Goal: Obtain resource: Download file/media

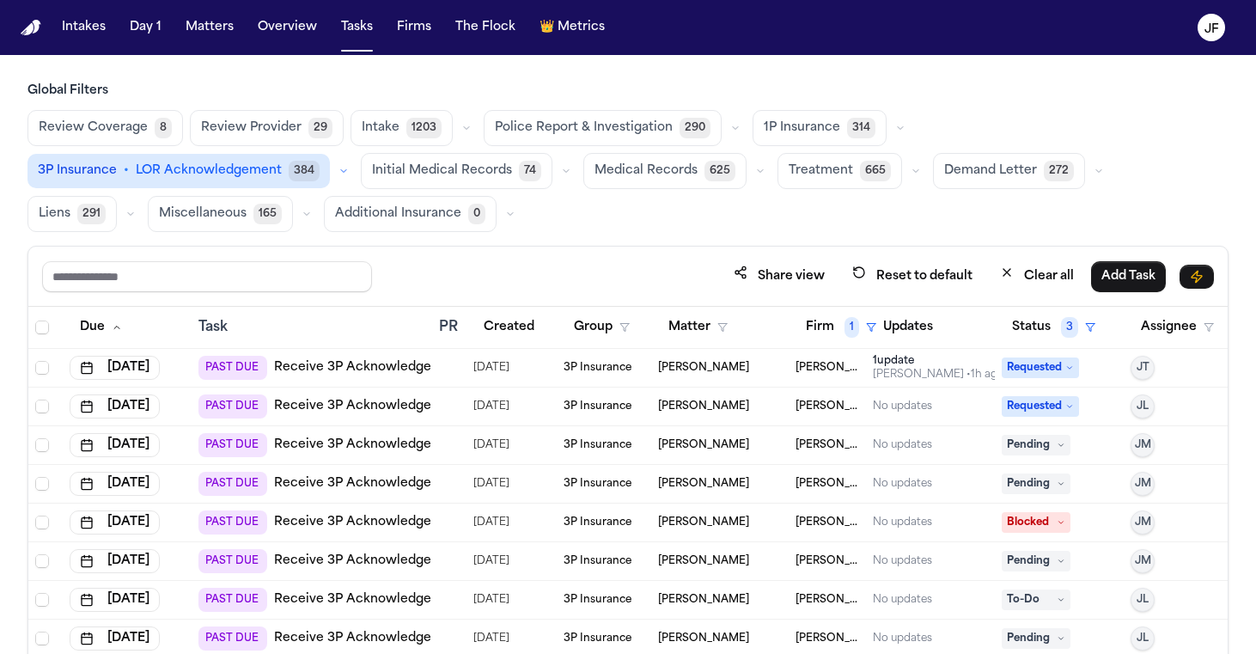
scroll to position [145, 0]
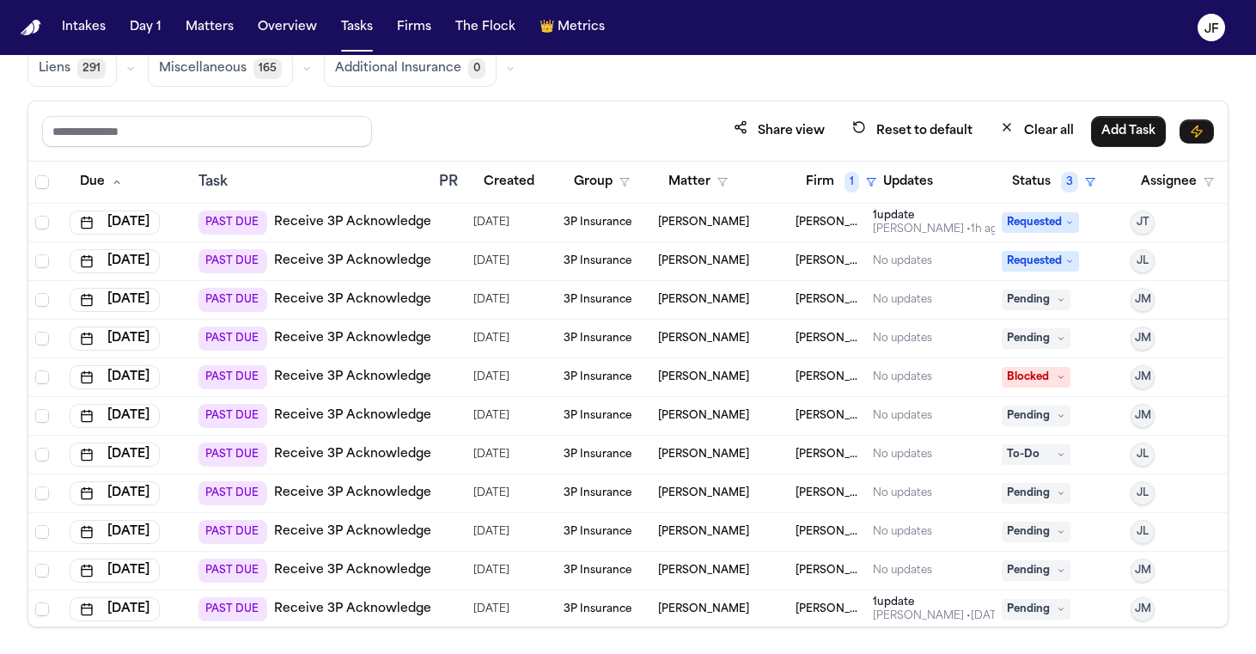
click at [350, 216] on link "Receive 3P Acknowledgement" at bounding box center [369, 222] width 190 height 17
click at [387, 219] on link "Receive 3P Acknowledgement" at bounding box center [369, 222] width 190 height 17
click at [836, 15] on nav "Intakes Day 1 Matters Overview Tasks Firms The Flock 👑 Metrics JF" at bounding box center [628, 27] width 1256 height 55
click at [836, 8] on nav "Intakes Day 1 Matters Overview Tasks Firms The Flock 👑 Metrics JF" at bounding box center [628, 27] width 1256 height 55
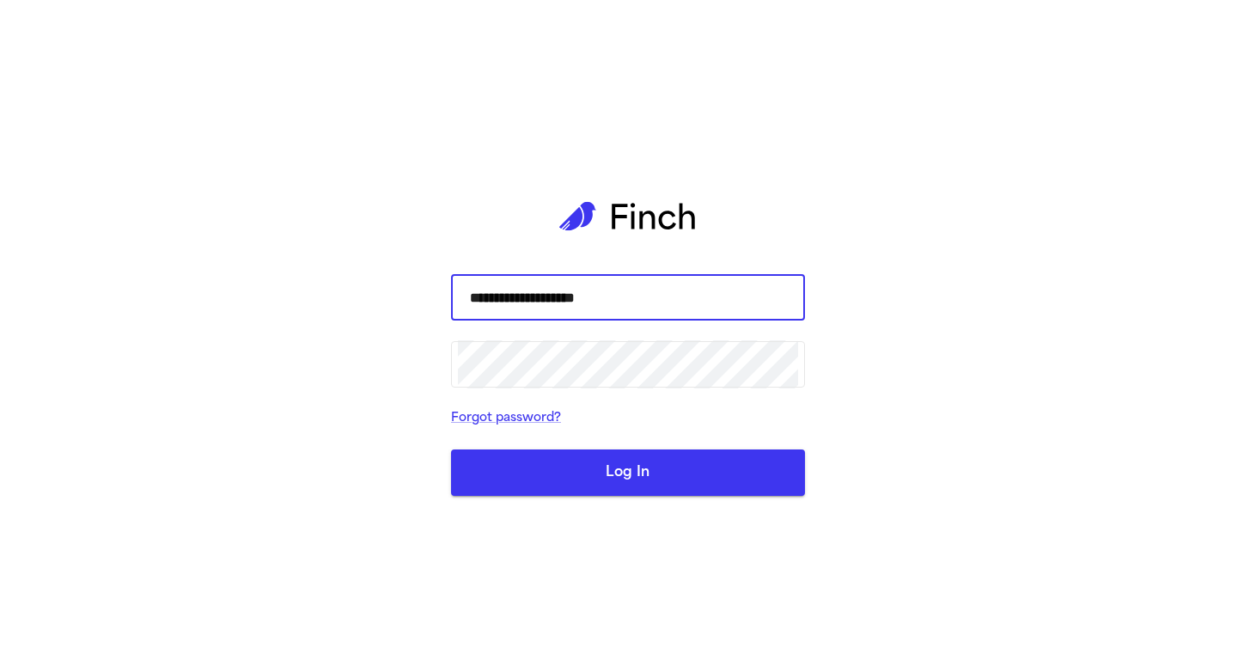
type input "**********"
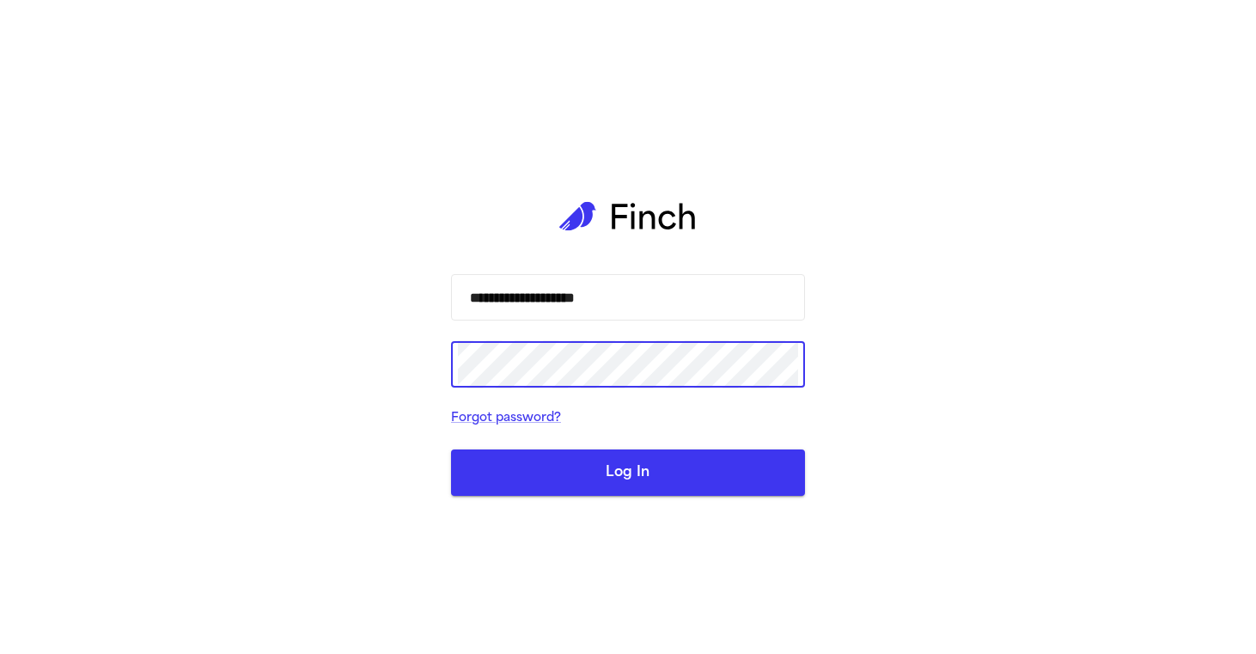
click at [628, 472] on button "Log In" at bounding box center [628, 472] width 354 height 46
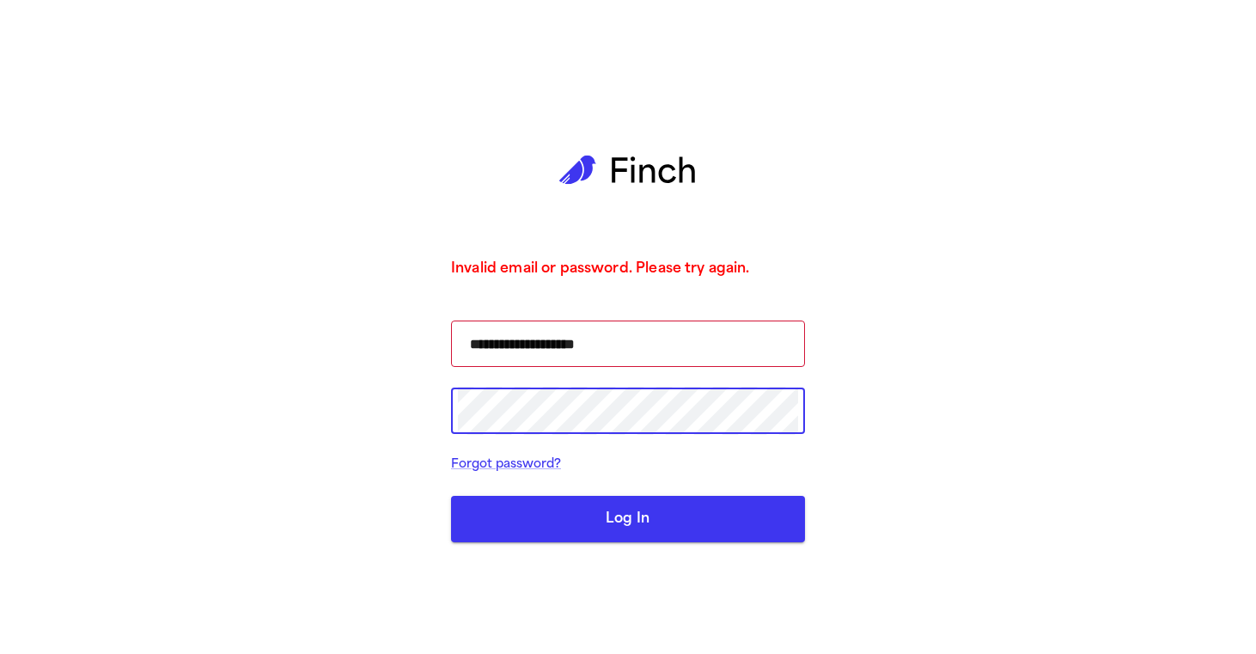
click at [457, 411] on div "​" at bounding box center [628, 410] width 354 height 46
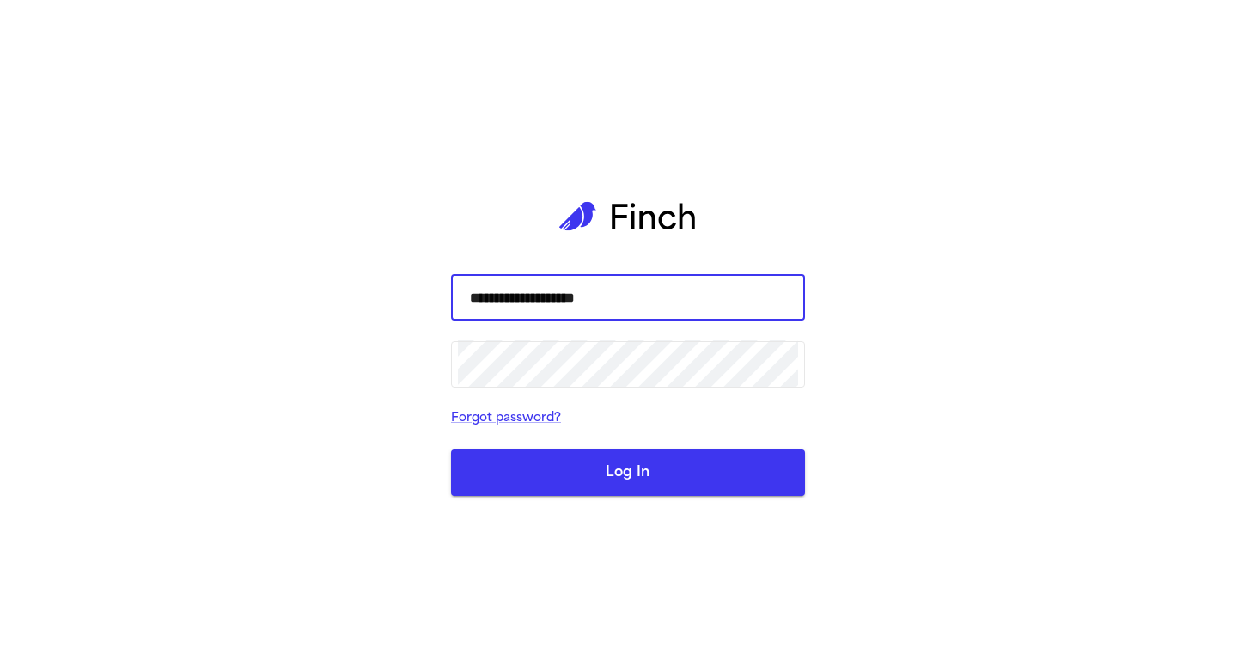
type input "**********"
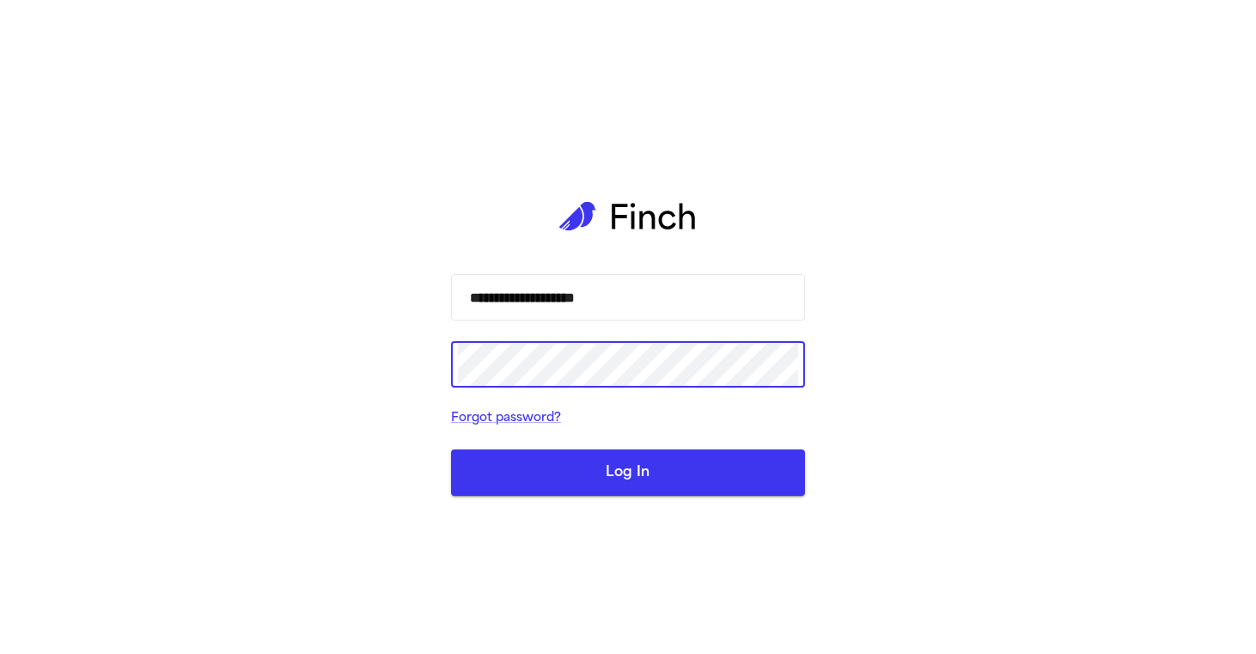
click at [628, 472] on button "Log In" at bounding box center [628, 472] width 354 height 46
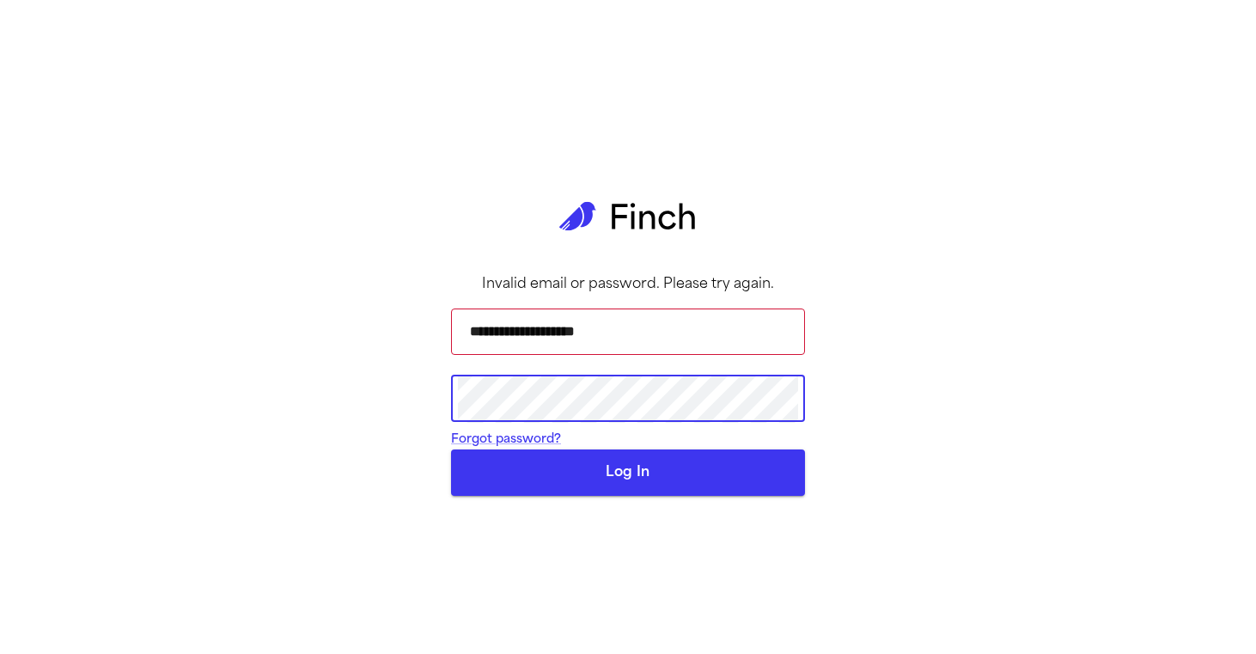
click at [628, 496] on button "Log In" at bounding box center [628, 472] width 354 height 46
click at [744, 306] on div "**********" at bounding box center [628, 327] width 354 height 654
click at [303, 394] on div "**********" at bounding box center [628, 327] width 1256 height 654
click at [350, 412] on div "**********" at bounding box center [628, 327] width 1256 height 654
click at [529, 496] on button "Log In" at bounding box center [628, 472] width 354 height 46
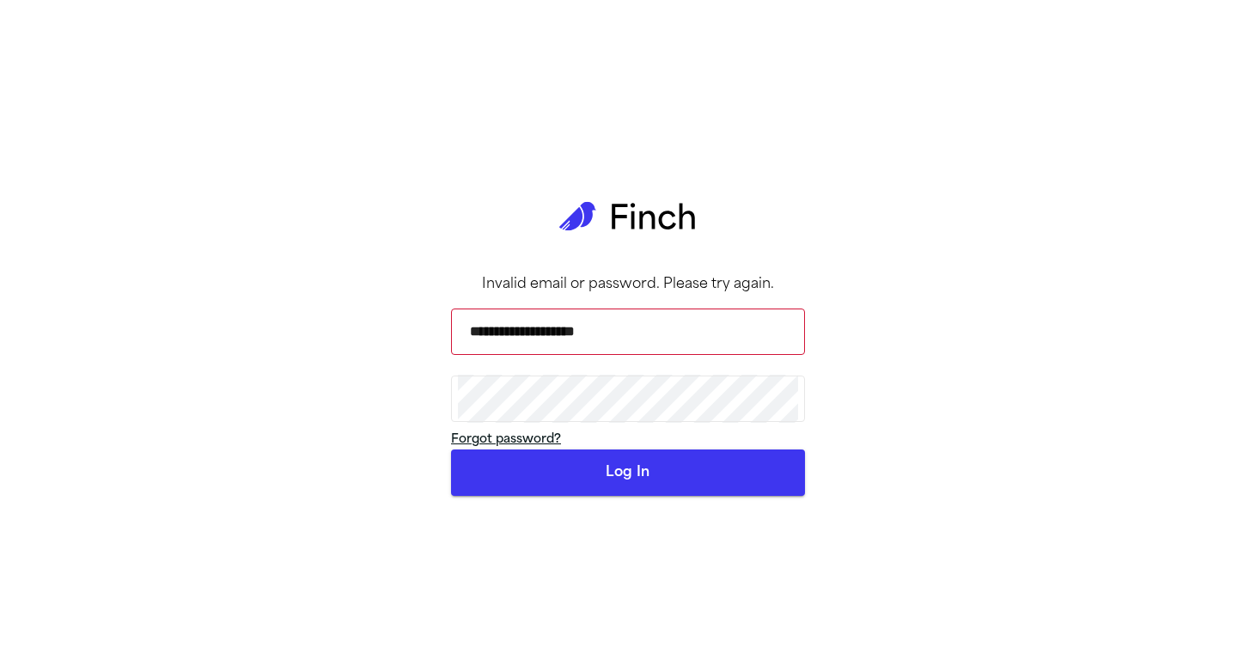
click at [550, 446] on link "Forgot password?" at bounding box center [506, 439] width 110 height 13
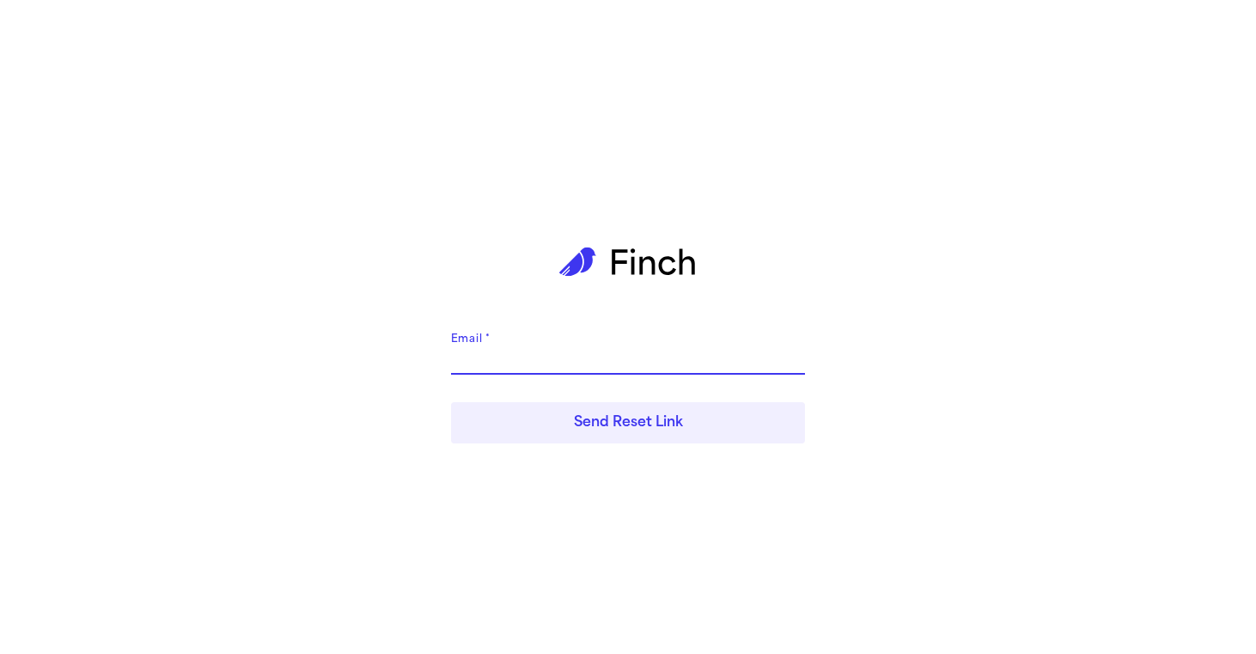
click at [652, 352] on input "Email   *" at bounding box center [628, 360] width 354 height 27
type input "**********"
click at [554, 428] on button "Send Reset Link" at bounding box center [628, 422] width 354 height 41
click at [595, 430] on button "Send Reset Link" at bounding box center [628, 422] width 354 height 41
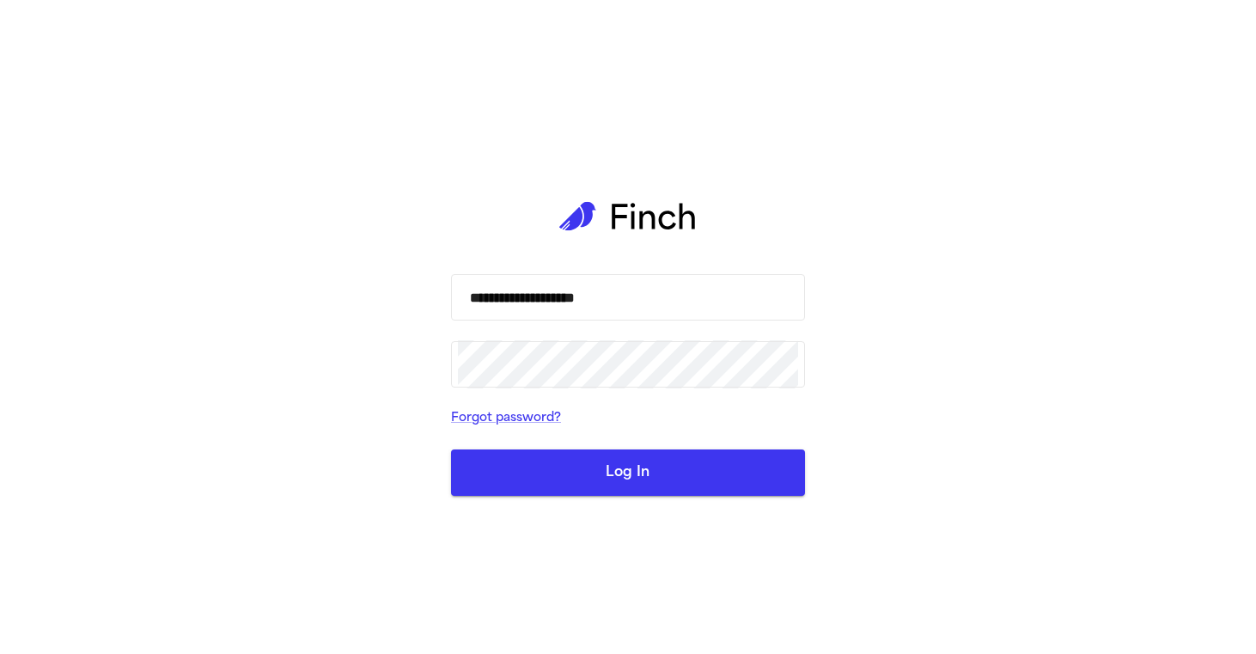
click at [746, 145] on div "**********" at bounding box center [628, 327] width 354 height 654
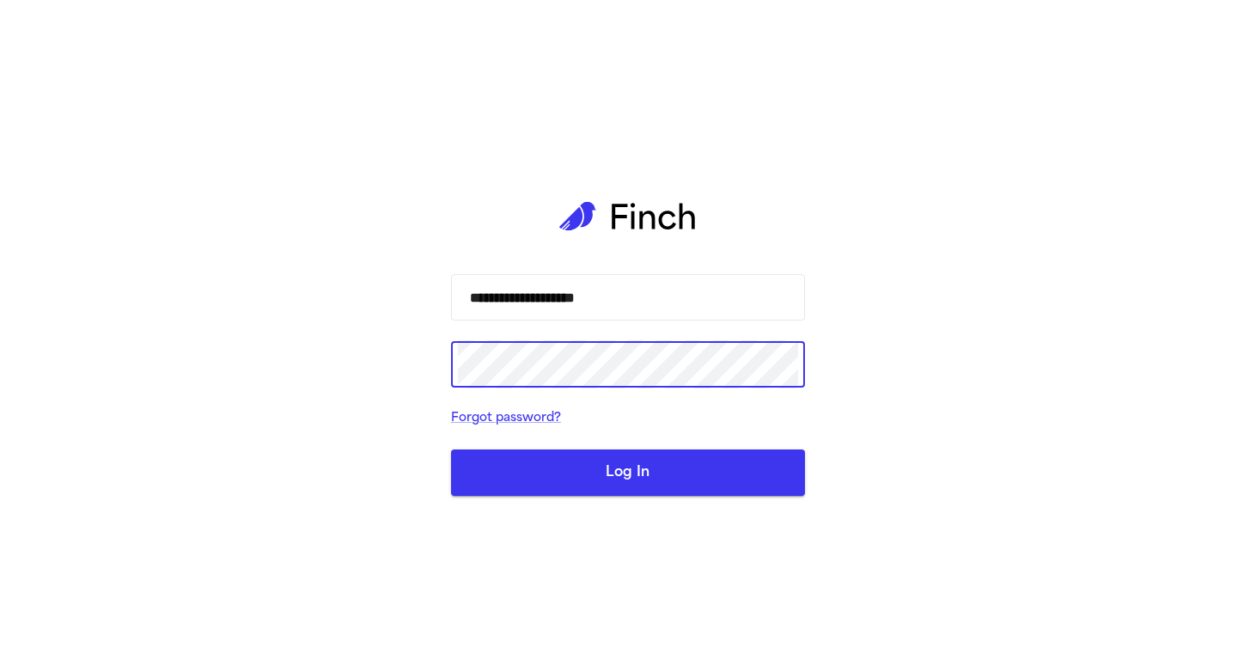
click at [381, 372] on div "**********" at bounding box center [628, 327] width 1256 height 654
click at [628, 472] on button "Log In" at bounding box center [628, 472] width 354 height 46
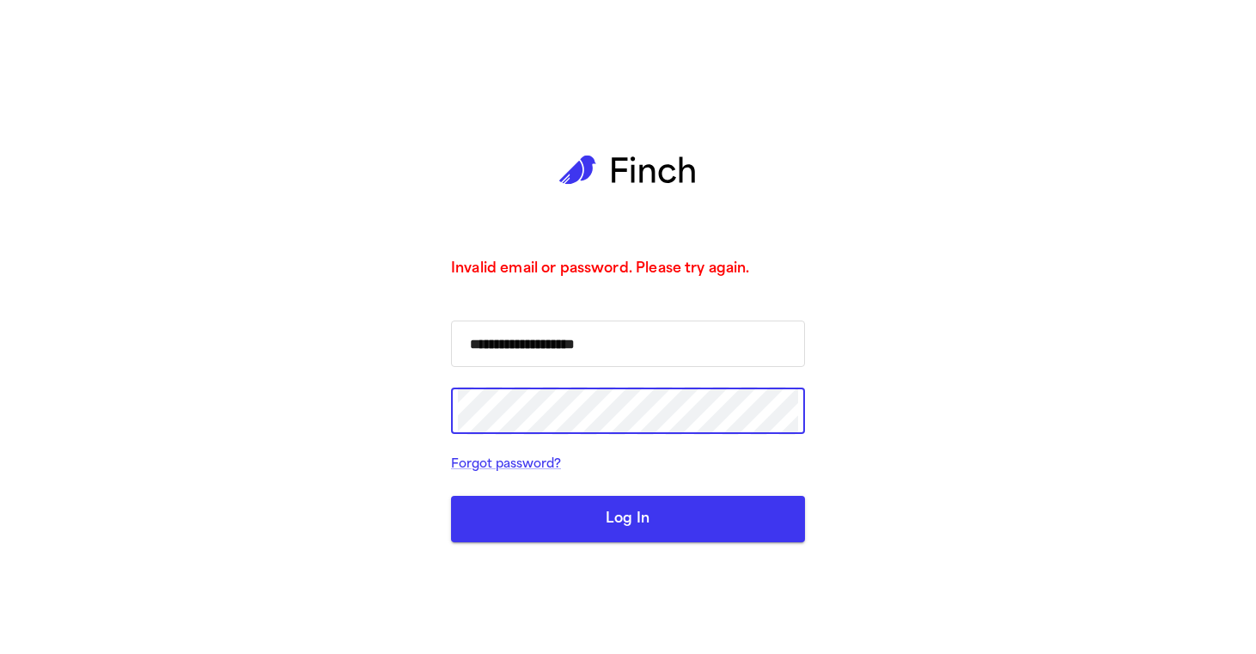
click at [624, 344] on input "**********" at bounding box center [628, 344] width 340 height 48
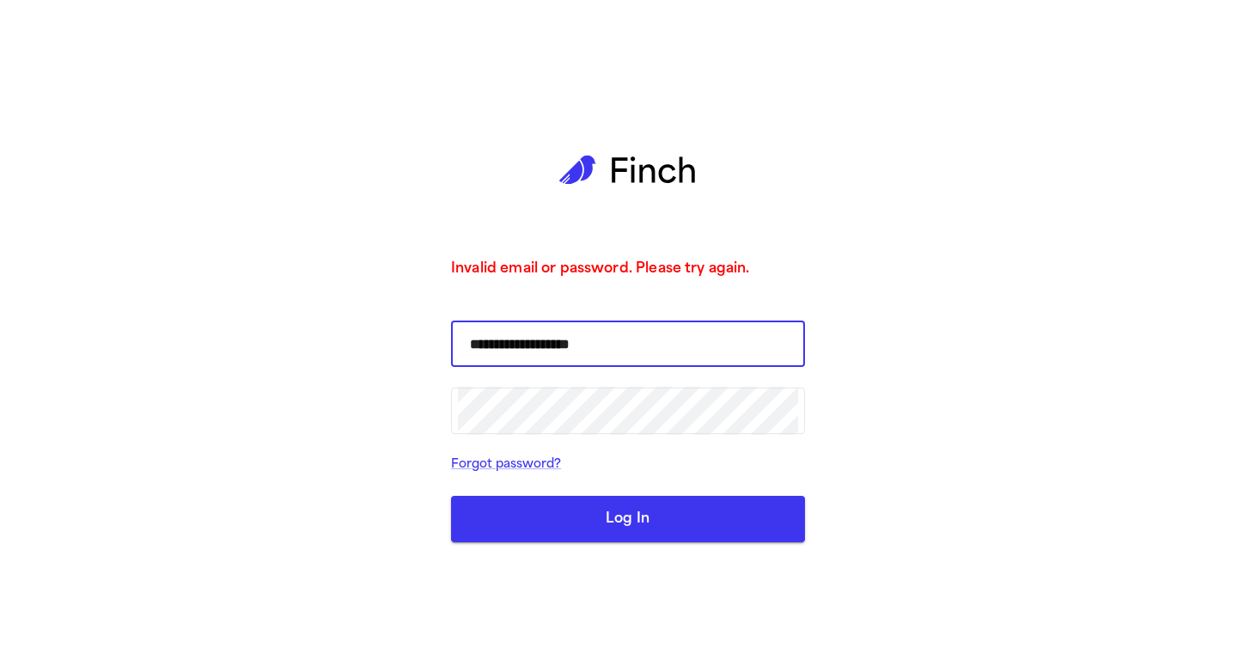
type input "**********"
click at [558, 530] on button "Log In" at bounding box center [628, 519] width 354 height 46
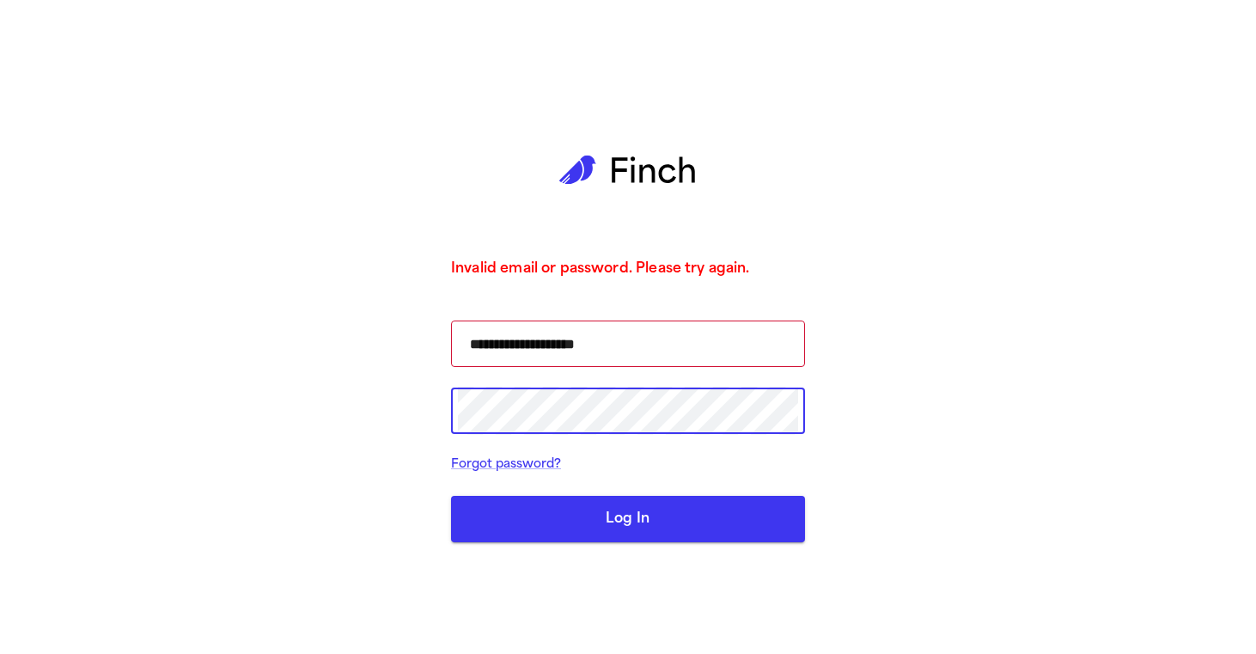
click at [149, 402] on div "**********" at bounding box center [628, 327] width 1256 height 654
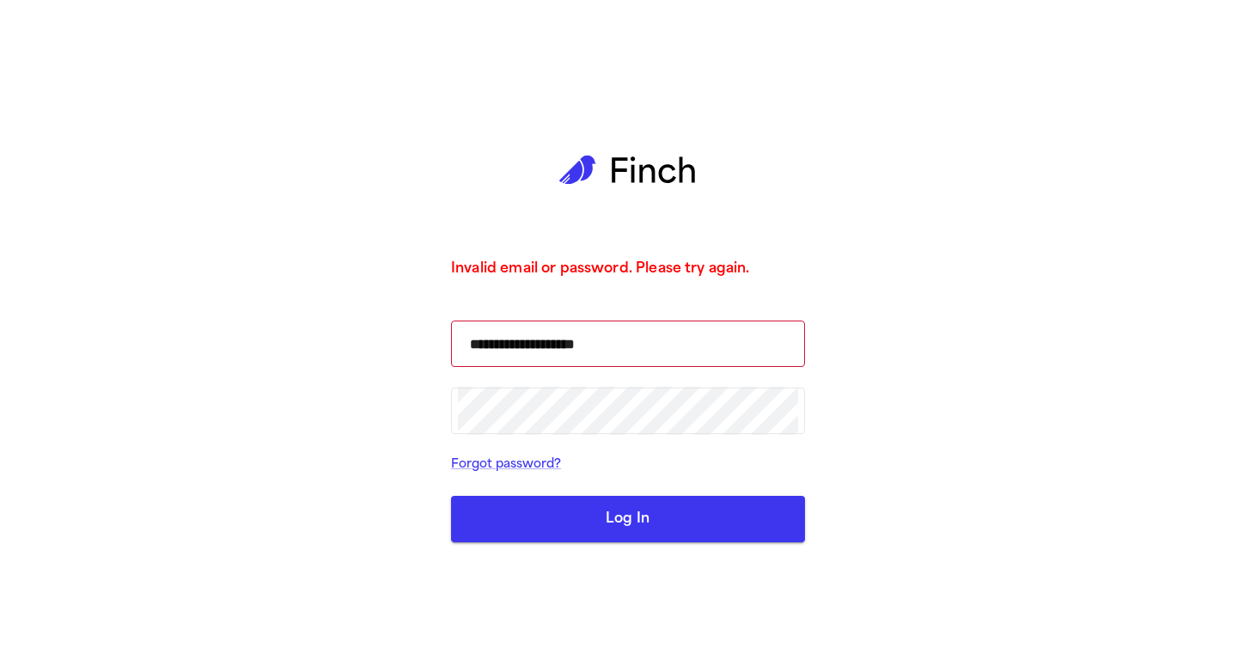
click at [665, 490] on form "**********" at bounding box center [628, 431] width 354 height 222
click at [665, 525] on button "Log In" at bounding box center [628, 519] width 354 height 46
click at [535, 463] on link "Forgot password?" at bounding box center [628, 464] width 354 height 21
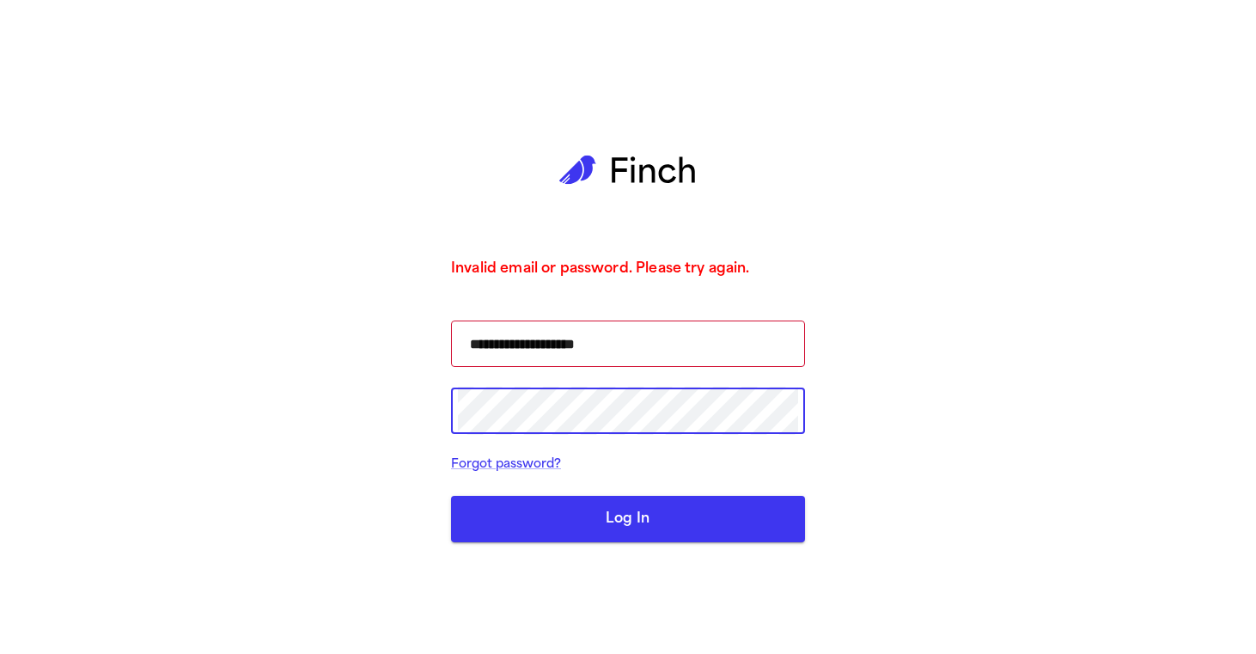
click at [251, 391] on div "**********" at bounding box center [628, 327] width 1256 height 654
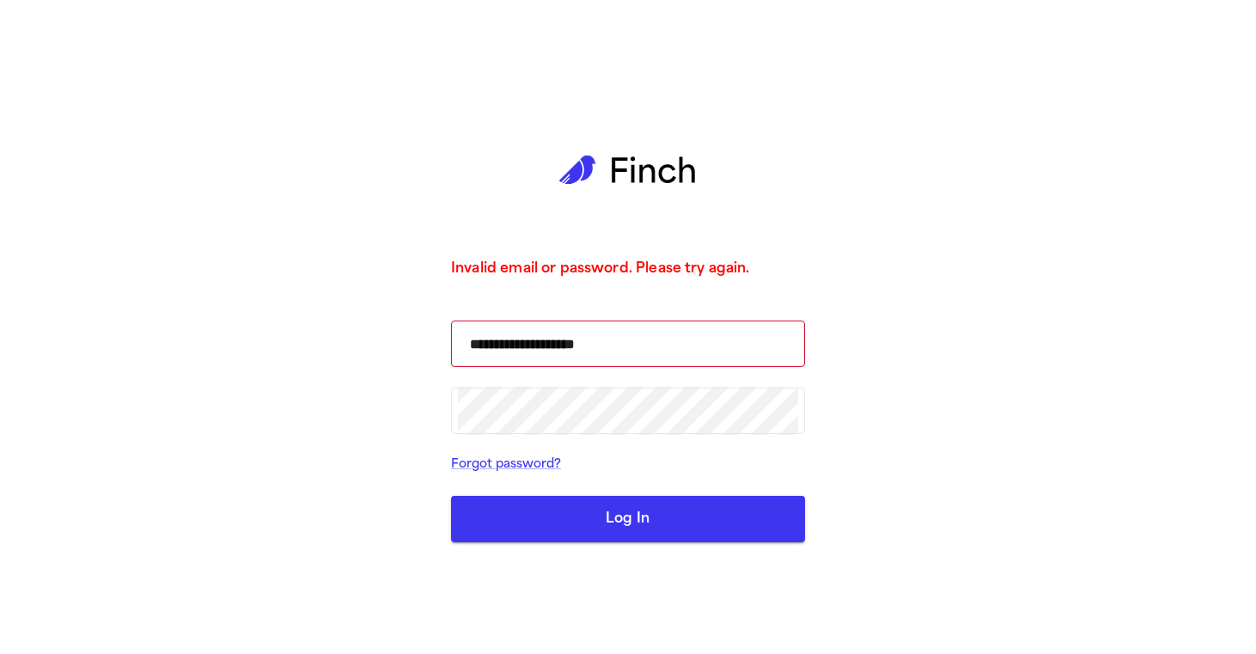
click at [504, 512] on button "Log In" at bounding box center [628, 519] width 354 height 46
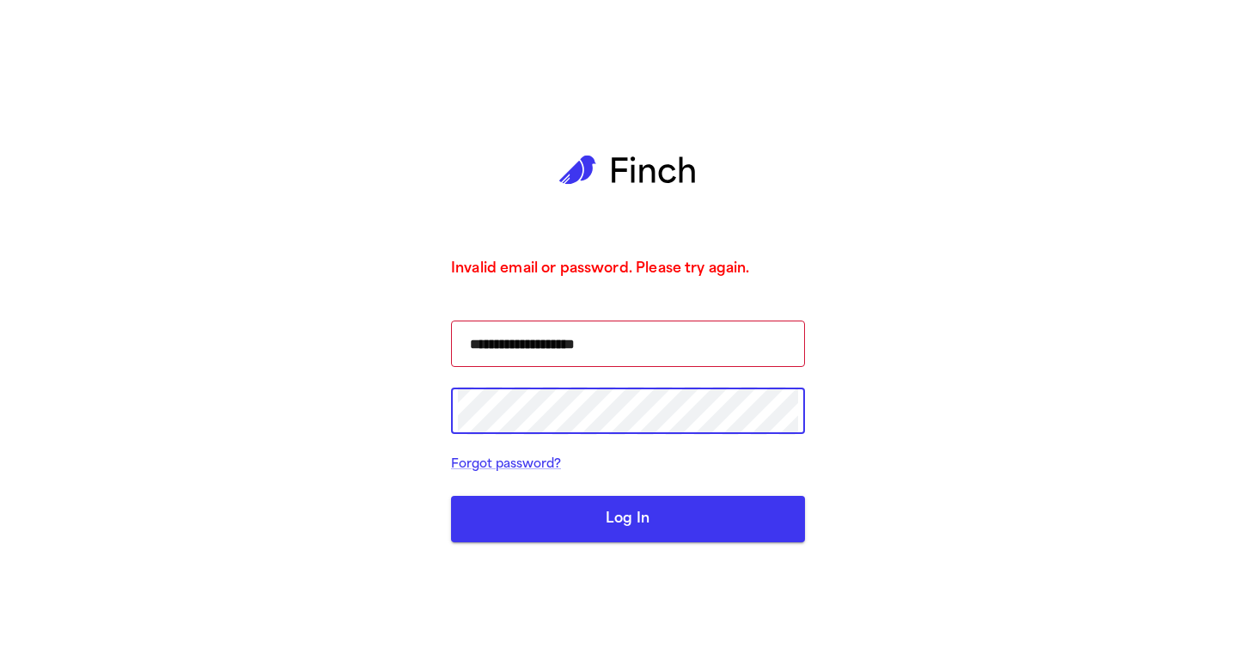
click at [366, 416] on div "**********" at bounding box center [628, 327] width 1256 height 654
click at [628, 518] on button "Log In" at bounding box center [628, 519] width 354 height 46
click at [269, 419] on div "**********" at bounding box center [628, 327] width 1256 height 654
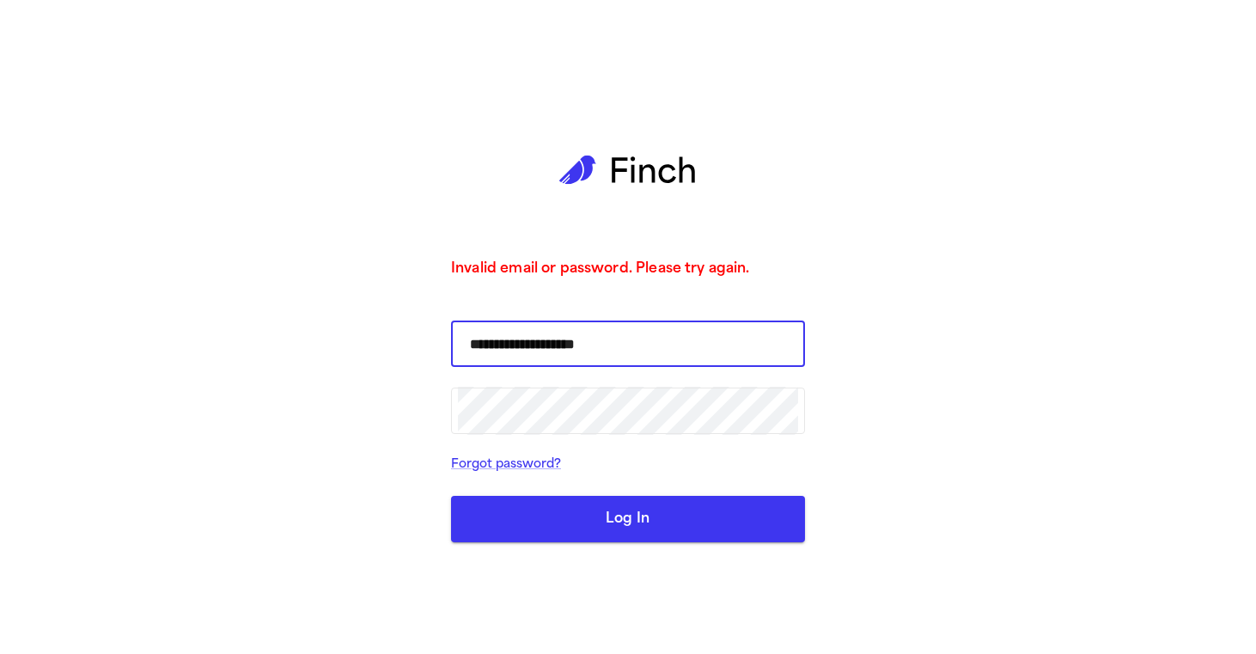
click at [631, 346] on input "**********" at bounding box center [628, 344] width 340 height 48
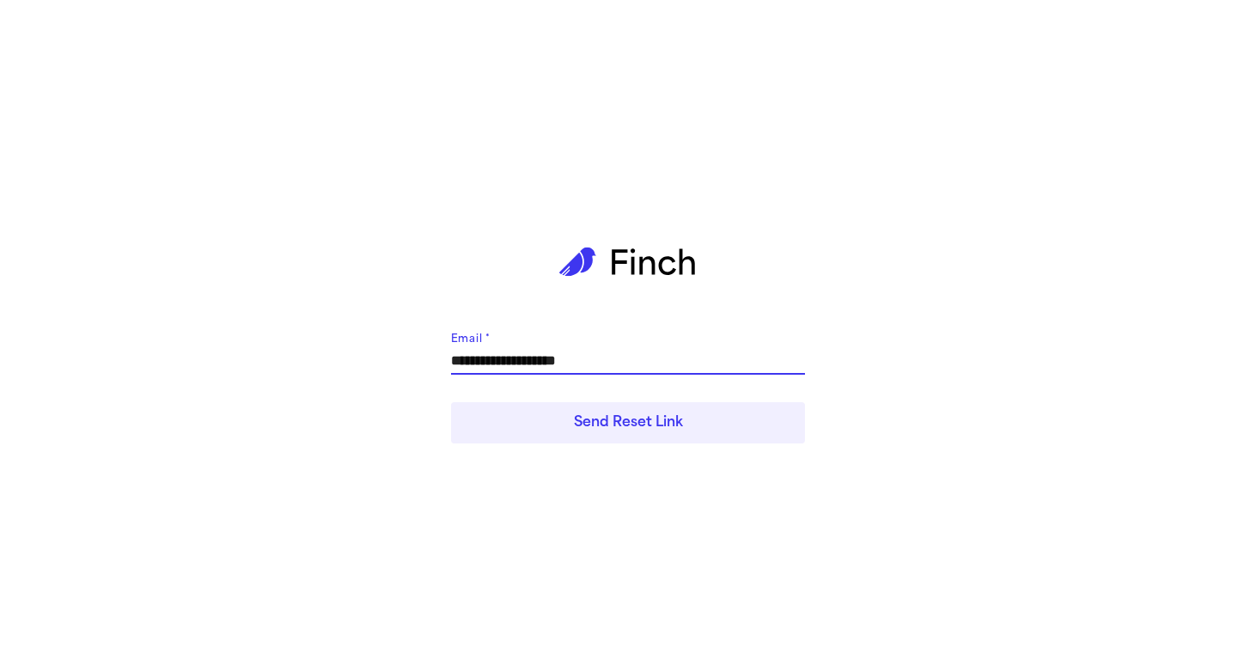
type input "**********"
click at [395, 341] on div "**********" at bounding box center [628, 327] width 1256 height 654
click at [544, 424] on button "Send Reset Link" at bounding box center [628, 422] width 354 height 41
click at [661, 324] on form "**********" at bounding box center [628, 385] width 354 height 131
drag, startPoint x: 661, startPoint y: 350, endPoint x: 7, endPoint y: 412, distance: 657.4
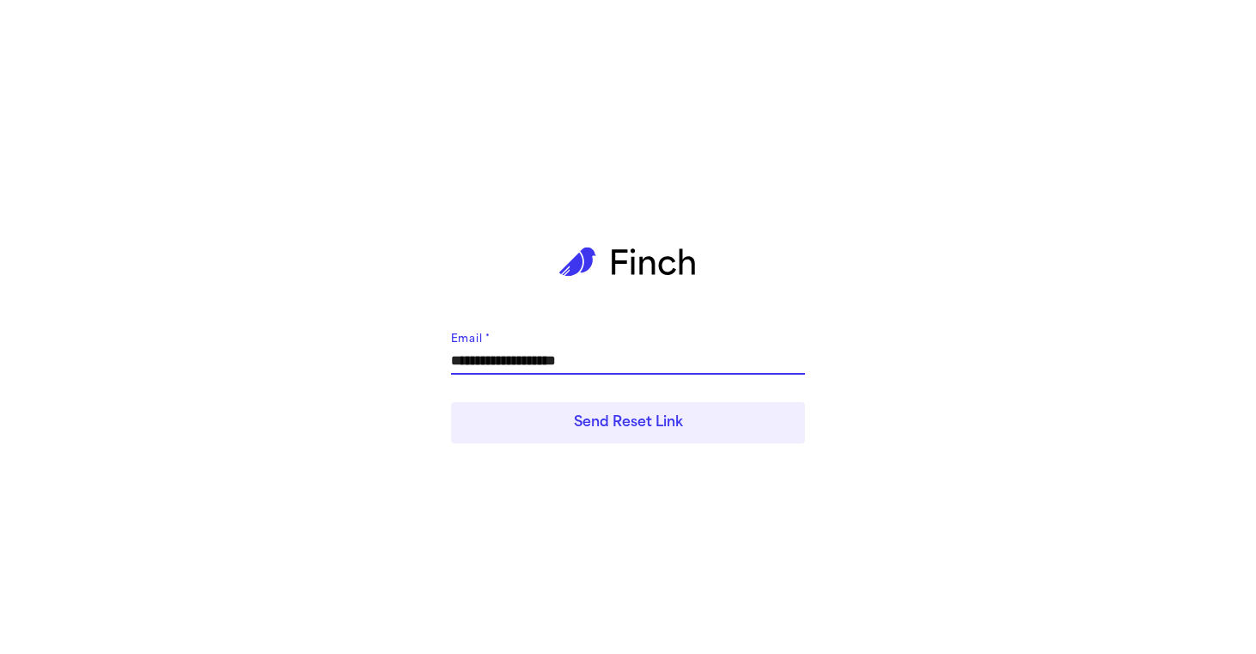
click at [7, 412] on div "**********" at bounding box center [628, 327] width 1256 height 654
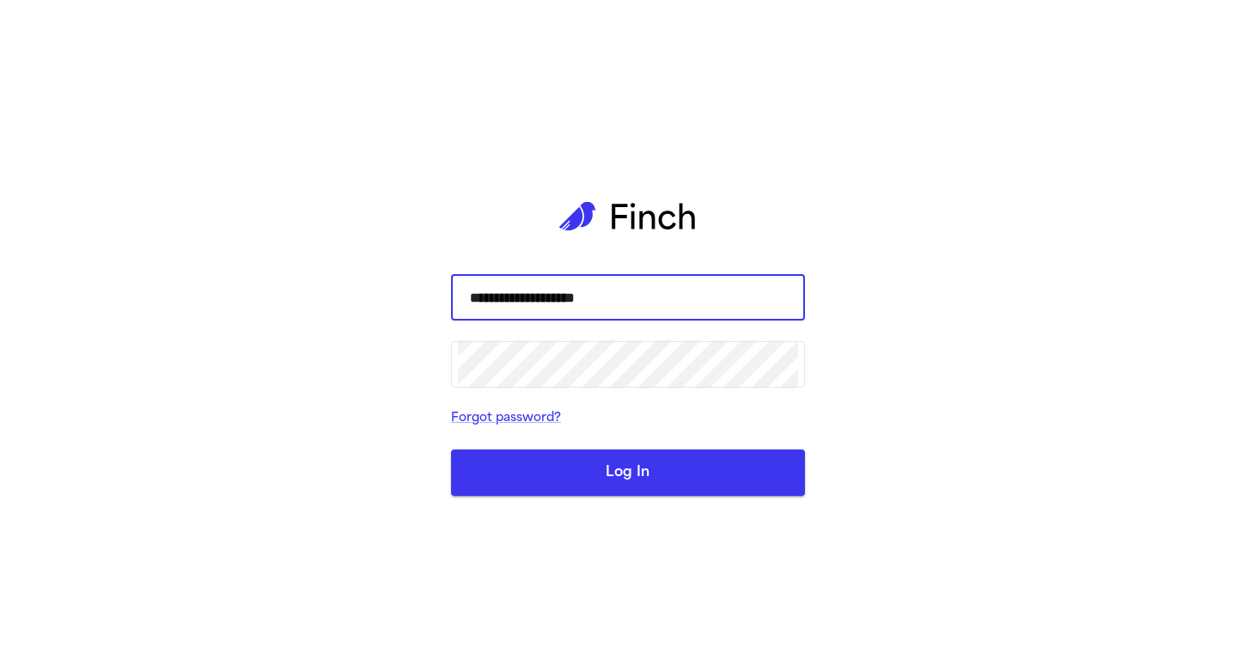
type input "**********"
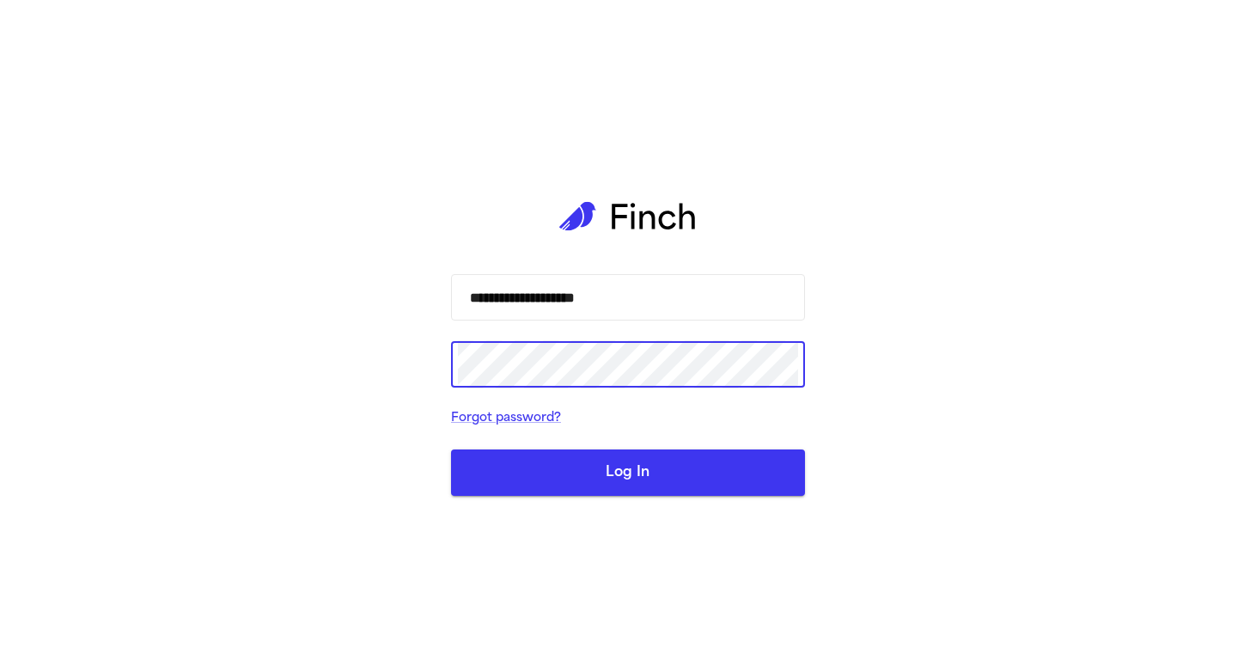
click at [628, 472] on button "Log In" at bounding box center [628, 472] width 354 height 46
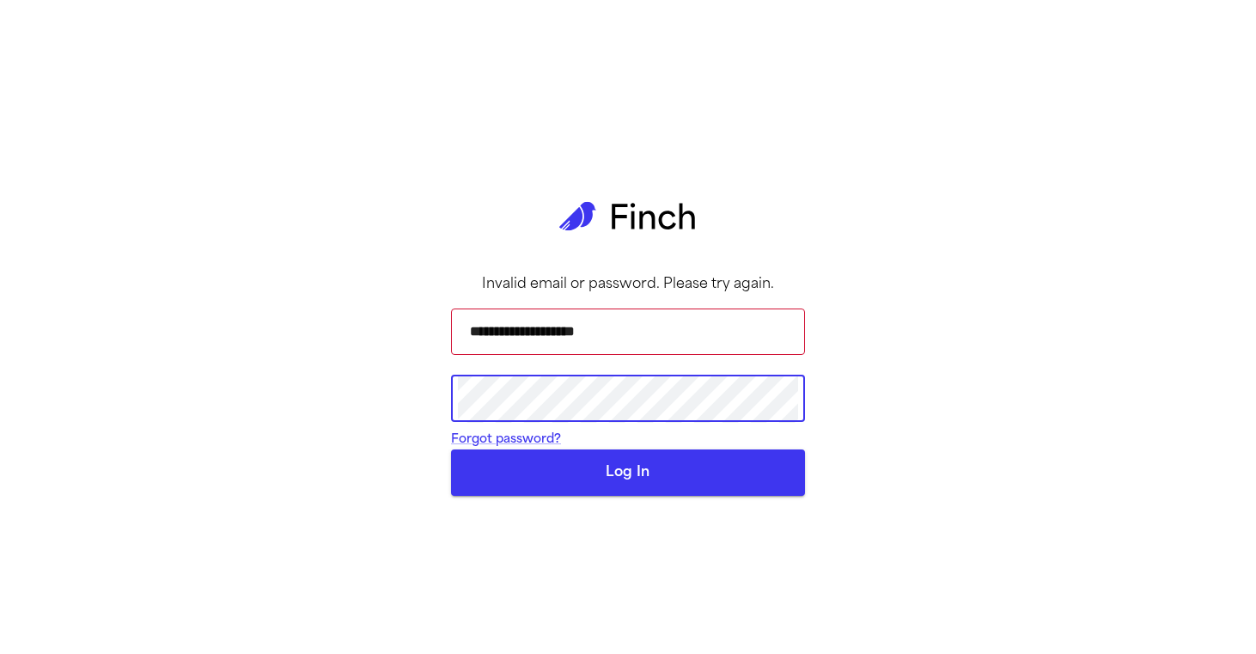
click at [583, 496] on button "Log In" at bounding box center [628, 472] width 354 height 46
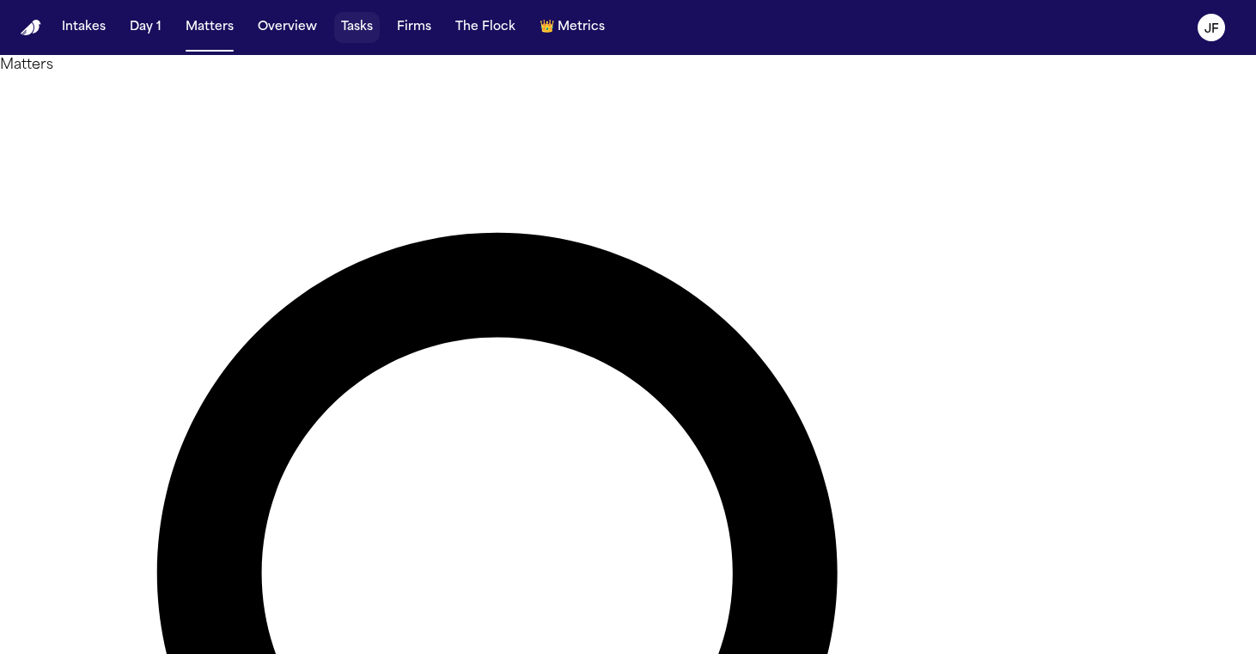
click at [334, 27] on button "Tasks" at bounding box center [357, 27] width 46 height 31
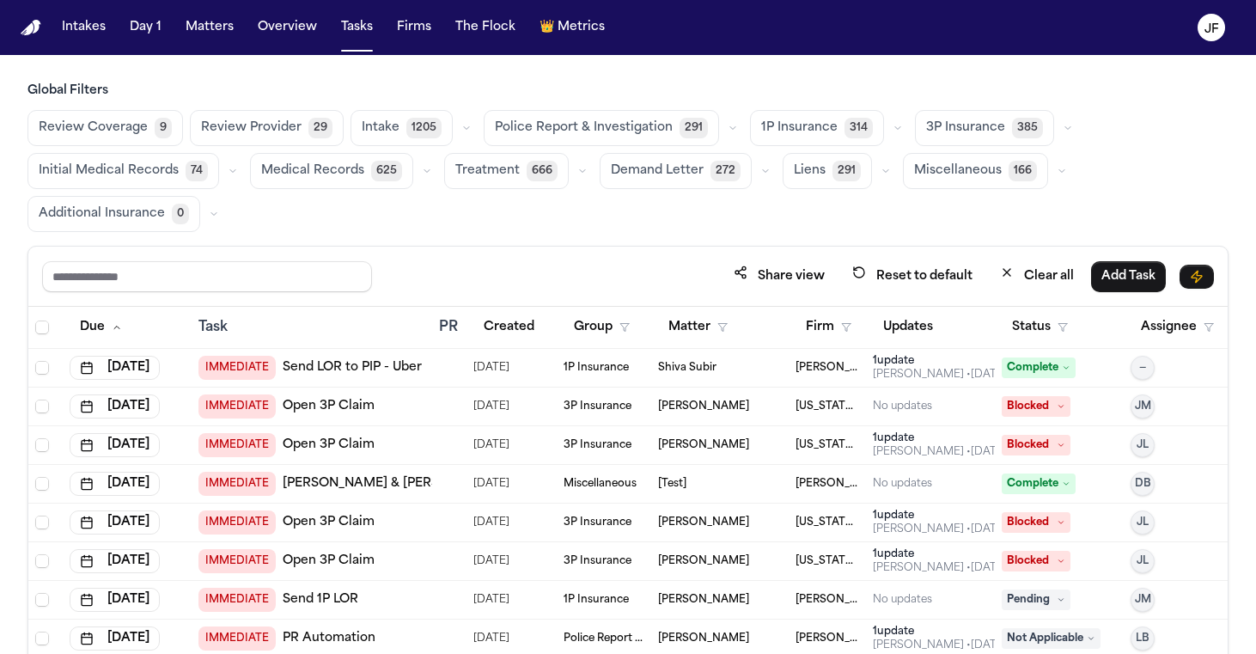
click at [1063, 128] on icon "button" at bounding box center [1068, 128] width 10 height 10
click at [963, 253] on span "LOR Acknowledgement" at bounding box center [985, 246] width 119 height 34
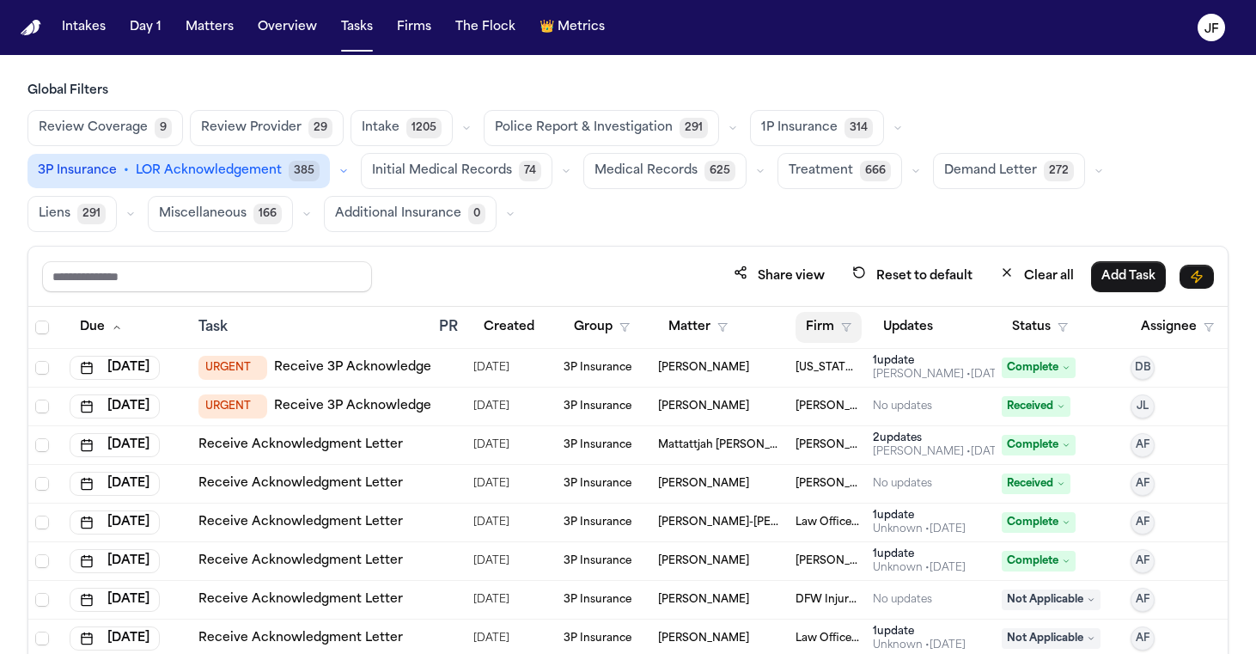
click at [822, 336] on button "Firm" at bounding box center [828, 327] width 66 height 31
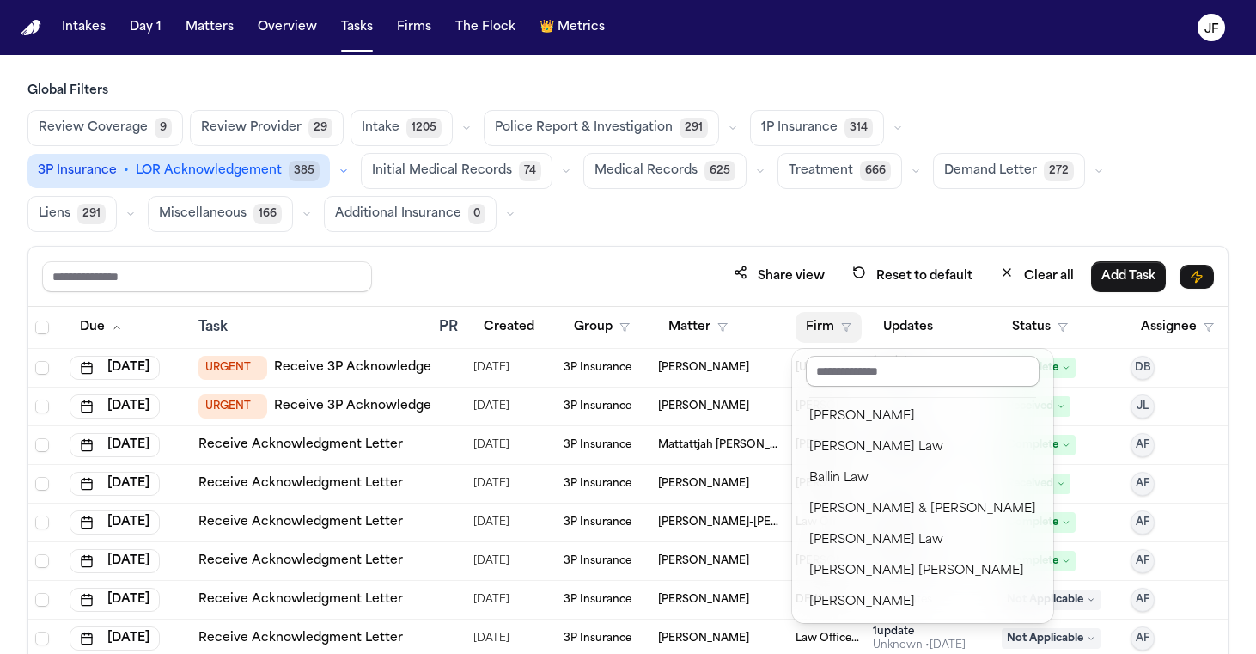
click at [872, 365] on input "text" at bounding box center [923, 371] width 234 height 31
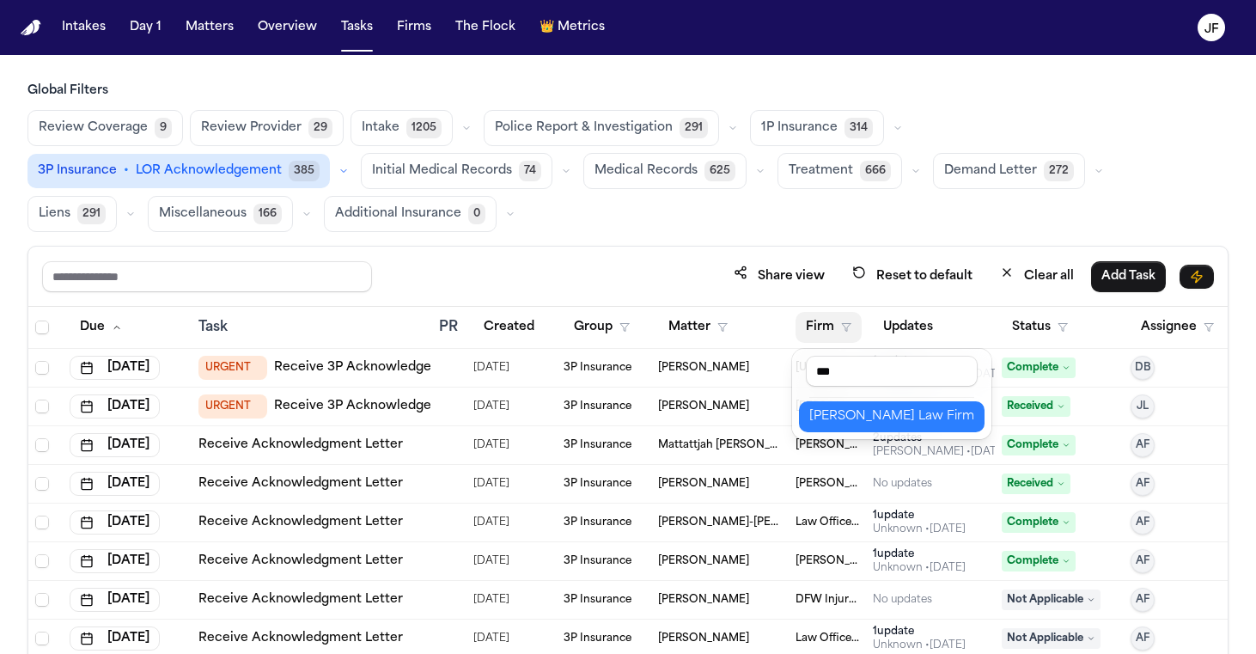
type input "***"
click at [880, 418] on div "[PERSON_NAME] Law Firm" at bounding box center [891, 416] width 165 height 21
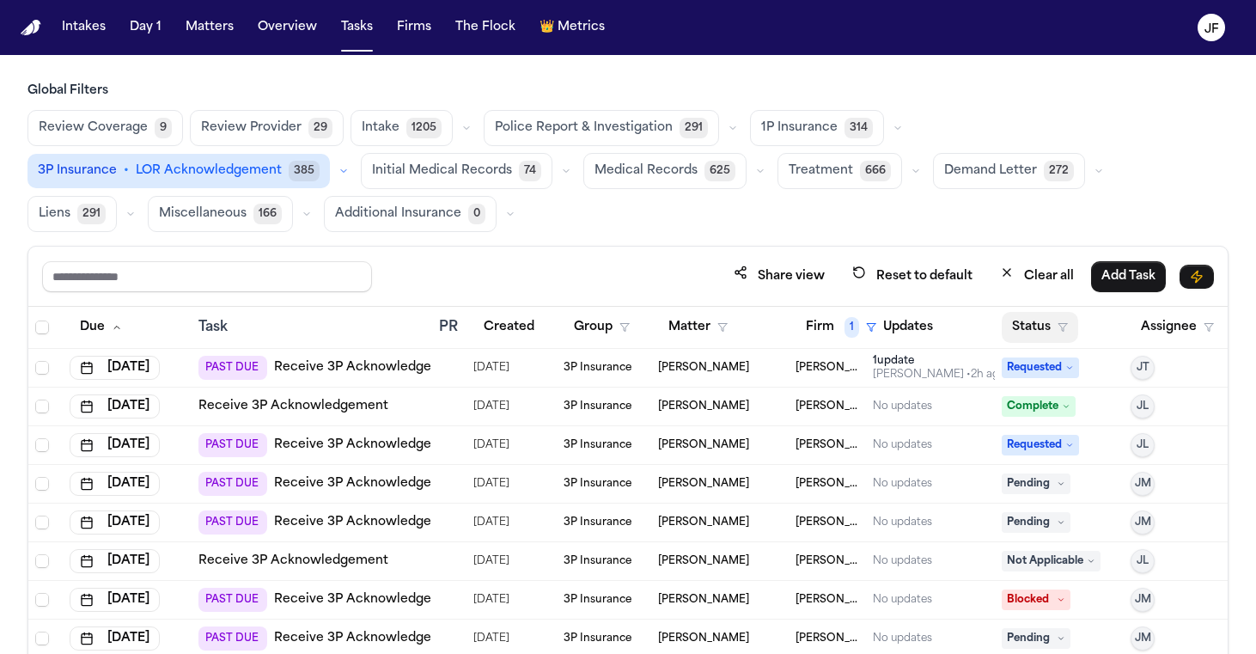
click at [1031, 317] on button "Status" at bounding box center [1040, 327] width 76 height 31
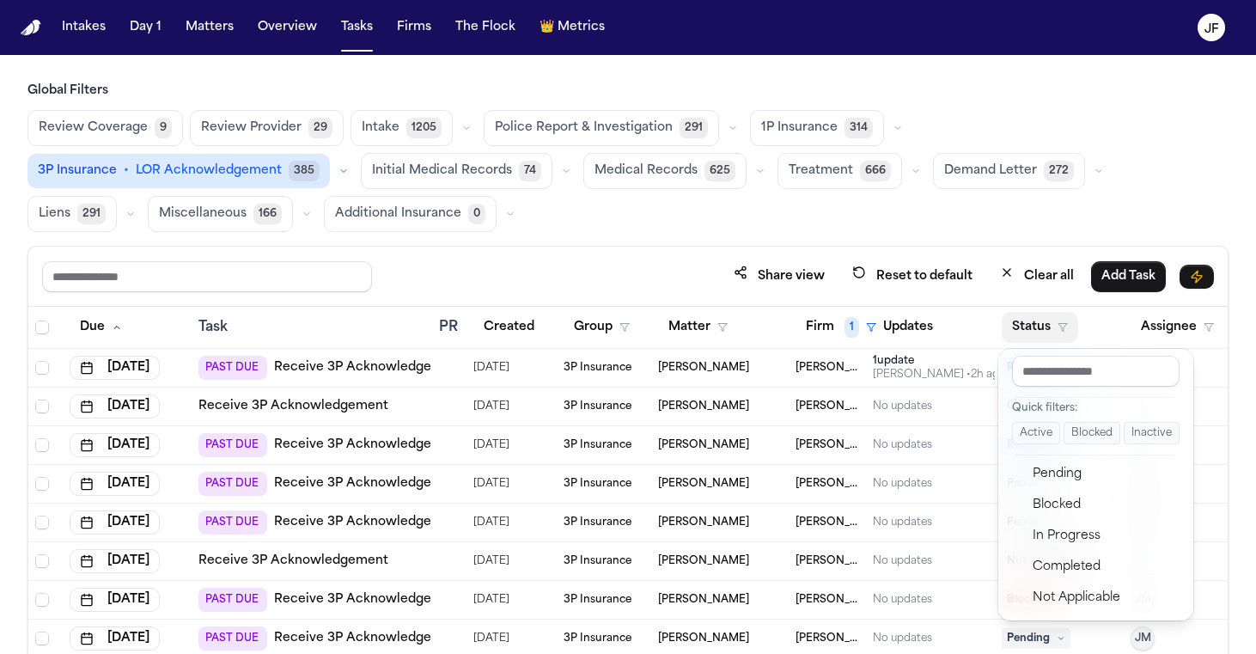
click at [1026, 432] on button "Active" at bounding box center [1036, 433] width 48 height 22
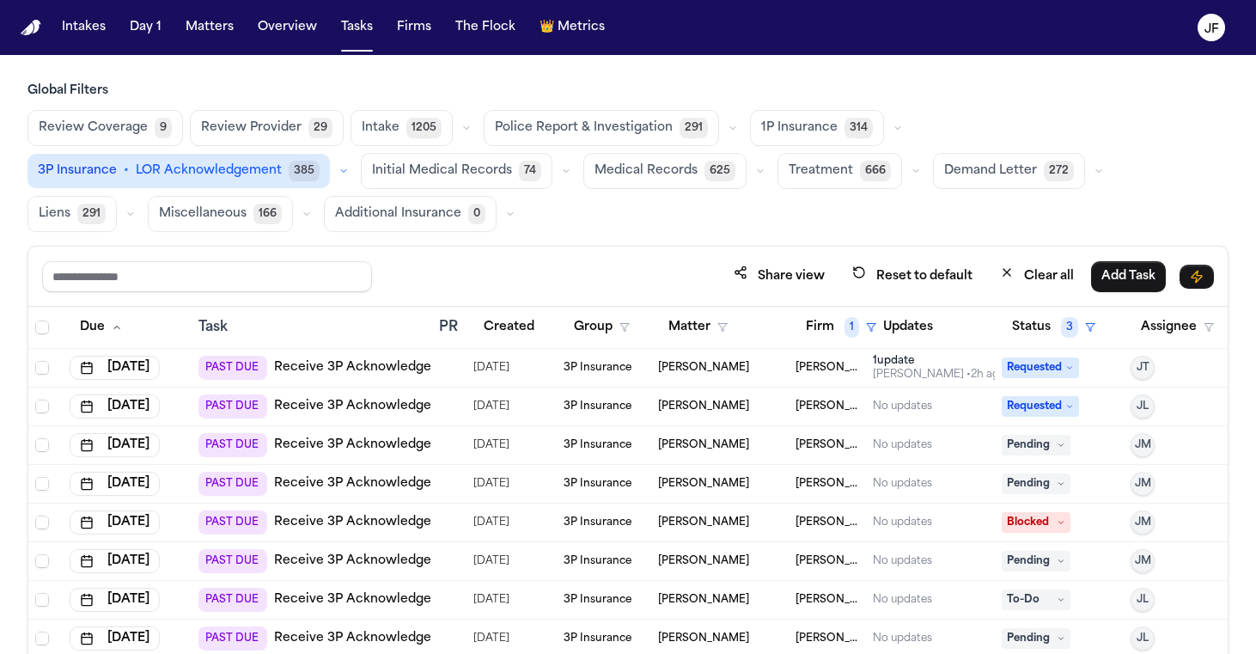
click at [368, 368] on link "Receive 3P Acknowledgement" at bounding box center [369, 367] width 190 height 17
click at [382, 416] on div "PAST DUE Receive 3P Acknowledgement" at bounding box center [330, 406] width 265 height 24
click at [395, 410] on link "Receive 3P Acknowledgement" at bounding box center [369, 406] width 190 height 17
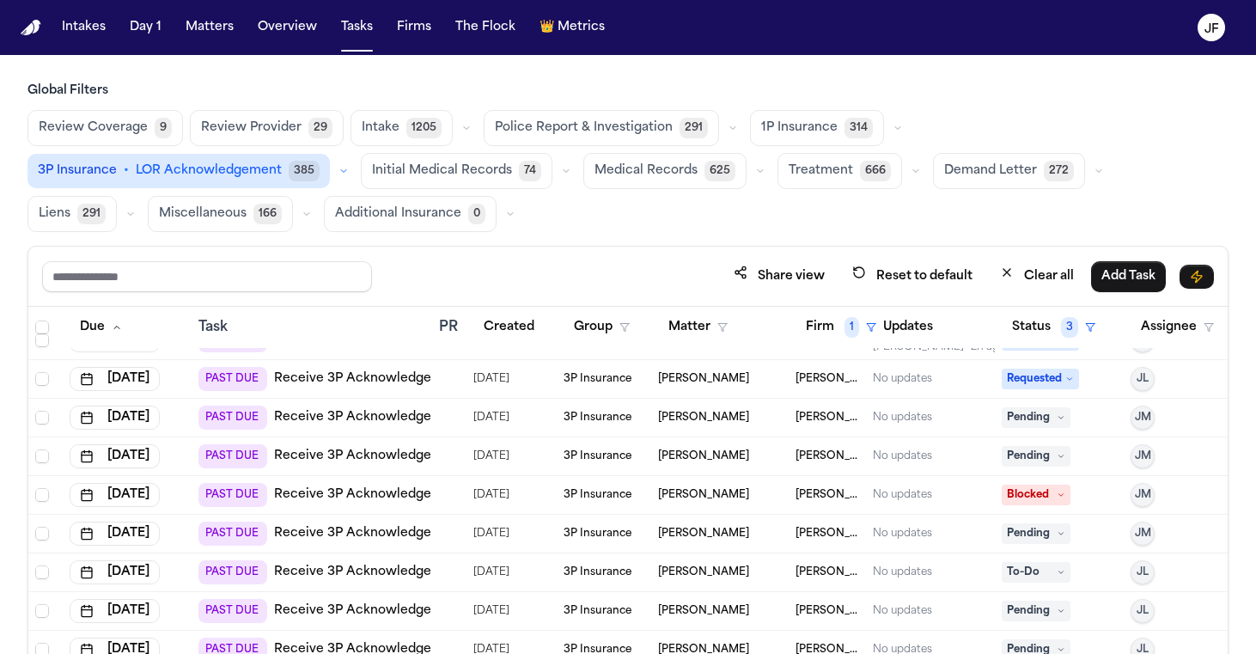
scroll to position [28, 0]
click at [354, 419] on link "Receive 3P Acknowledgement" at bounding box center [369, 416] width 190 height 17
click at [208, 35] on button "Matters" at bounding box center [210, 27] width 62 height 31
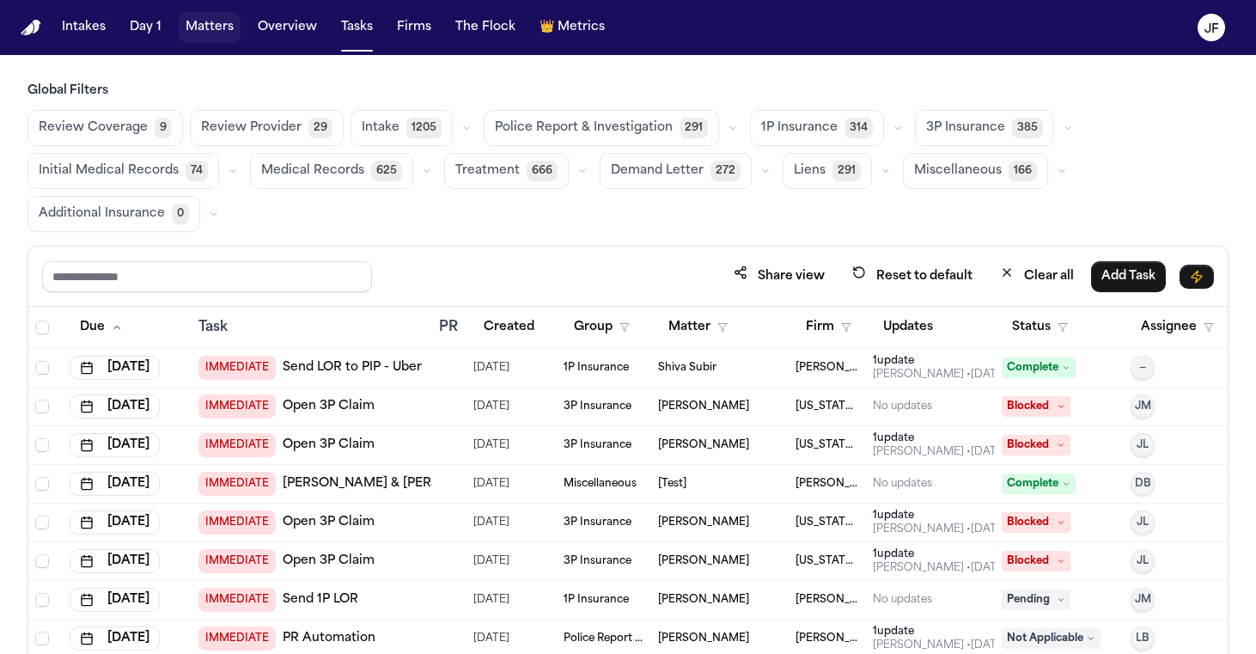
click at [222, 33] on button "Matters" at bounding box center [210, 27] width 62 height 31
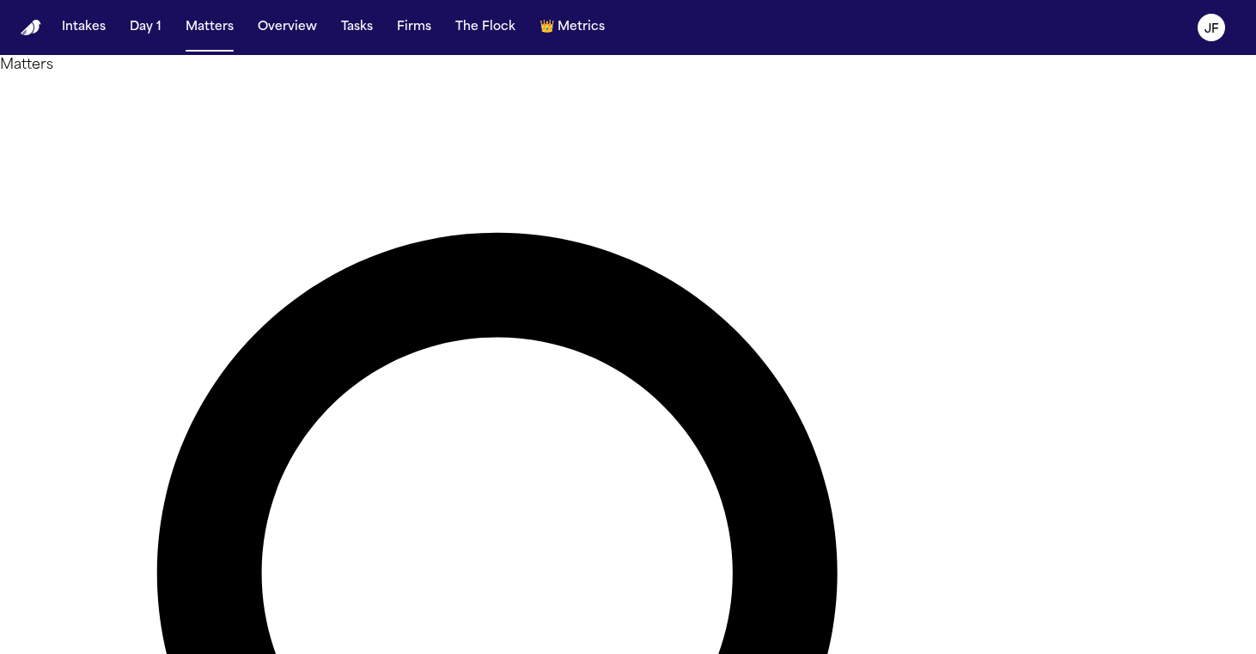
type input "**********"
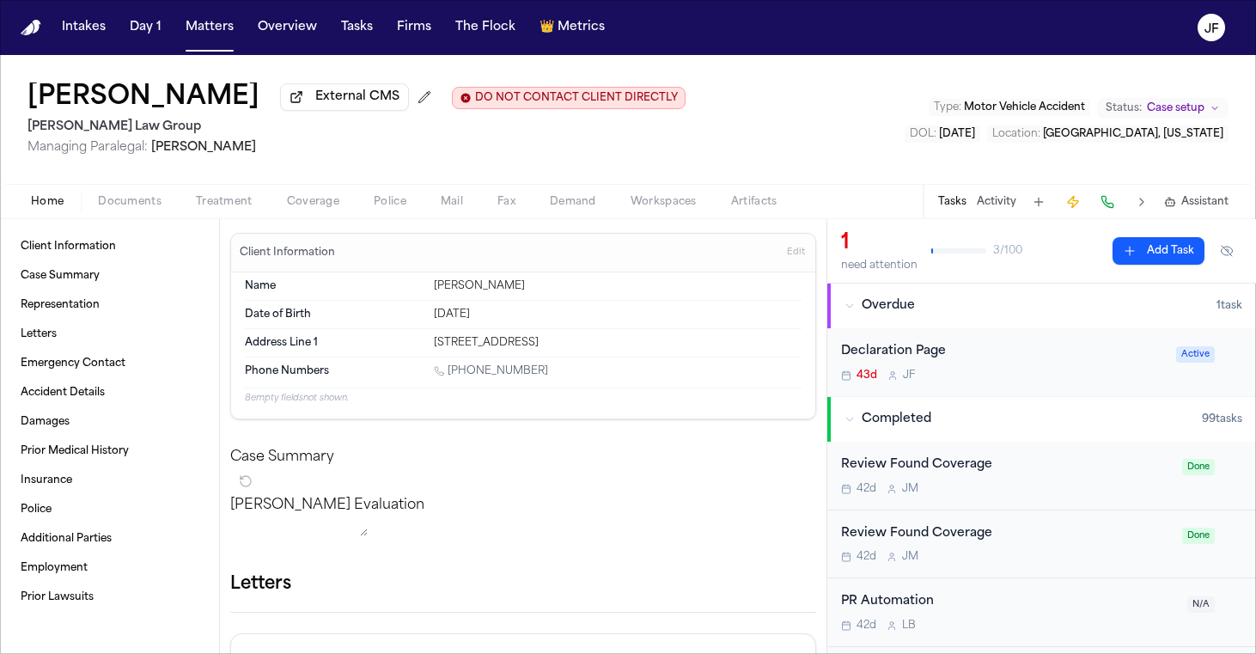
click at [327, 209] on span "Coverage" at bounding box center [313, 202] width 52 height 14
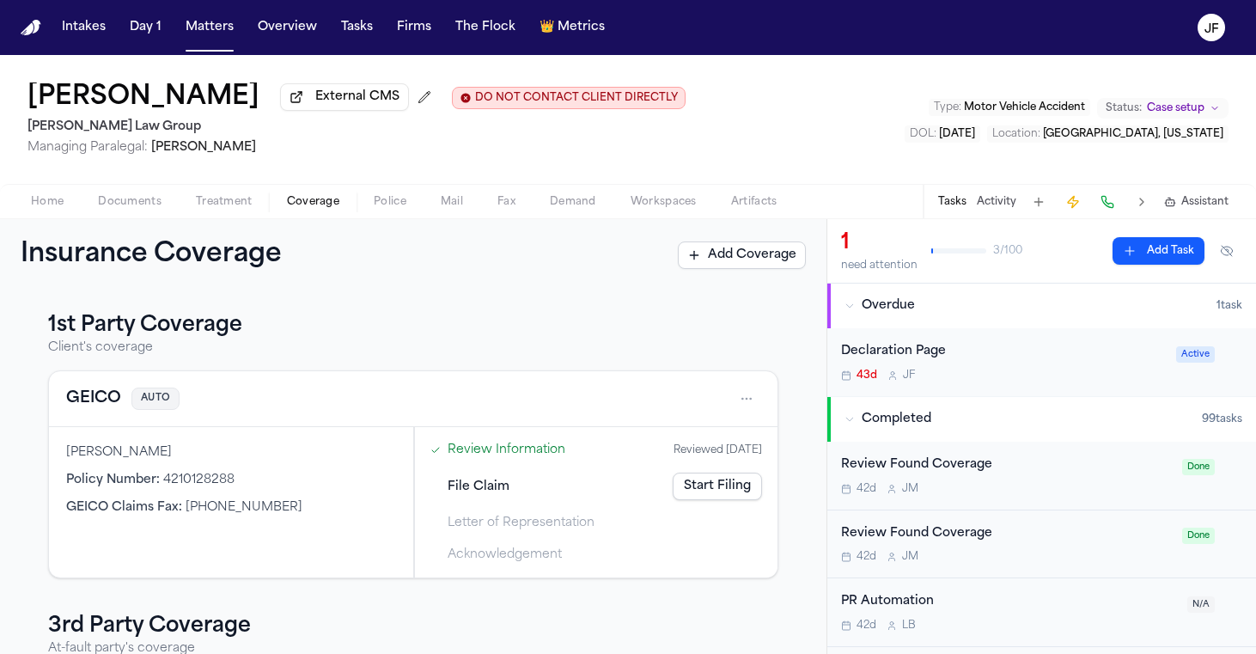
click at [86, 406] on button "GEICO" at bounding box center [93, 399] width 55 height 24
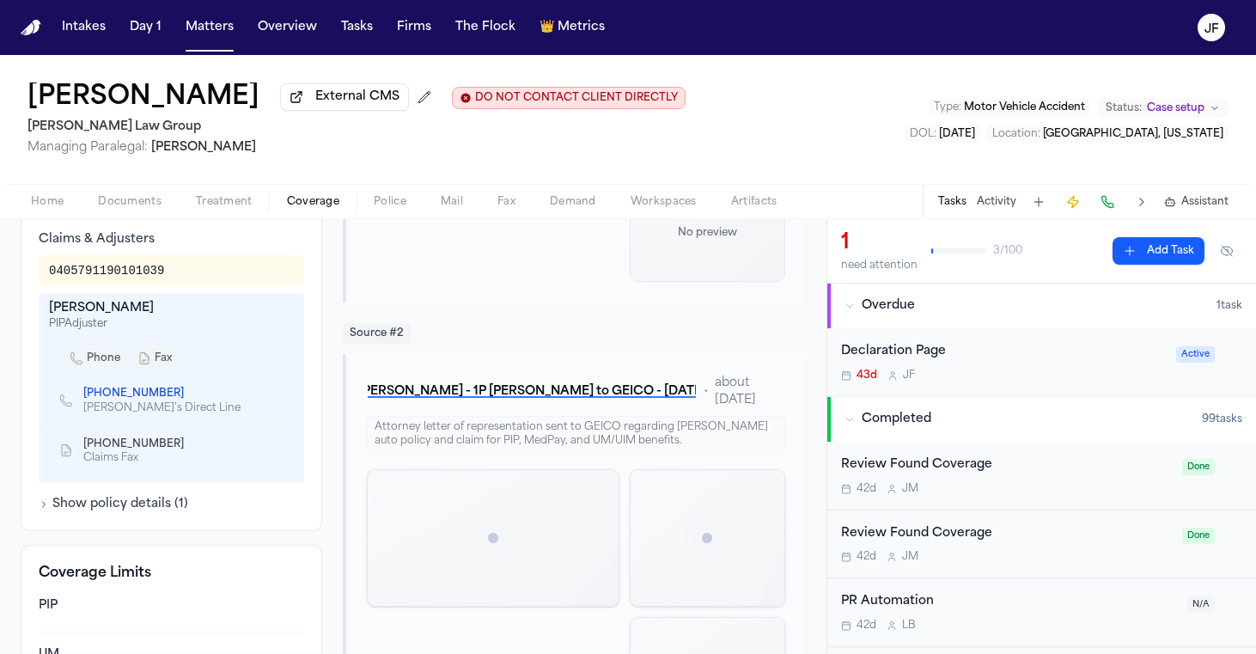
scroll to position [504, 0]
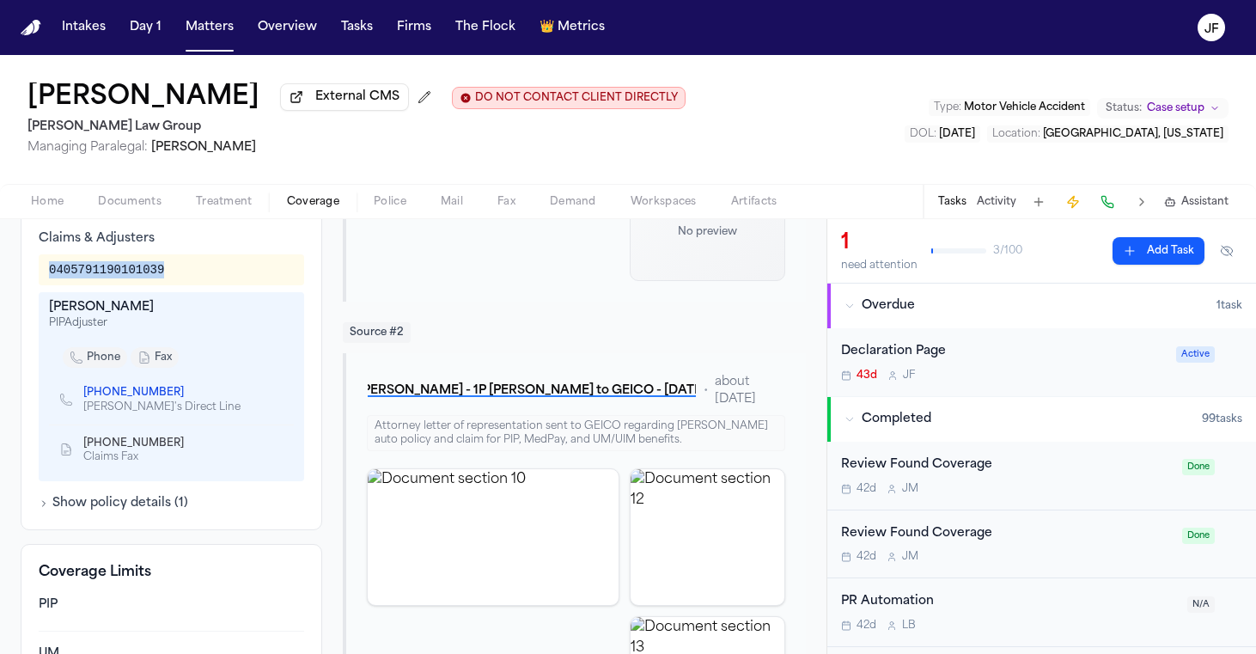
drag, startPoint x: 171, startPoint y: 265, endPoint x: 40, endPoint y: 265, distance: 130.6
click at [40, 265] on div "0405791190101039" at bounding box center [171, 269] width 265 height 31
copy div "0405791190101039"
click at [362, 28] on button "Tasks" at bounding box center [357, 27] width 46 height 31
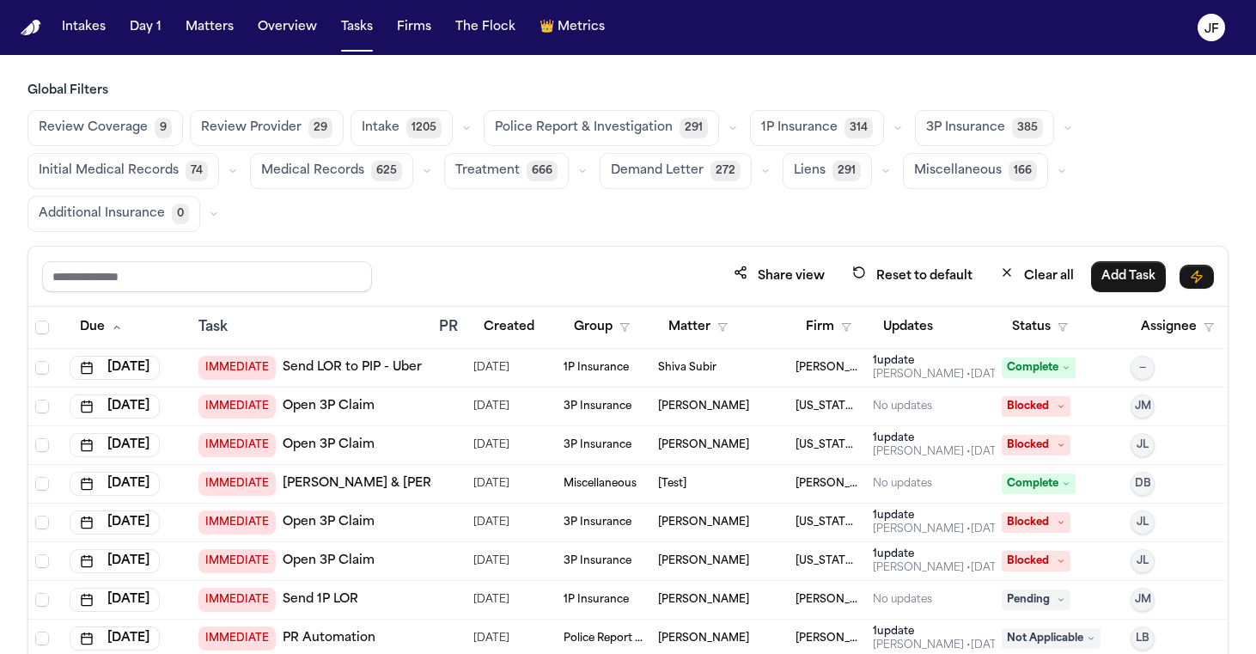
click at [1063, 126] on icon "button" at bounding box center [1068, 128] width 10 height 10
click at [973, 253] on span "LOR Acknowledgement" at bounding box center [985, 246] width 119 height 34
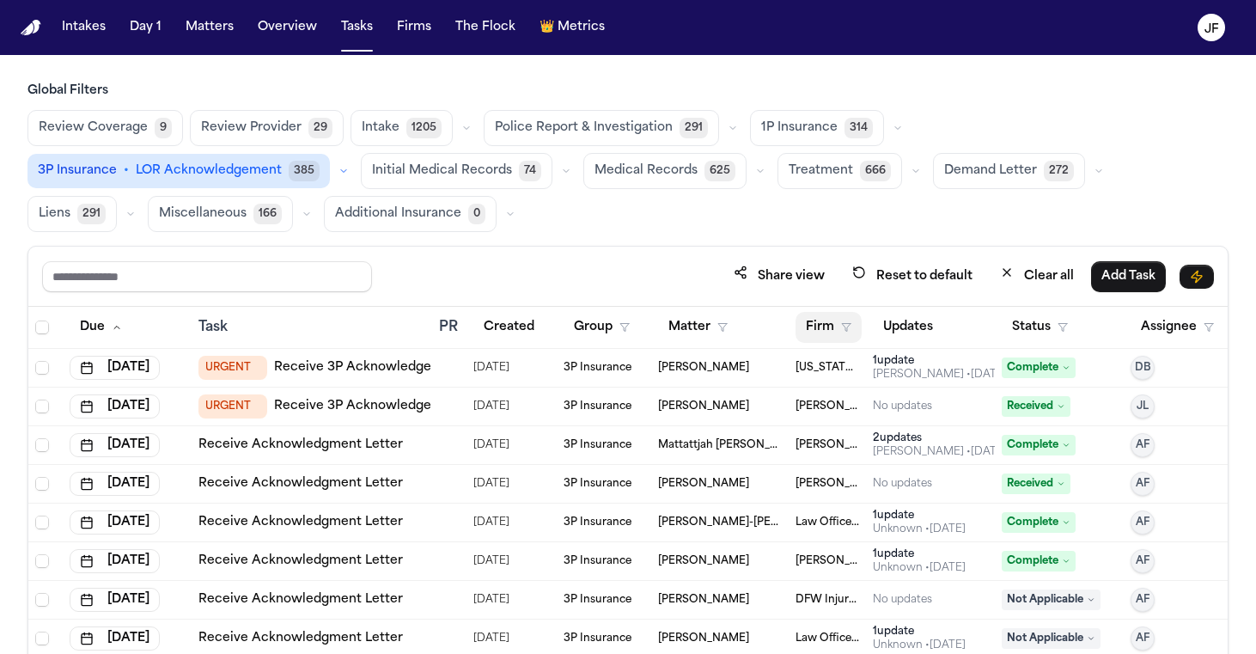
click at [819, 326] on button "Firm" at bounding box center [828, 327] width 66 height 31
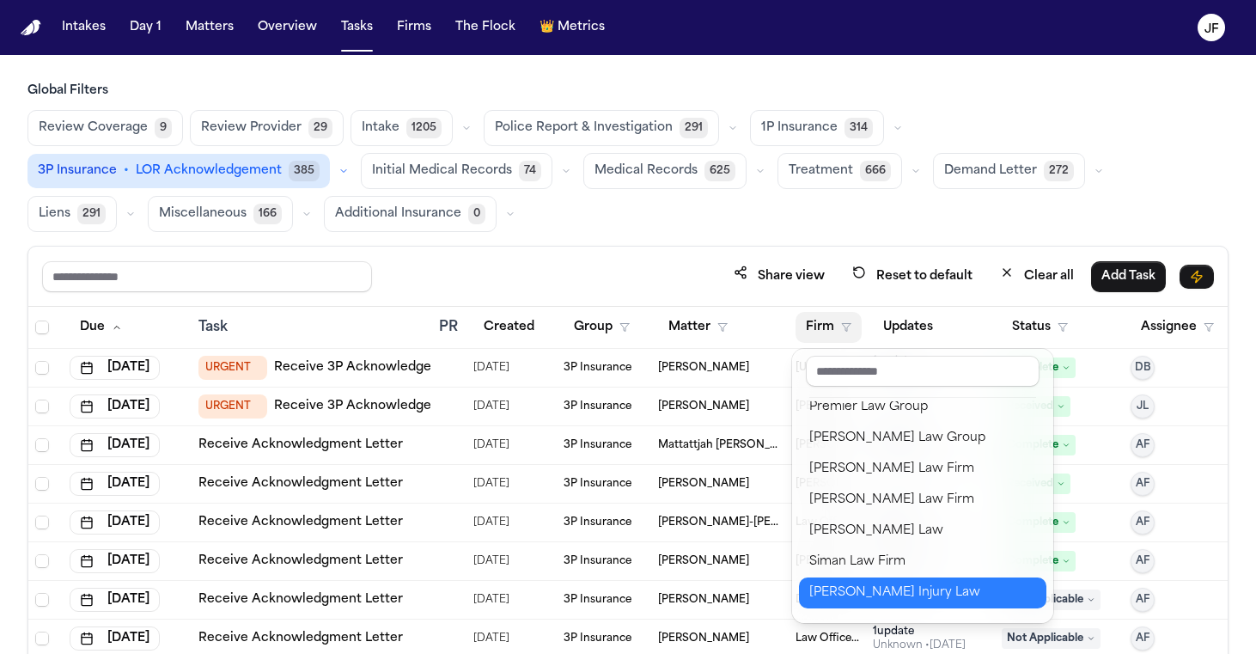
scroll to position [1613, 0]
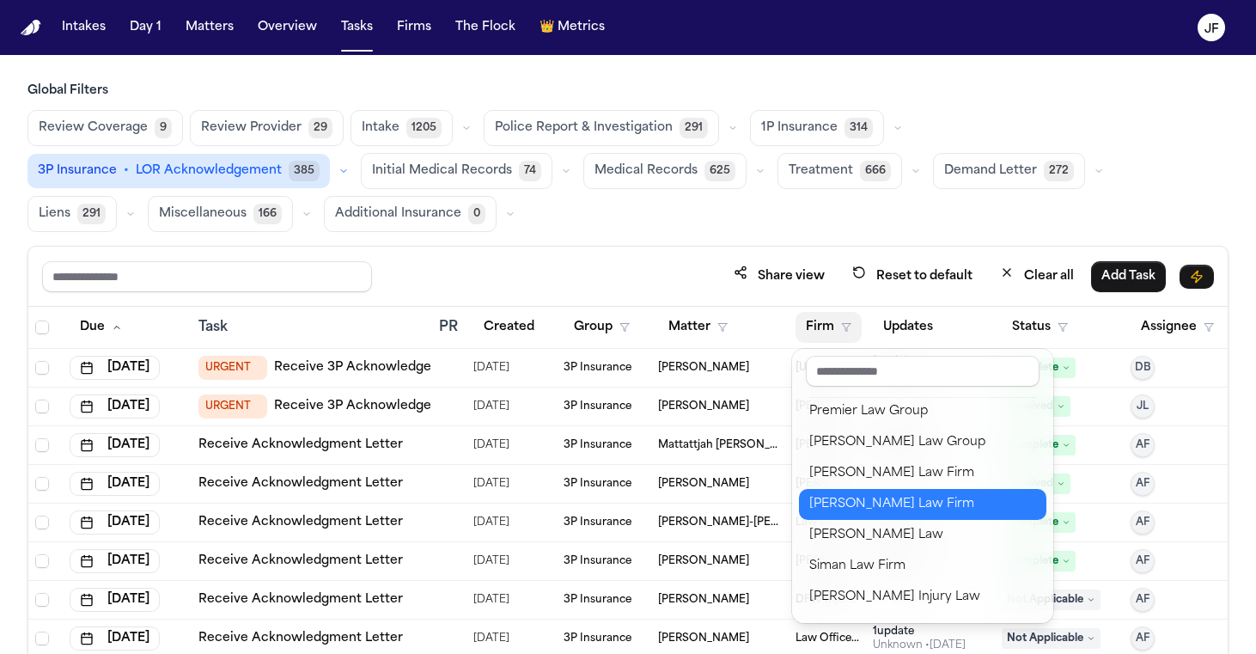
click at [854, 515] on div "[PERSON_NAME] Law Firm" at bounding box center [922, 504] width 227 height 21
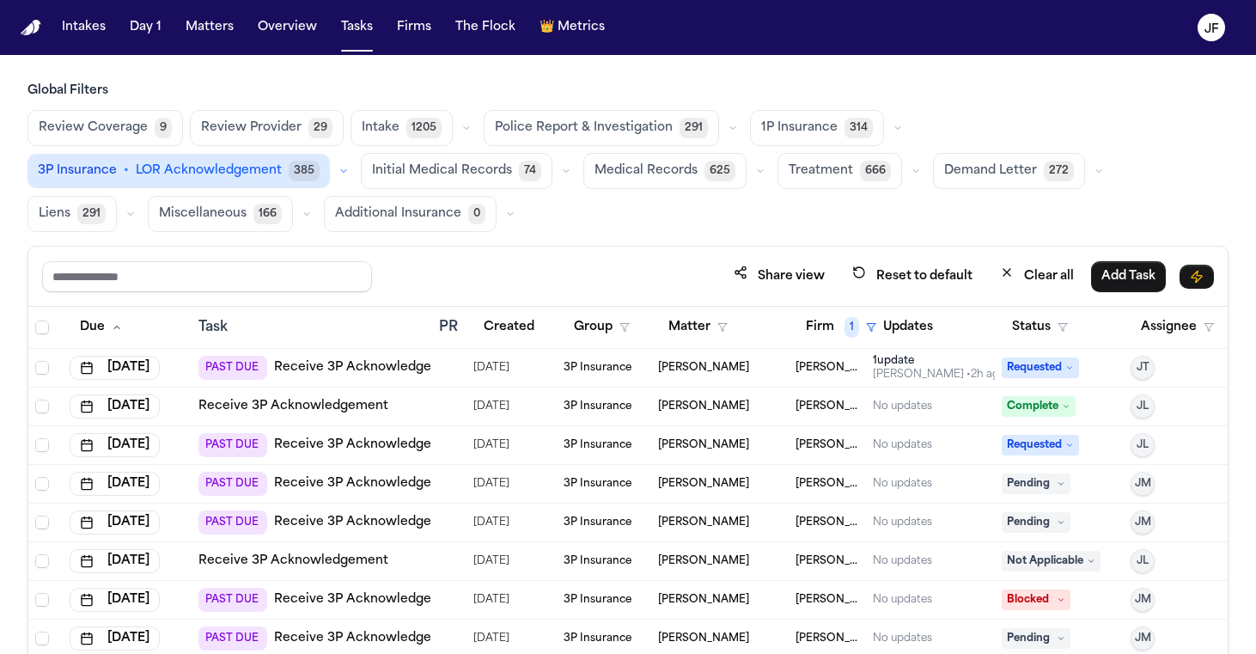
click at [734, 253] on div "Share view Reset to default Clear all Add Task" at bounding box center [627, 277] width 1199 height 60
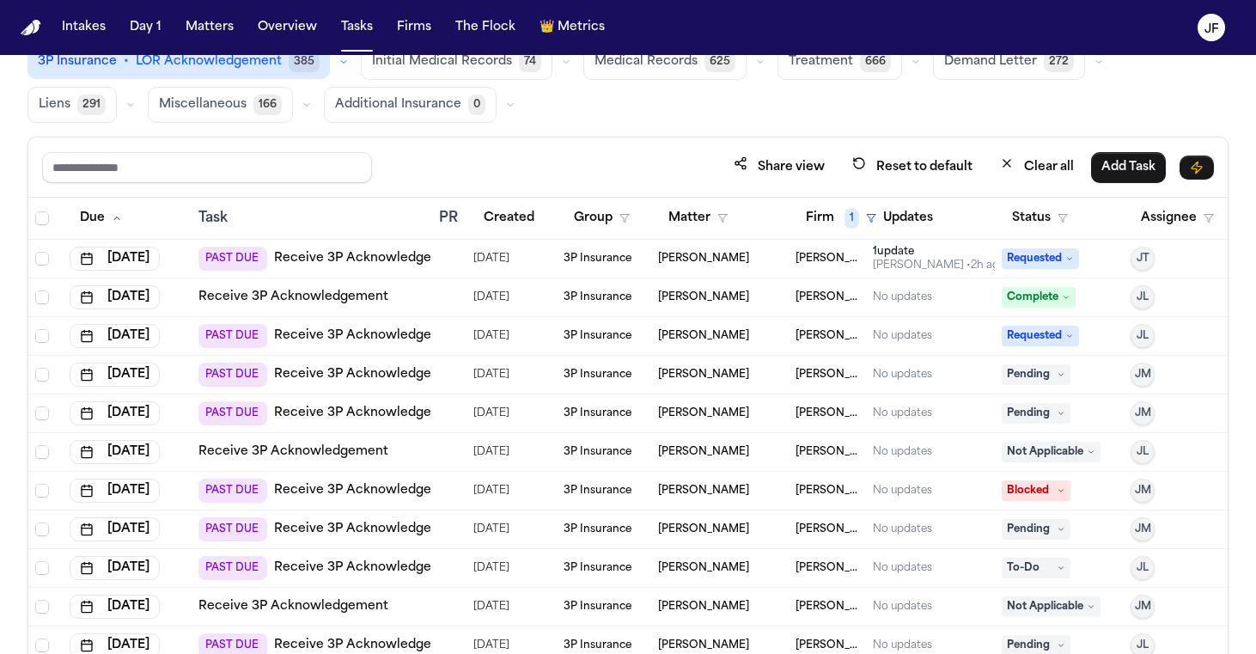
scroll to position [117, 0]
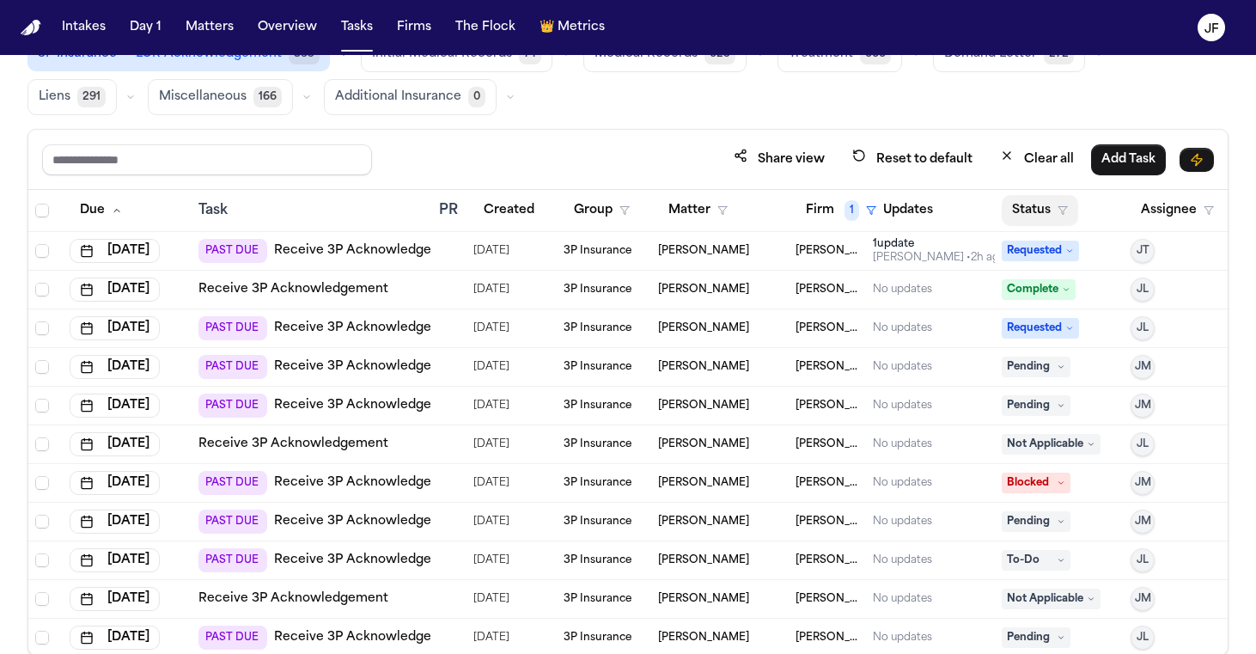
click at [1050, 218] on button "Status" at bounding box center [1040, 210] width 76 height 31
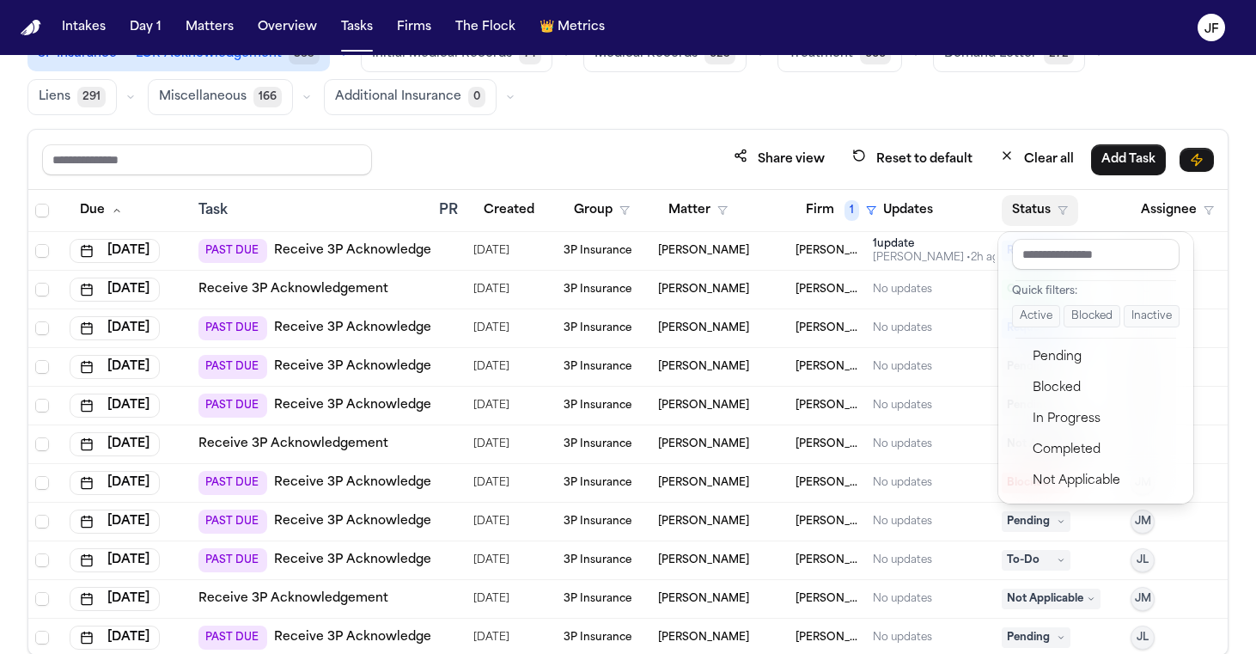
click at [1032, 314] on button "Active" at bounding box center [1036, 316] width 48 height 22
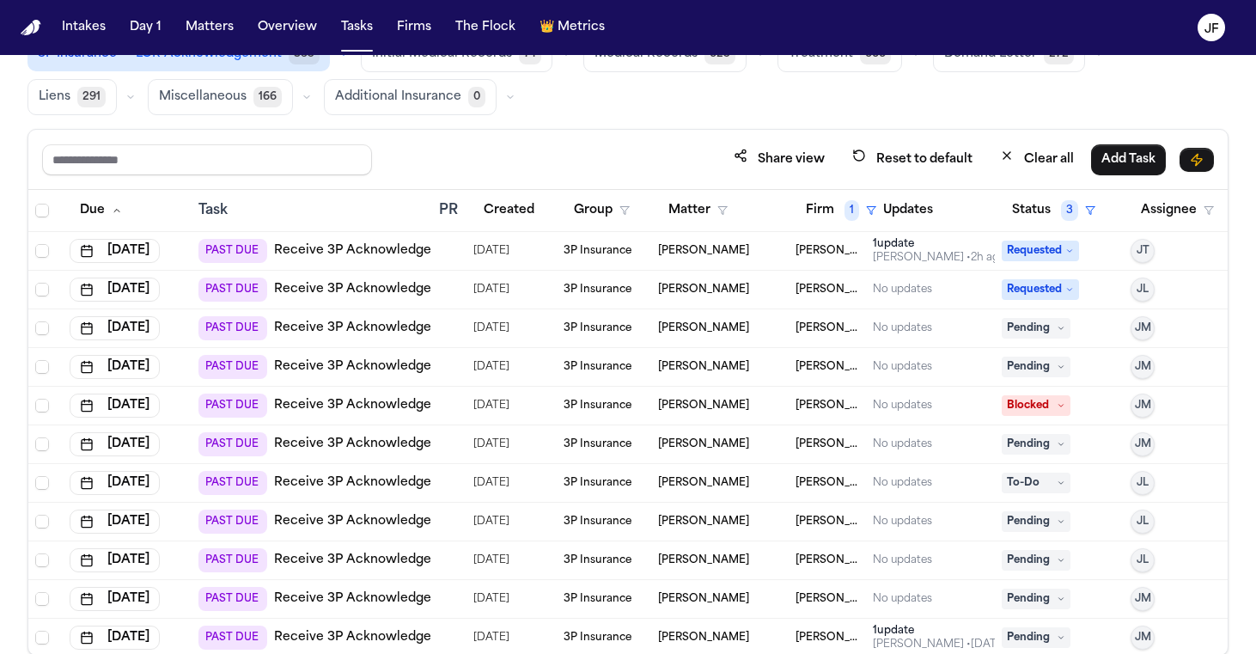
click at [684, 126] on div "Global Filters Review Coverage 9 Review Provider 29 Intake 1205 Police Report &…" at bounding box center [627, 311] width 1201 height 690
click at [381, 333] on link "Receive 3P Acknowledgement" at bounding box center [369, 328] width 190 height 17
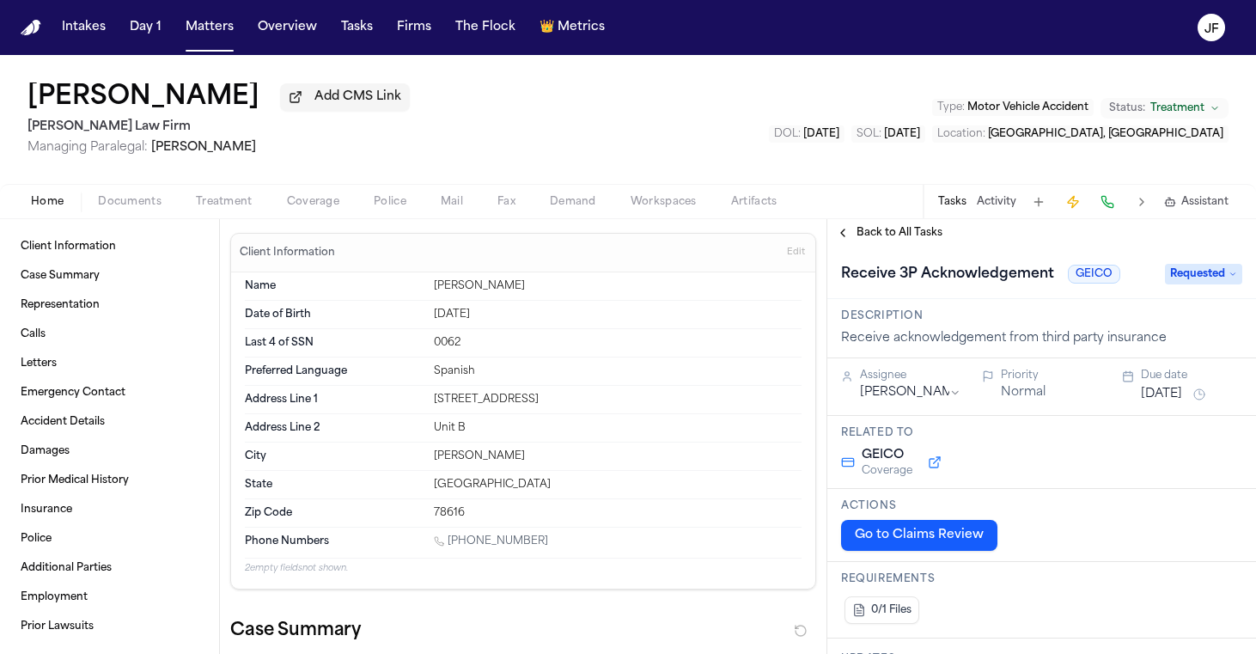
click at [314, 106] on span "Add CMS Link" at bounding box center [357, 96] width 87 height 17
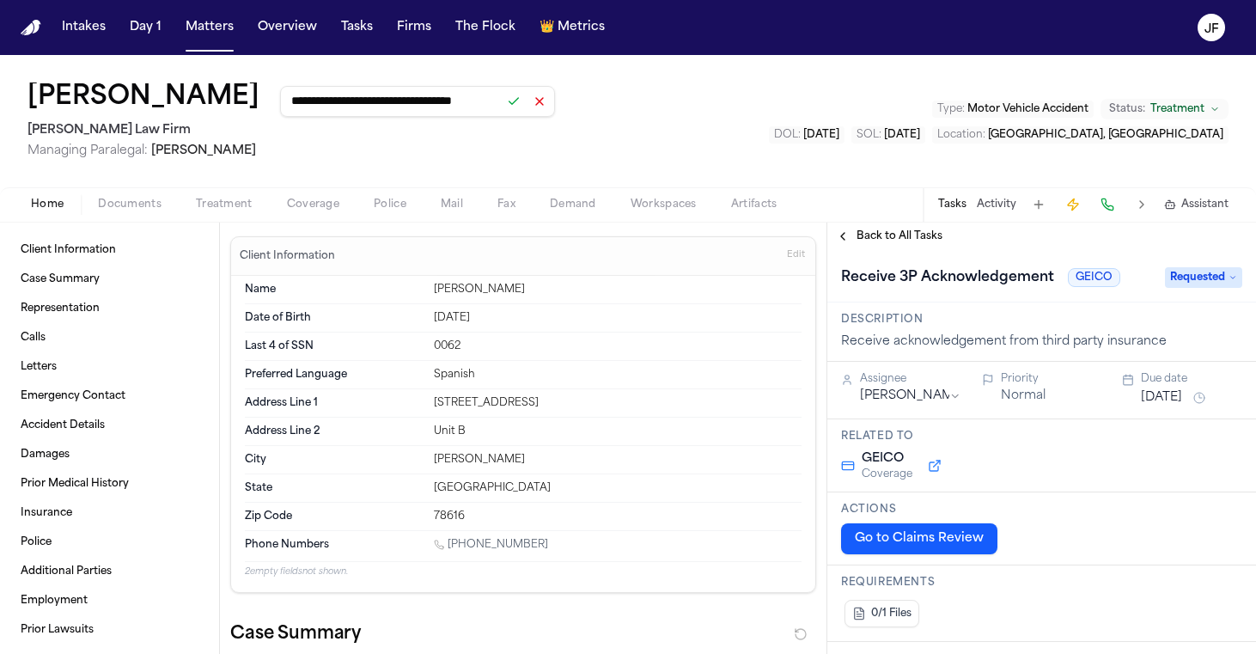
type input "**********"
click at [502, 106] on button at bounding box center [514, 101] width 24 height 24
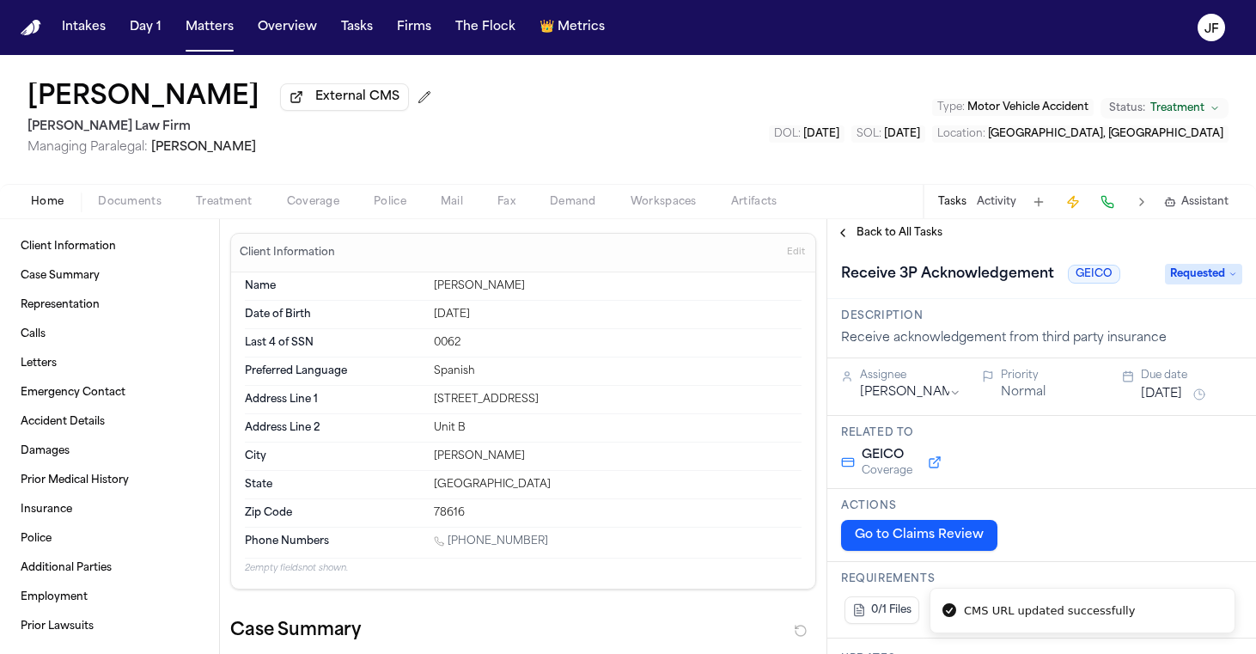
click at [137, 209] on span "Documents" at bounding box center [130, 202] width 64 height 14
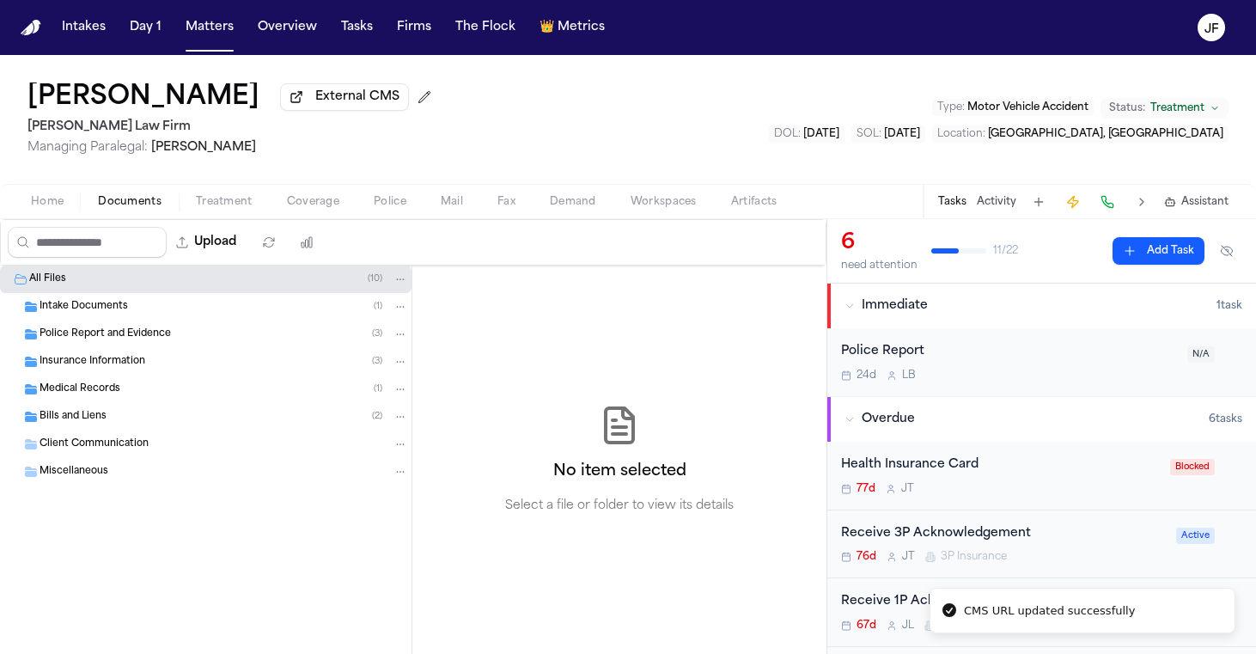
click at [145, 355] on div "Insurance Information ( 3 )" at bounding box center [205, 361] width 411 height 27
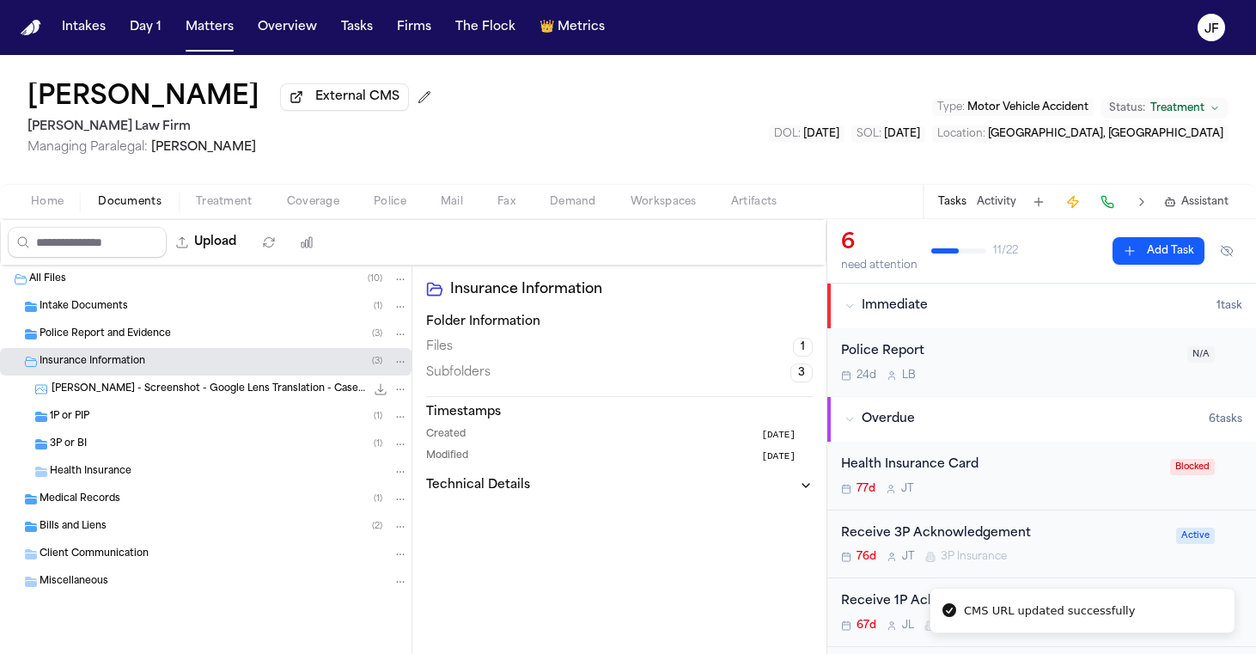
click at [158, 429] on div "1P or PIP ( 1 )" at bounding box center [205, 416] width 411 height 27
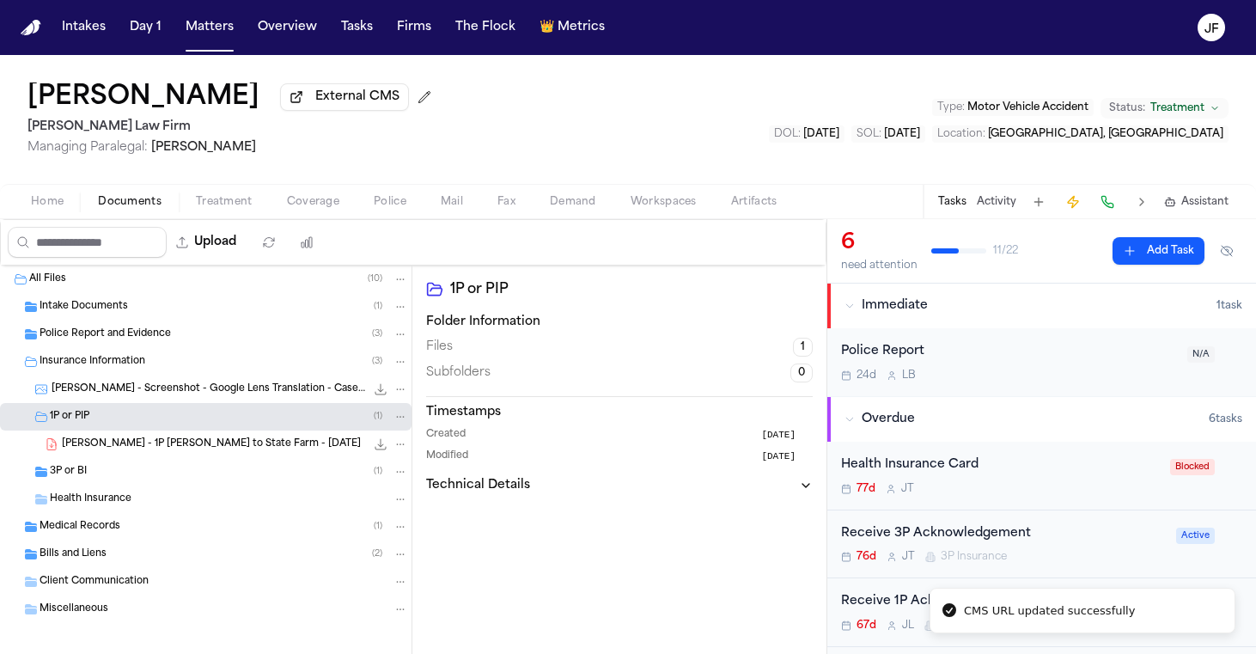
click at [161, 479] on div "3P or BI ( 1 )" at bounding box center [229, 471] width 358 height 15
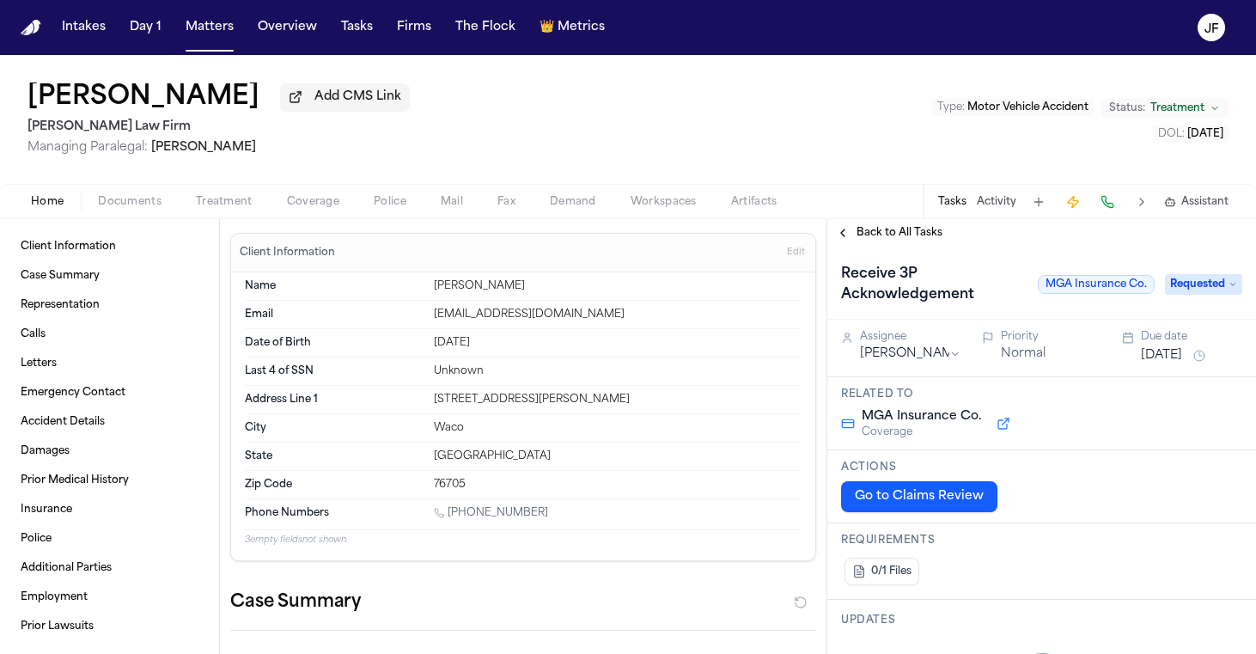
click at [314, 104] on span "Add CMS Link" at bounding box center [357, 96] width 87 height 17
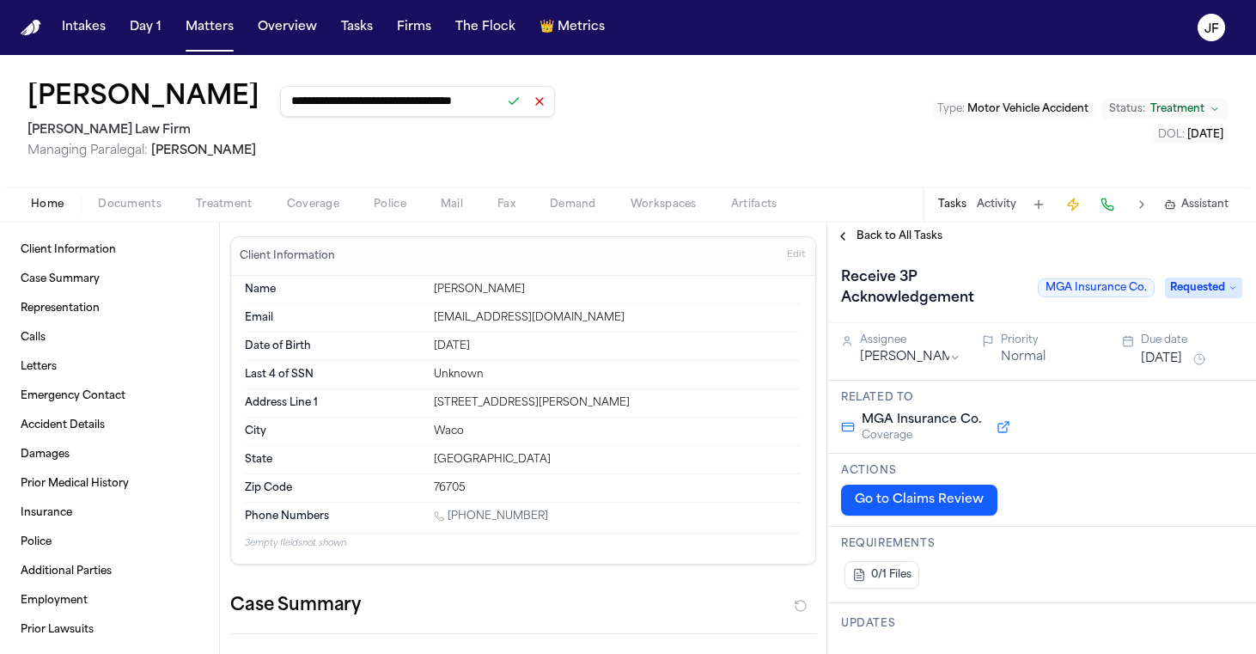
type input "**********"
click at [502, 109] on button at bounding box center [514, 101] width 24 height 24
click at [118, 210] on span "Documents" at bounding box center [130, 205] width 64 height 14
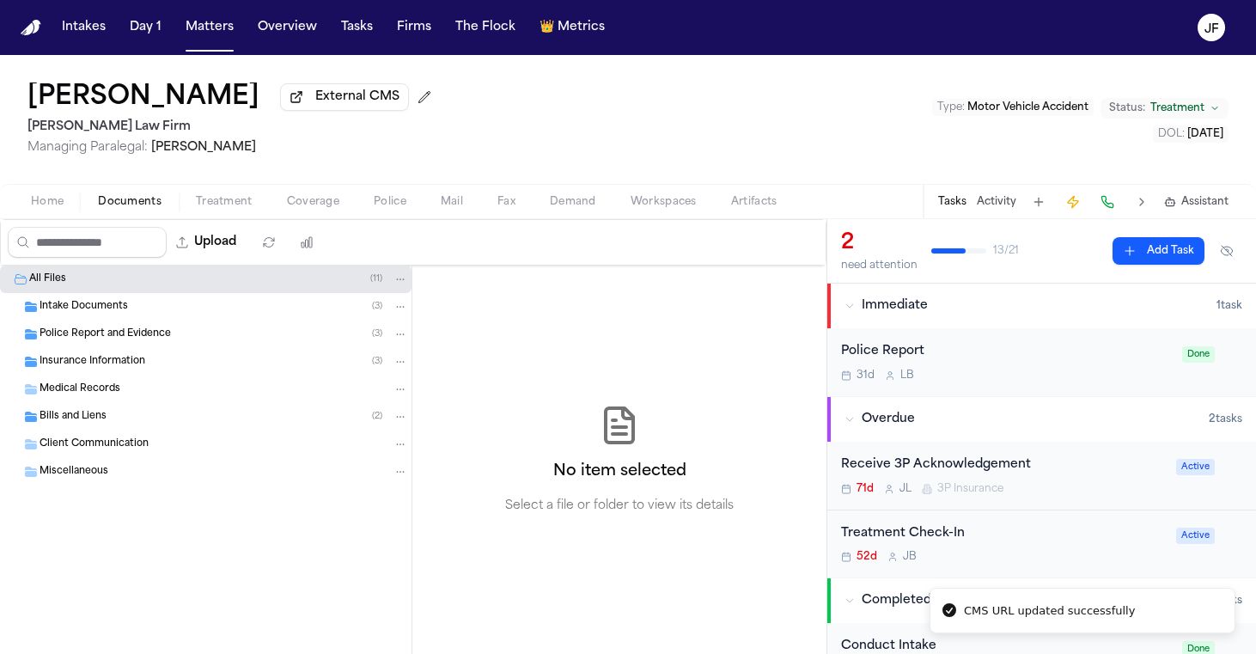
click at [76, 386] on span "Medical Records" at bounding box center [80, 389] width 81 height 15
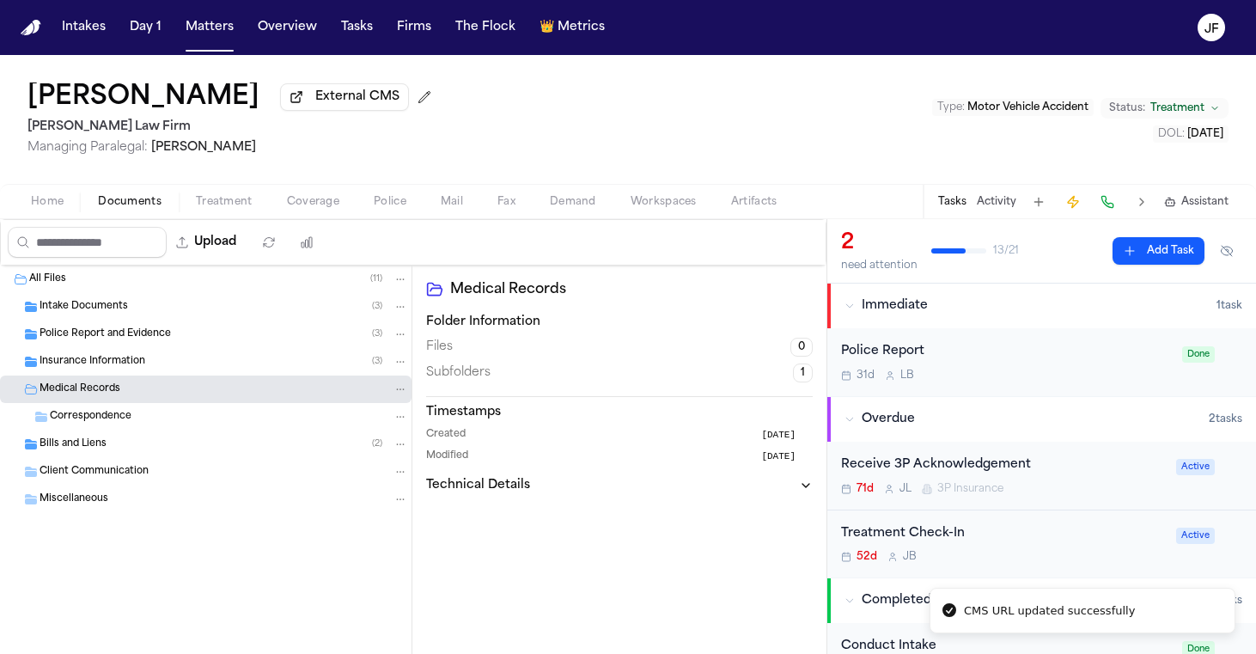
click at [107, 368] on span "Insurance Information" at bounding box center [93, 362] width 106 height 15
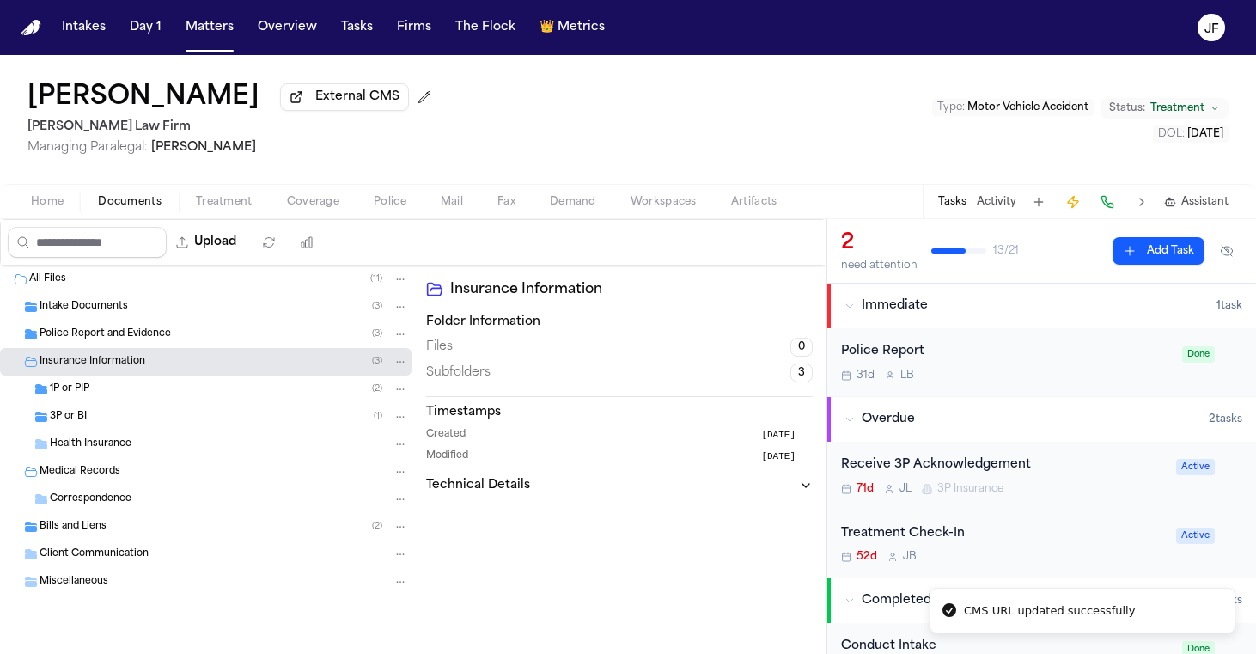
click at [107, 424] on div "3P or BI ( 1 )" at bounding box center [229, 416] width 358 height 15
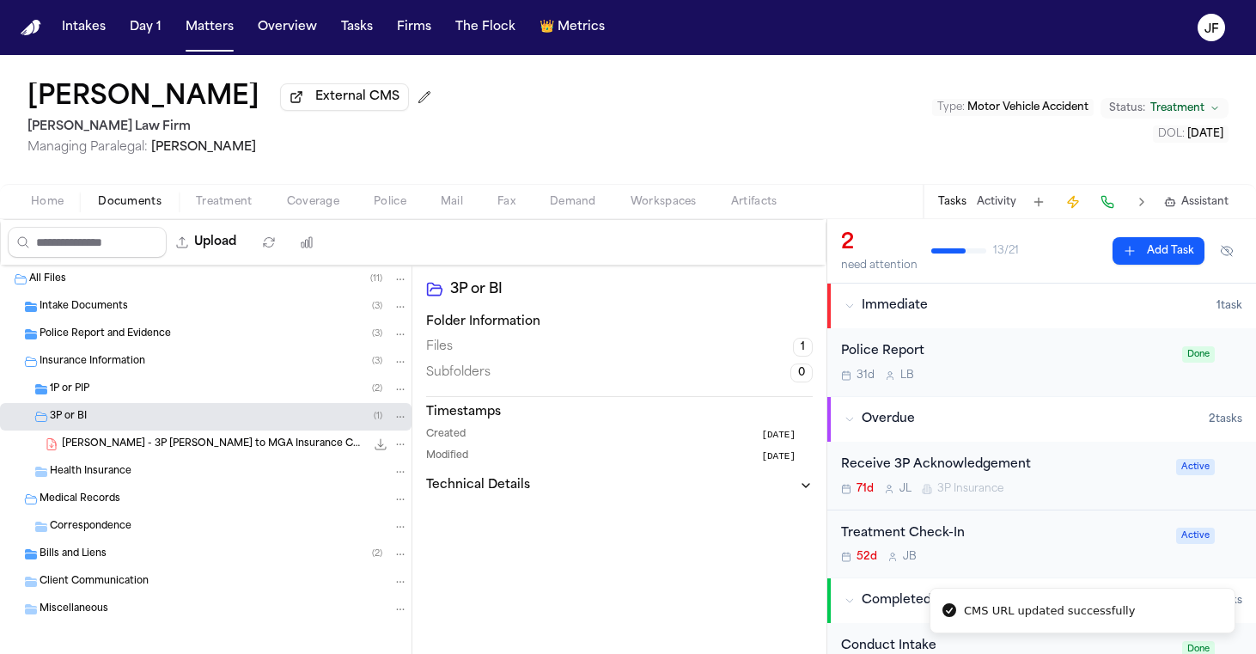
click at [110, 388] on div "1P or PIP ( 2 )" at bounding box center [229, 388] width 358 height 15
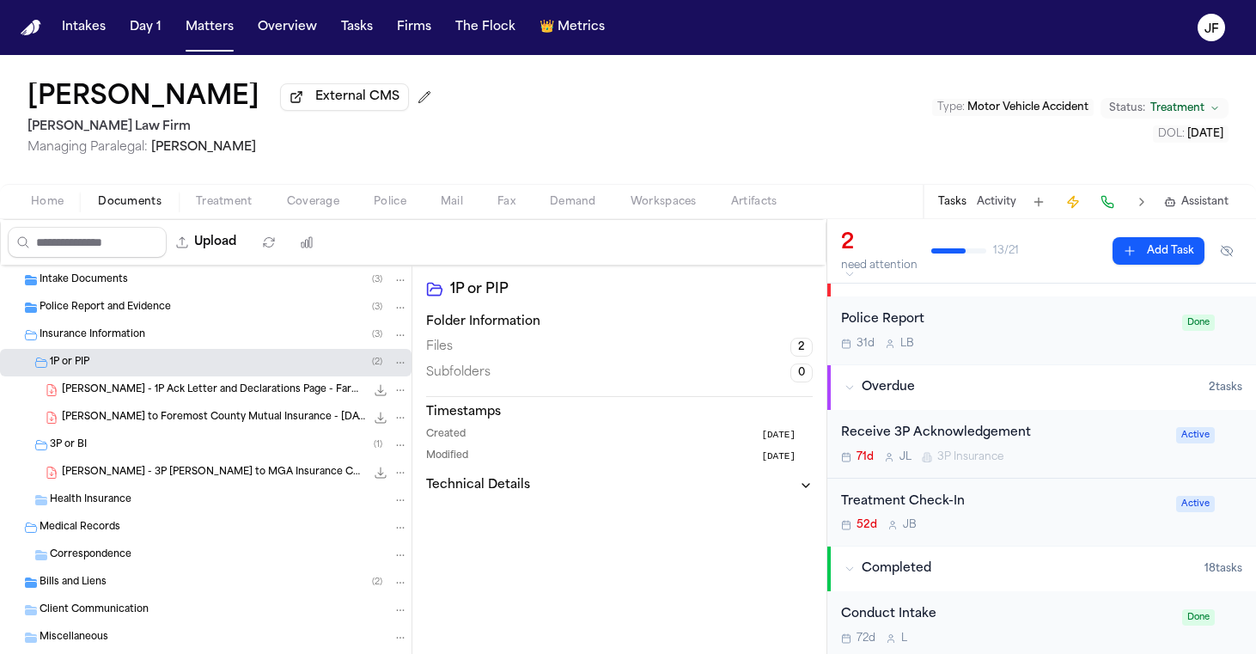
scroll to position [29, 0]
click at [177, 479] on span "J. Richards - 3P LOR to MGA Insurance Co - 7.17.25" at bounding box center [213, 473] width 303 height 15
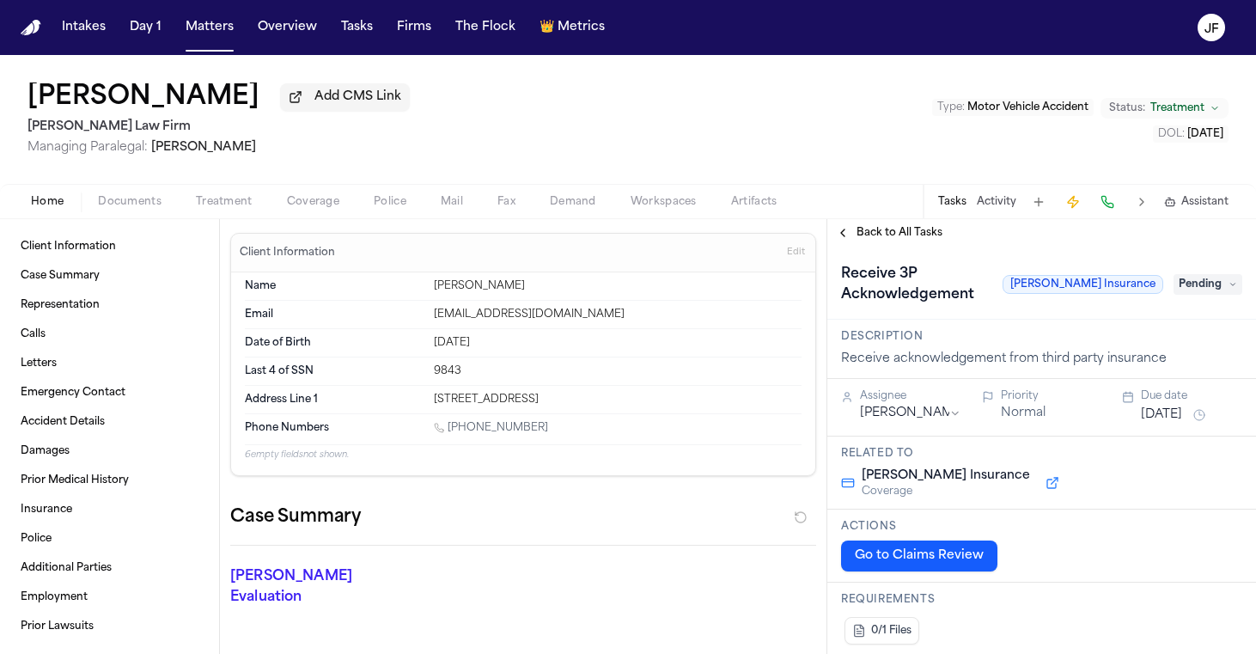
click at [283, 118] on div "[PERSON_NAME] Add CMS Link [PERSON_NAME] Law Firm Managing Paralegal: [PERSON_N…" at bounding box center [218, 119] width 382 height 74
click at [314, 100] on span "Add CMS Link" at bounding box center [357, 96] width 87 height 17
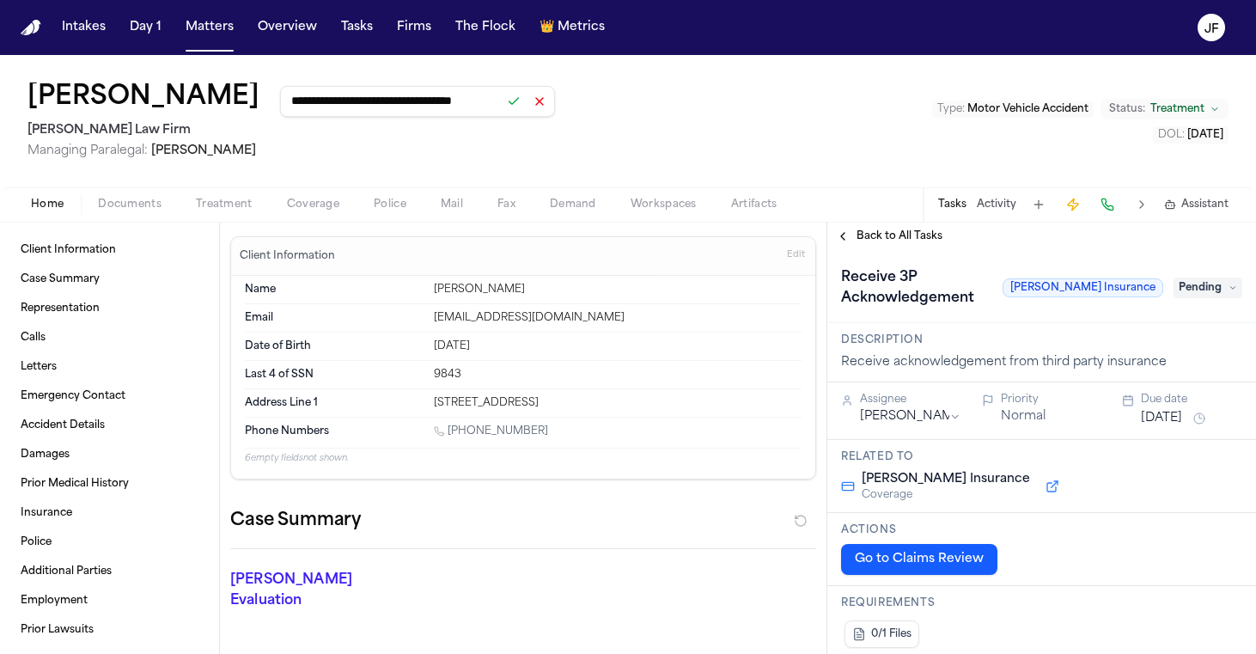
type input "**********"
click at [502, 112] on button at bounding box center [514, 101] width 24 height 24
click at [582, 113] on div "**********" at bounding box center [628, 121] width 1256 height 132
click at [502, 101] on div at bounding box center [527, 101] width 50 height 24
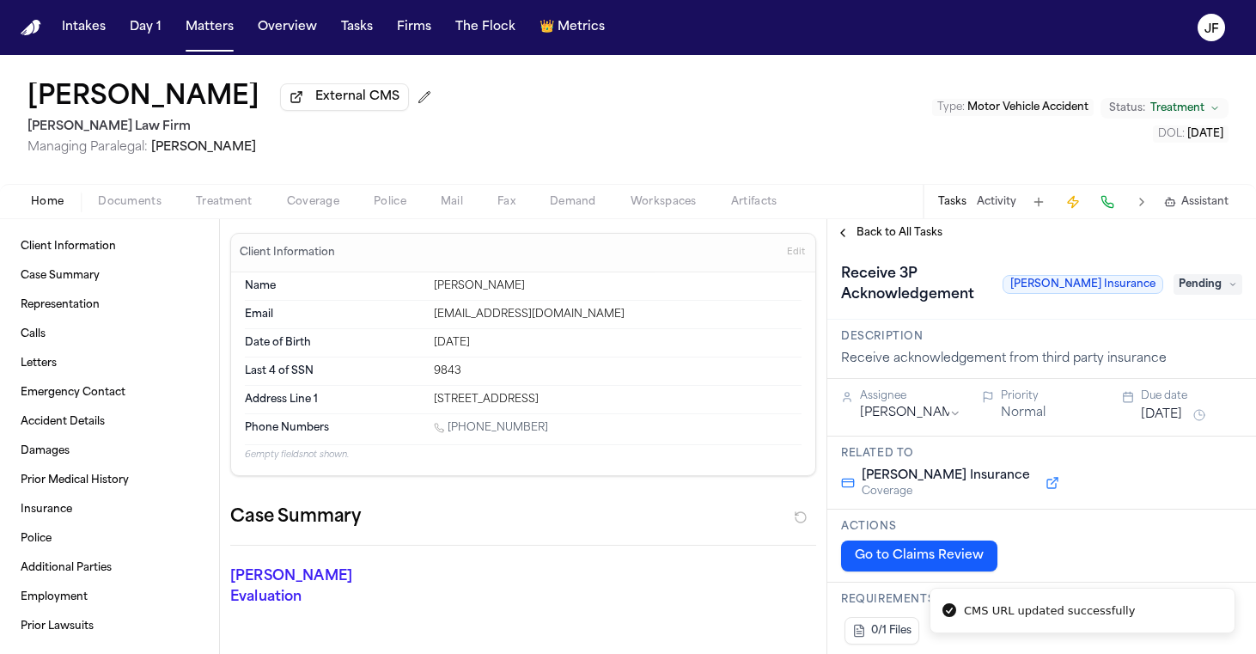
click at [604, 113] on div "[PERSON_NAME] External CMS [PERSON_NAME] Law Firm Managing Paralegal: [PERSON_N…" at bounding box center [628, 119] width 1256 height 129
click at [144, 216] on div "Home Documents Treatment Coverage Police Mail Fax Demand Workspaces Artifacts T…" at bounding box center [628, 201] width 1256 height 34
click at [149, 190] on div "Home Documents Treatment Coverage Police Mail Fax Demand Workspaces Artifacts T…" at bounding box center [628, 201] width 1256 height 34
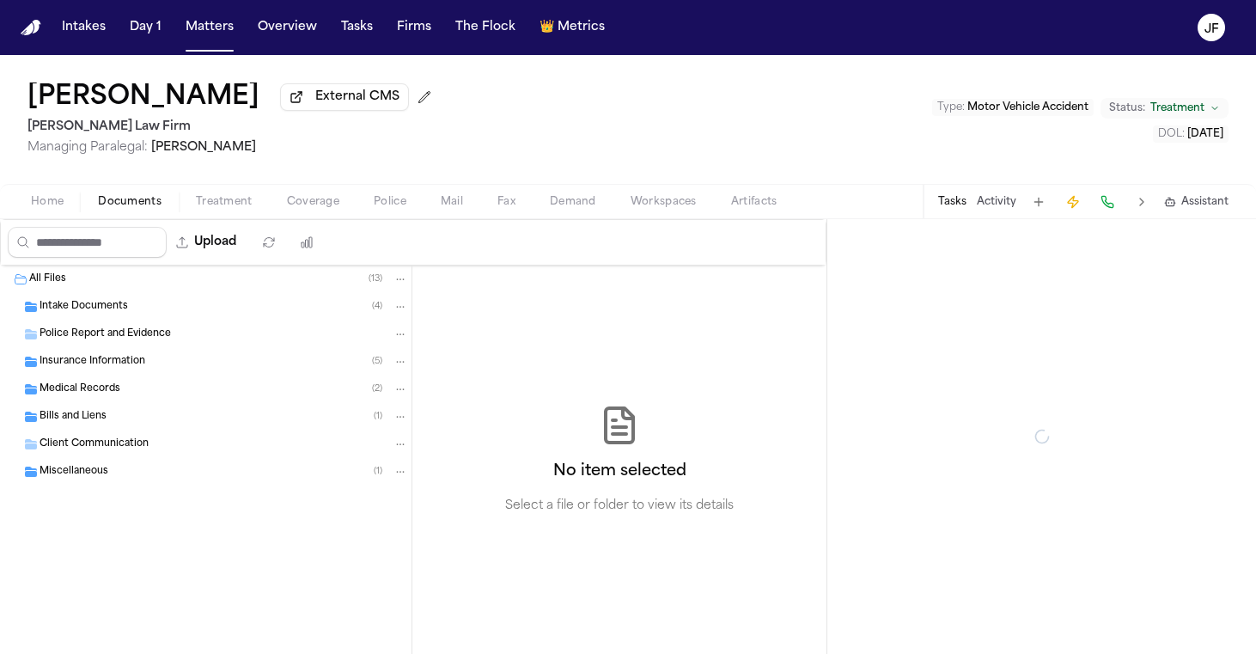
click at [149, 195] on button "Documents" at bounding box center [130, 202] width 98 height 21
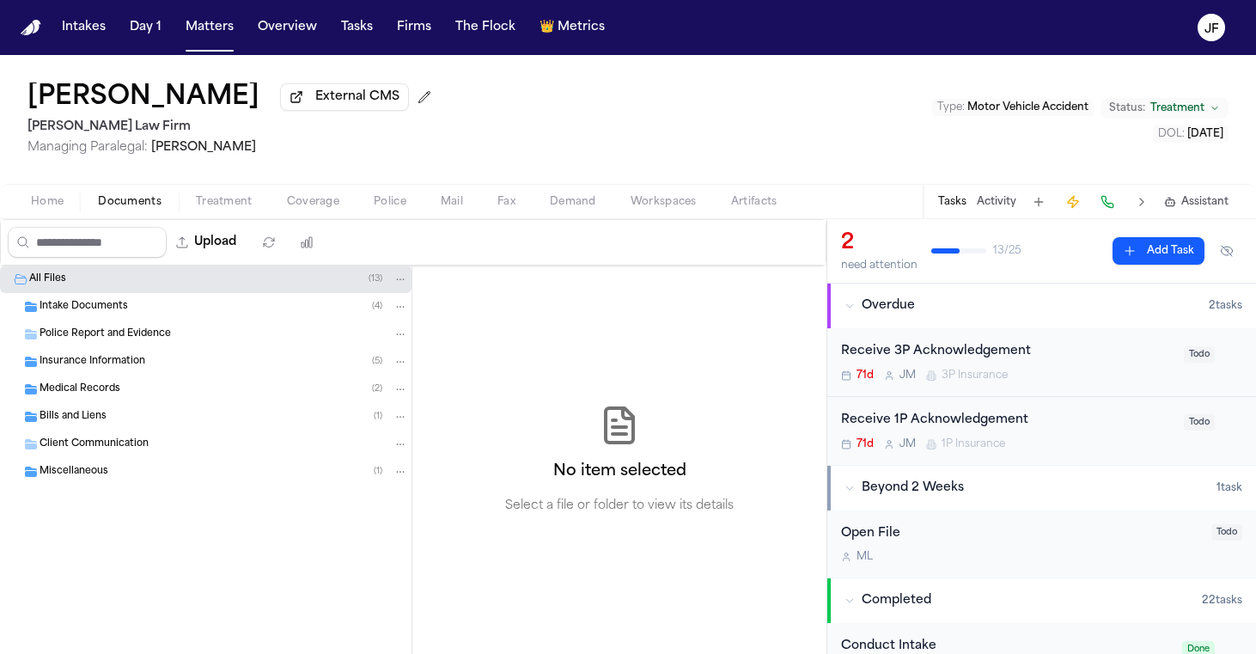
click at [125, 357] on div "Insurance Information ( 5 )" at bounding box center [224, 361] width 368 height 15
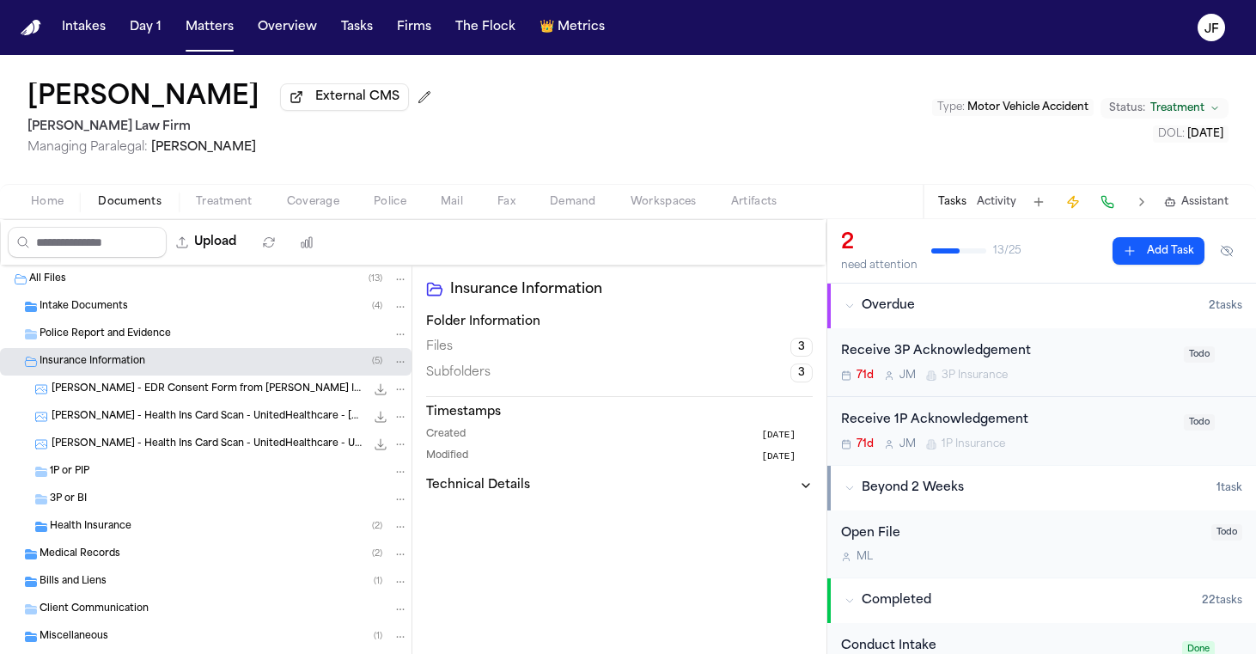
click at [125, 420] on span "L. Parson - Health Ins Card Scan - UnitedHealthcare - 8.19.19" at bounding box center [209, 417] width 314 height 15
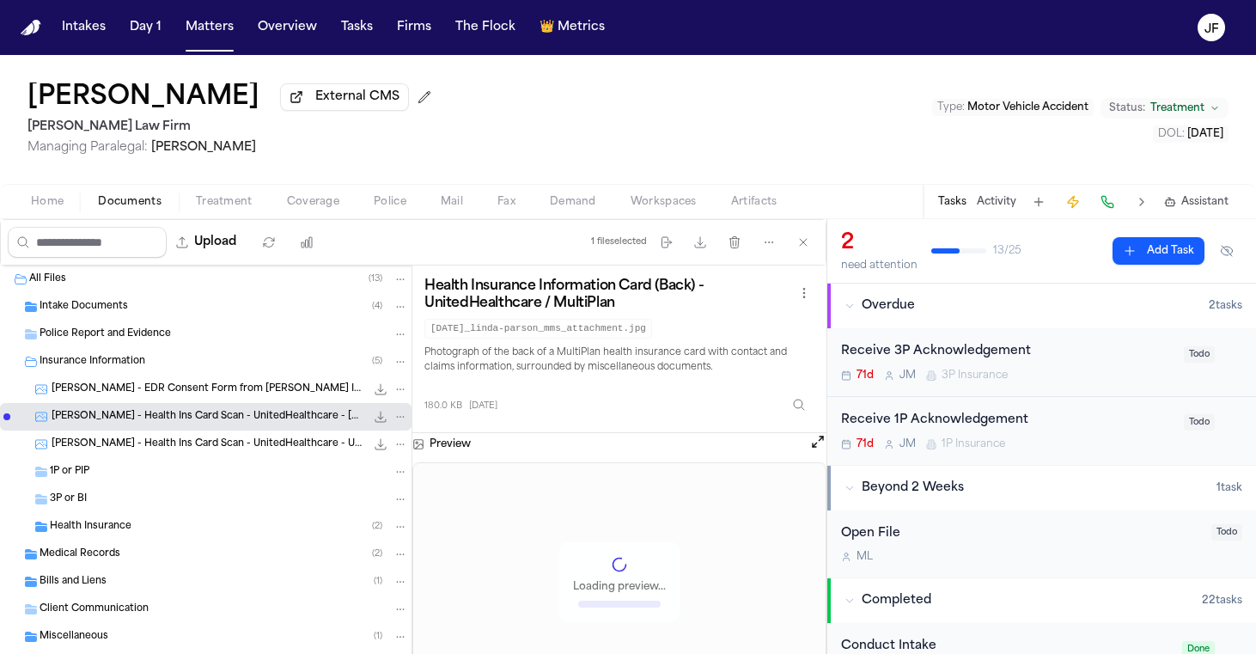
click at [112, 511] on div "3P or BI" at bounding box center [205, 498] width 411 height 27
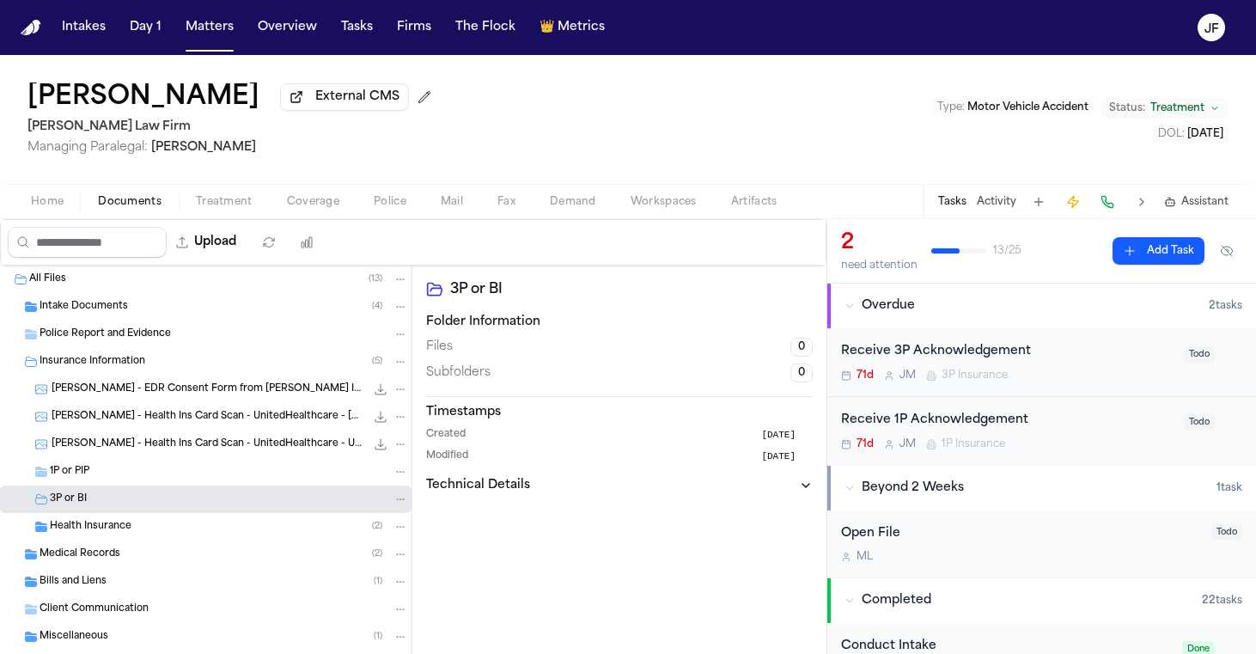
click at [116, 490] on div "3P or BI" at bounding box center [205, 498] width 411 height 27
click at [308, 201] on span "Coverage" at bounding box center [313, 202] width 52 height 14
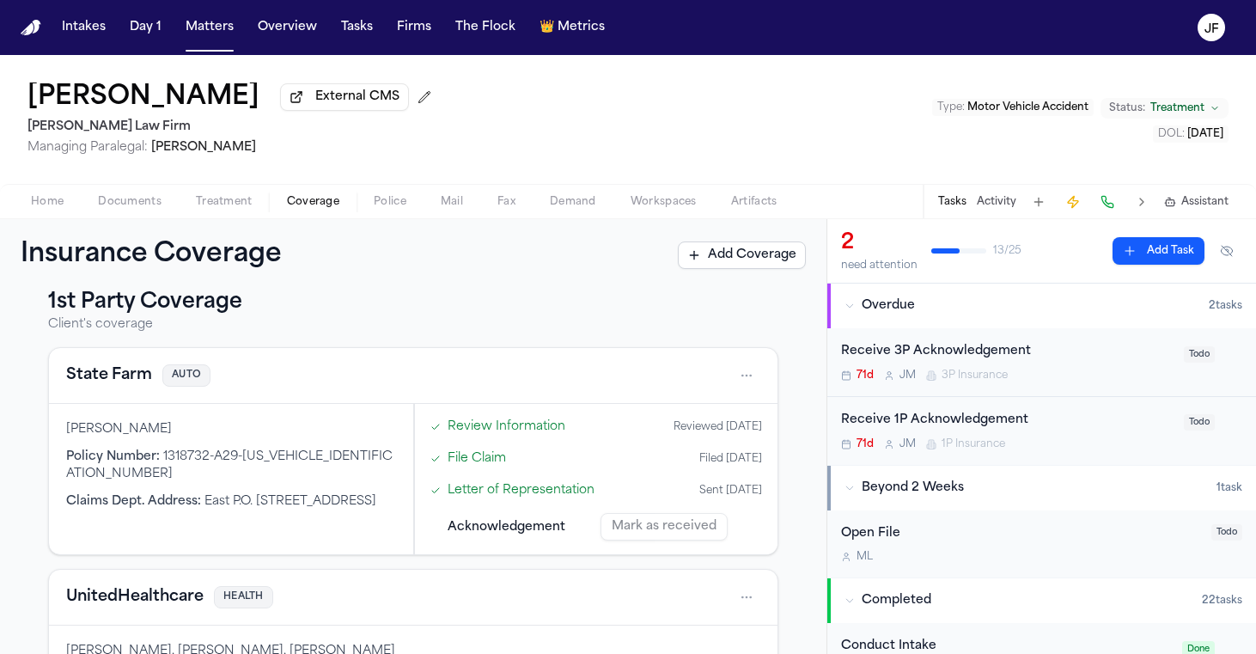
scroll to position [1, 0]
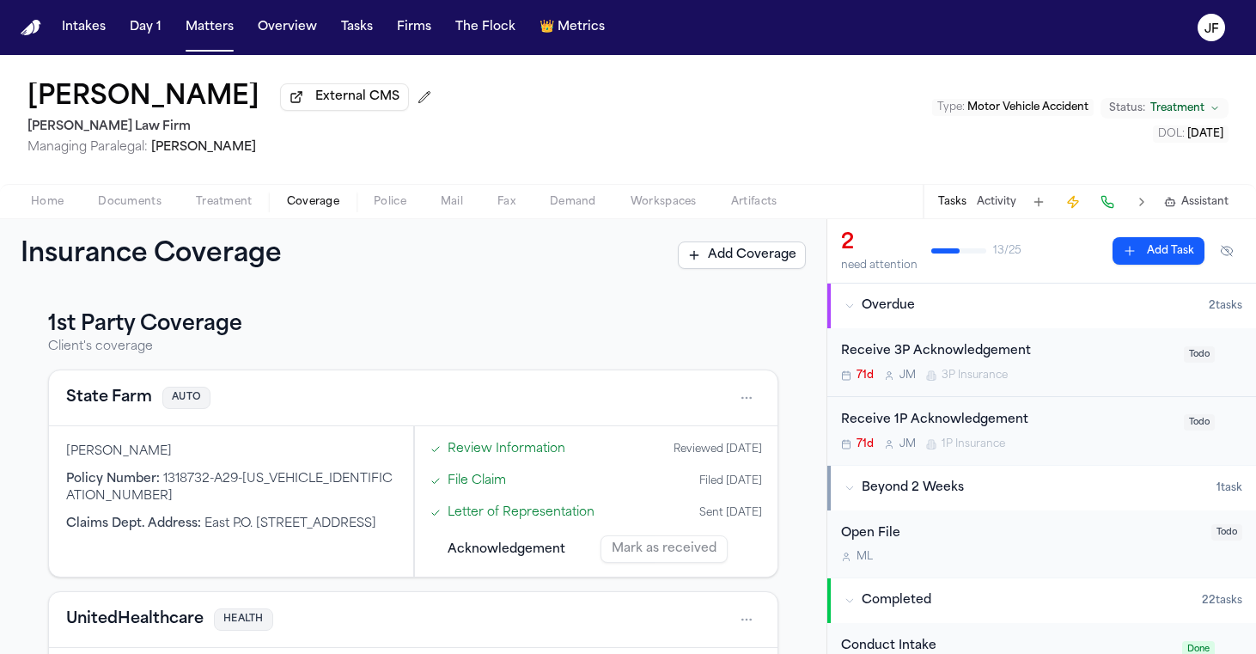
click at [116, 402] on button "State Farm" at bounding box center [109, 398] width 86 height 24
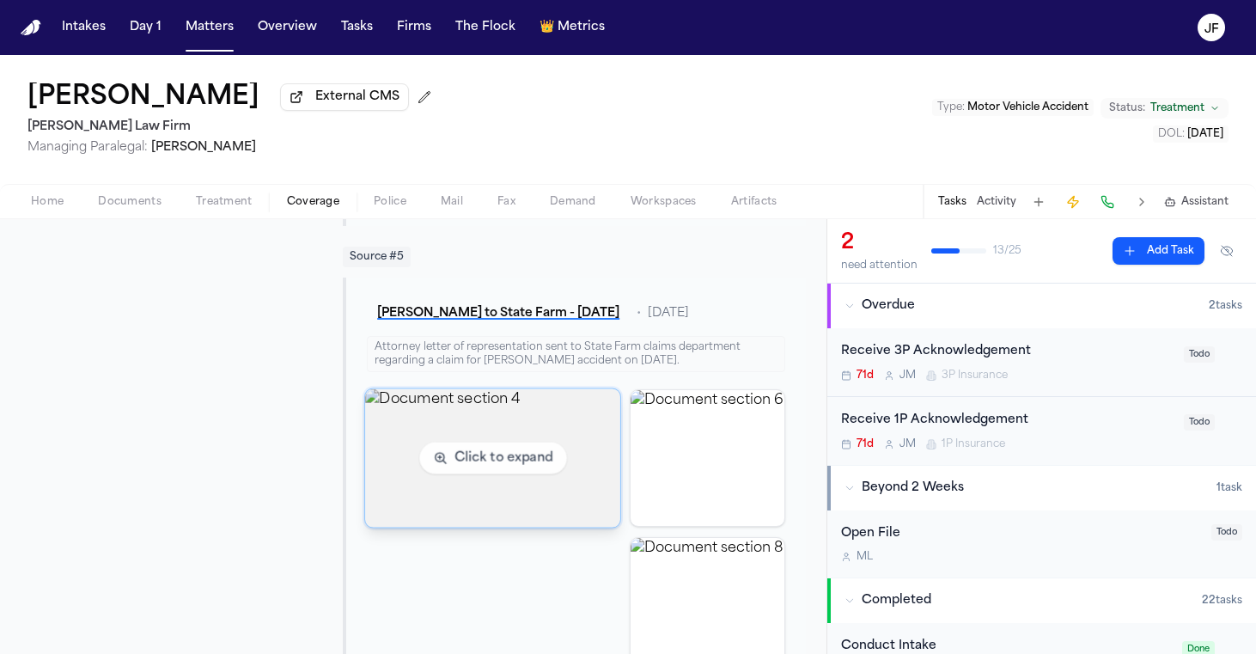
scroll to position [1741, 0]
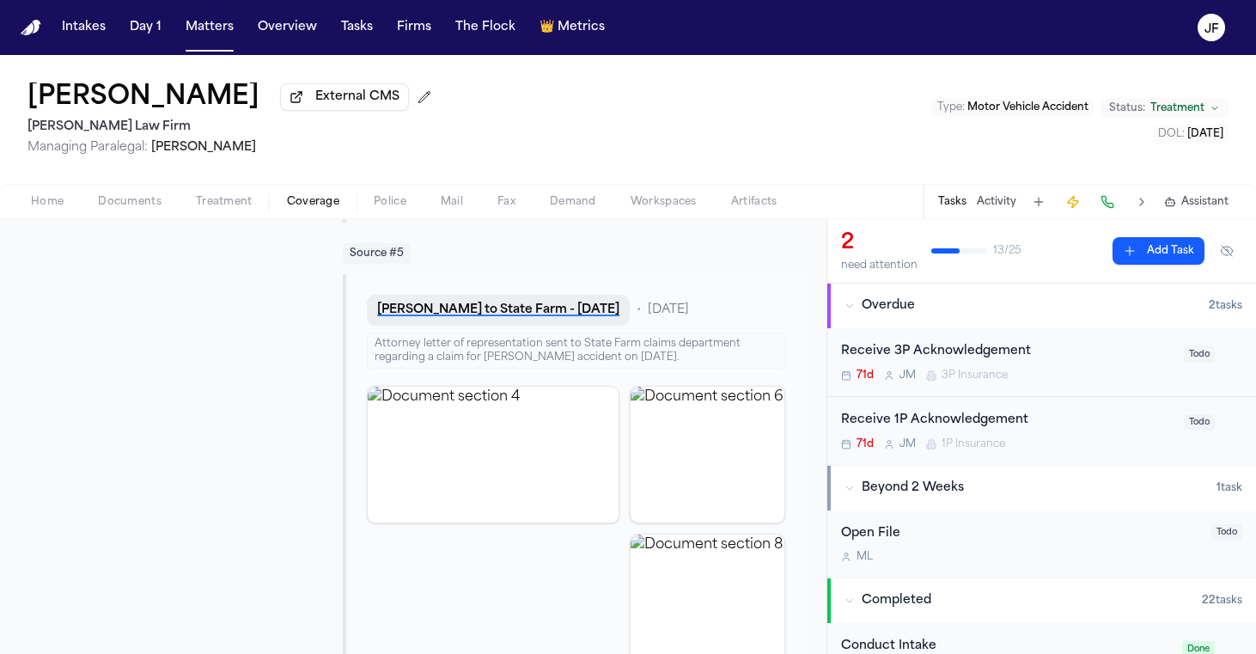
click at [535, 295] on button "L. Parson - LOR to State Farm - 7.16.25" at bounding box center [498, 310] width 263 height 31
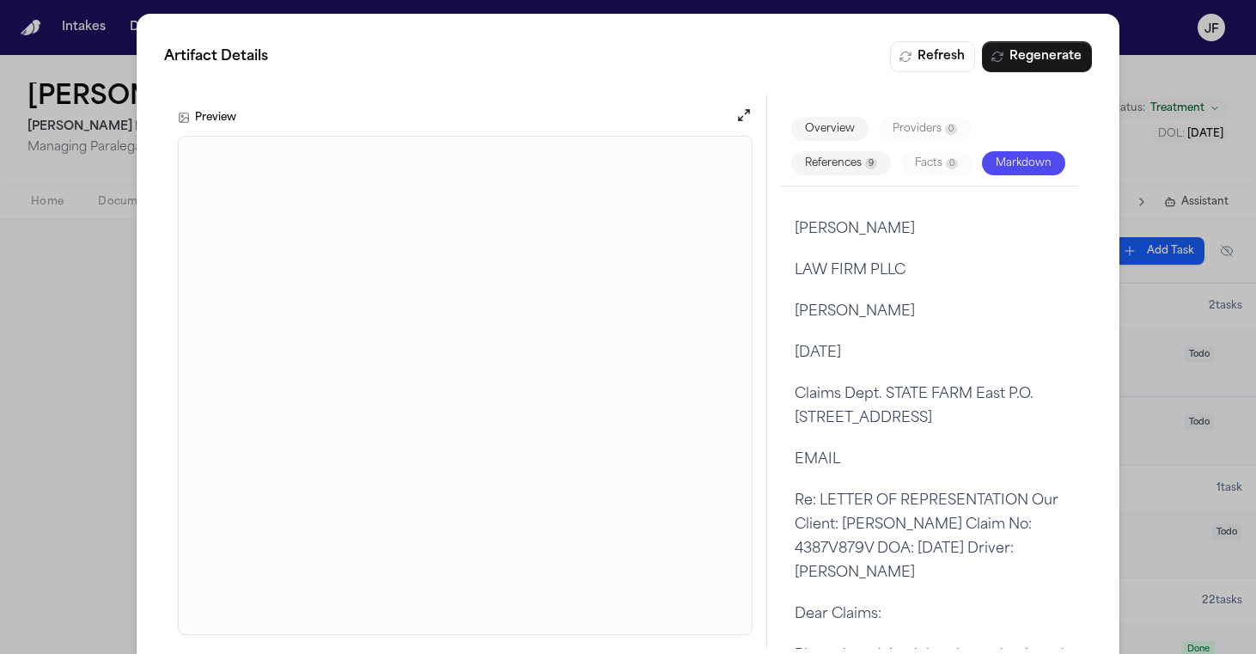
click at [1162, 88] on div "Artifact Details Refresh Regenerate Preview Overview Providers 0 References 9 F…" at bounding box center [628, 345] width 1256 height 690
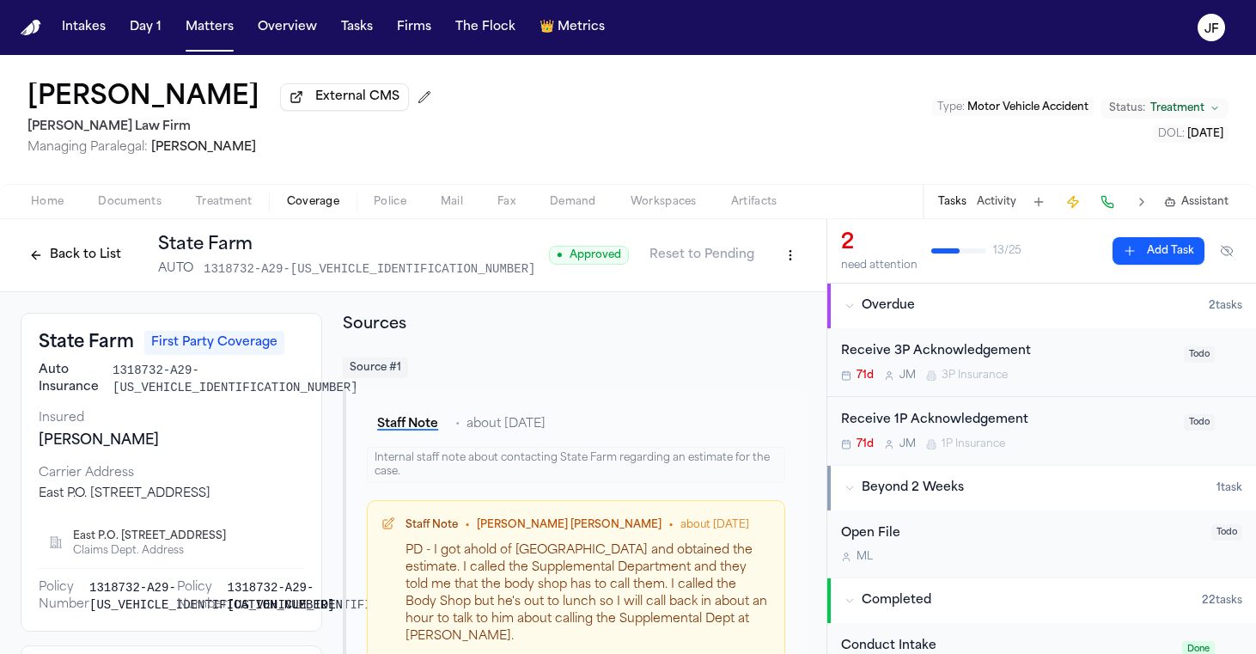
scroll to position [0, 0]
click at [89, 264] on button "Back to List" at bounding box center [75, 254] width 109 height 27
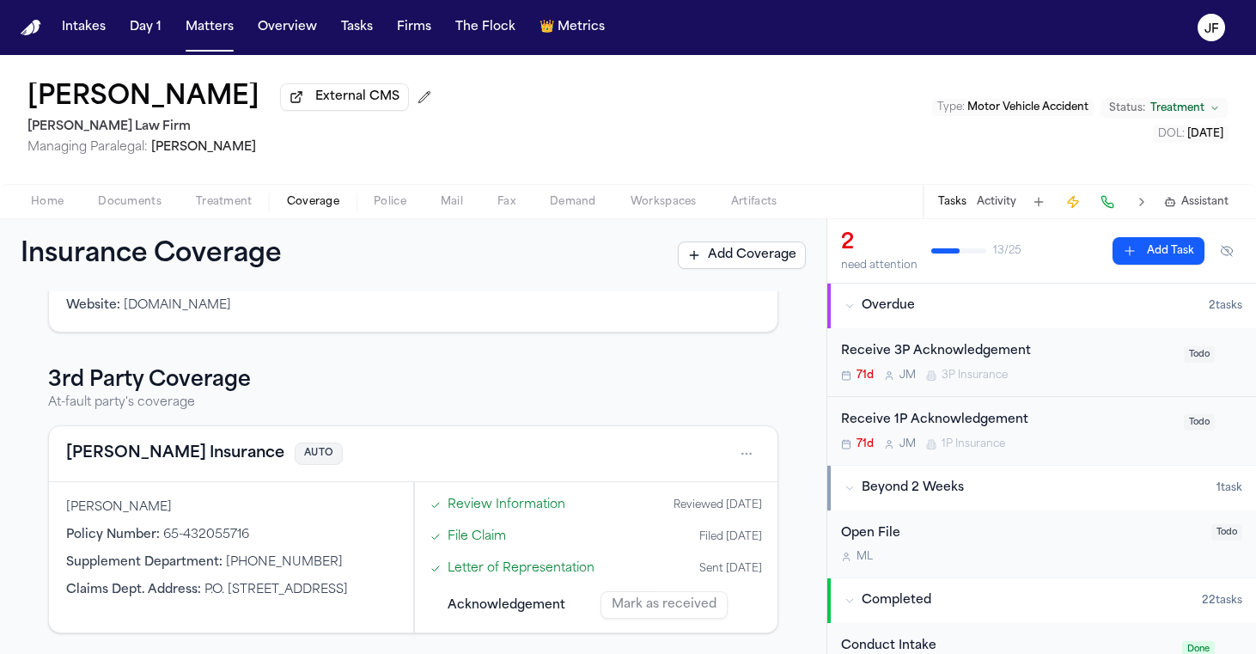
scroll to position [455, 0]
click at [167, 450] on button "Fred Loya Insurance" at bounding box center [175, 453] width 218 height 24
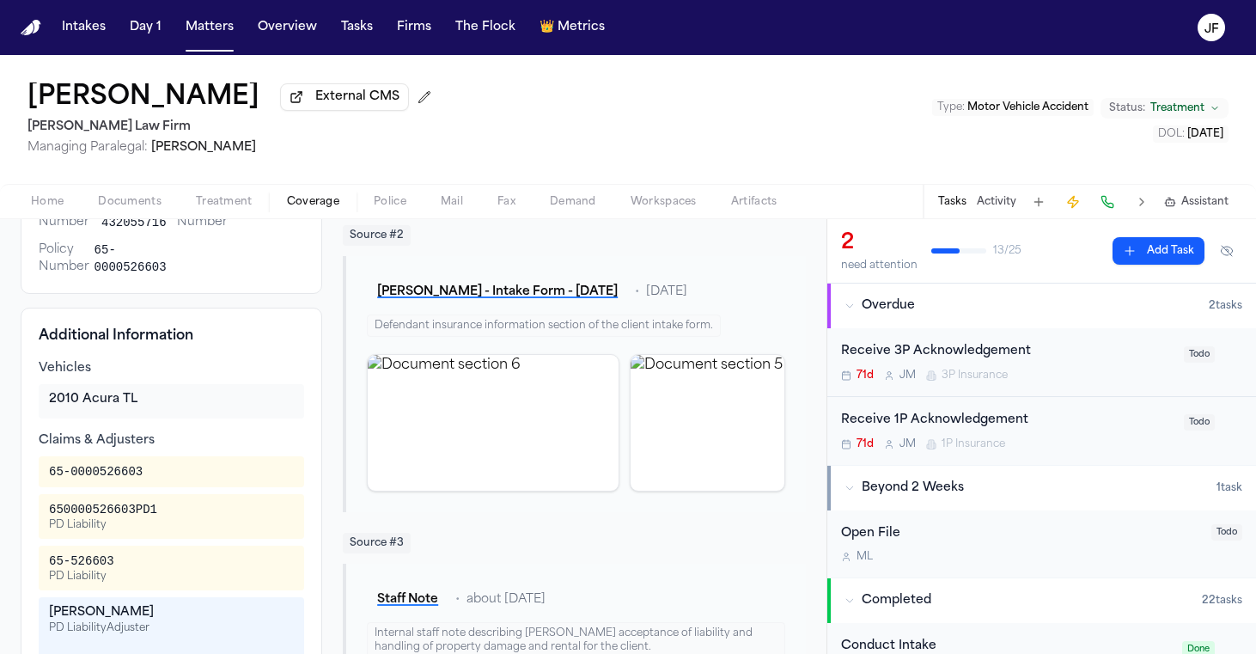
scroll to position [483, 0]
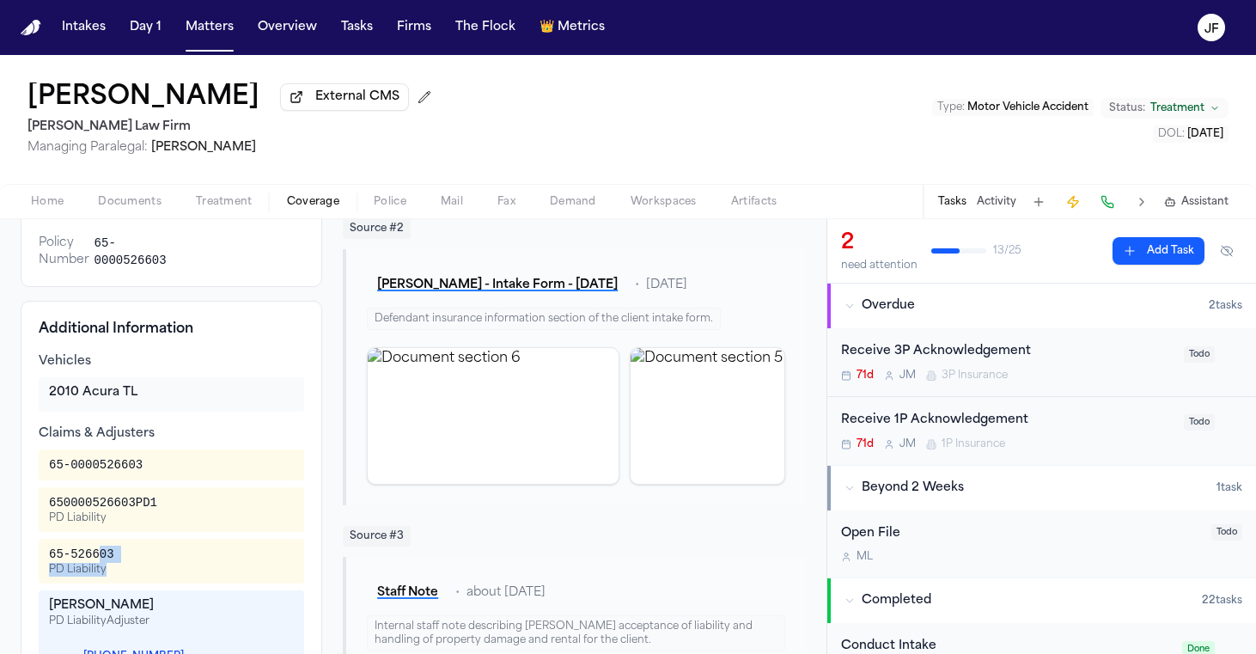
drag, startPoint x: 125, startPoint y: 566, endPoint x: 100, endPoint y: 561, distance: 24.6
click at [100, 562] on div "65-526603 PD Liability" at bounding box center [171, 560] width 245 height 31
click at [100, 561] on div "65-526603" at bounding box center [81, 553] width 65 height 17
drag, startPoint x: 137, startPoint y: 557, endPoint x: 44, endPoint y: 557, distance: 92.8
click at [44, 557] on div "65-526603 PD Liability" at bounding box center [171, 561] width 265 height 45
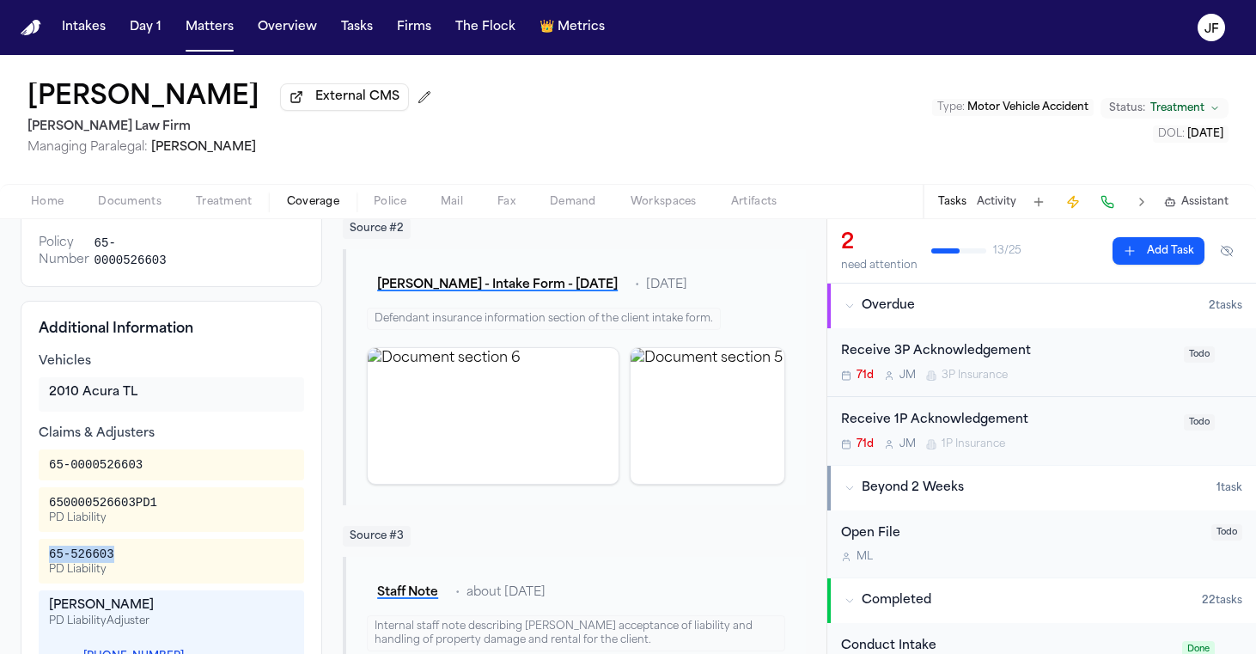
copy div "65-526603"
click at [899, 429] on div "Receive 1P Acknowledgement" at bounding box center [1007, 421] width 332 height 20
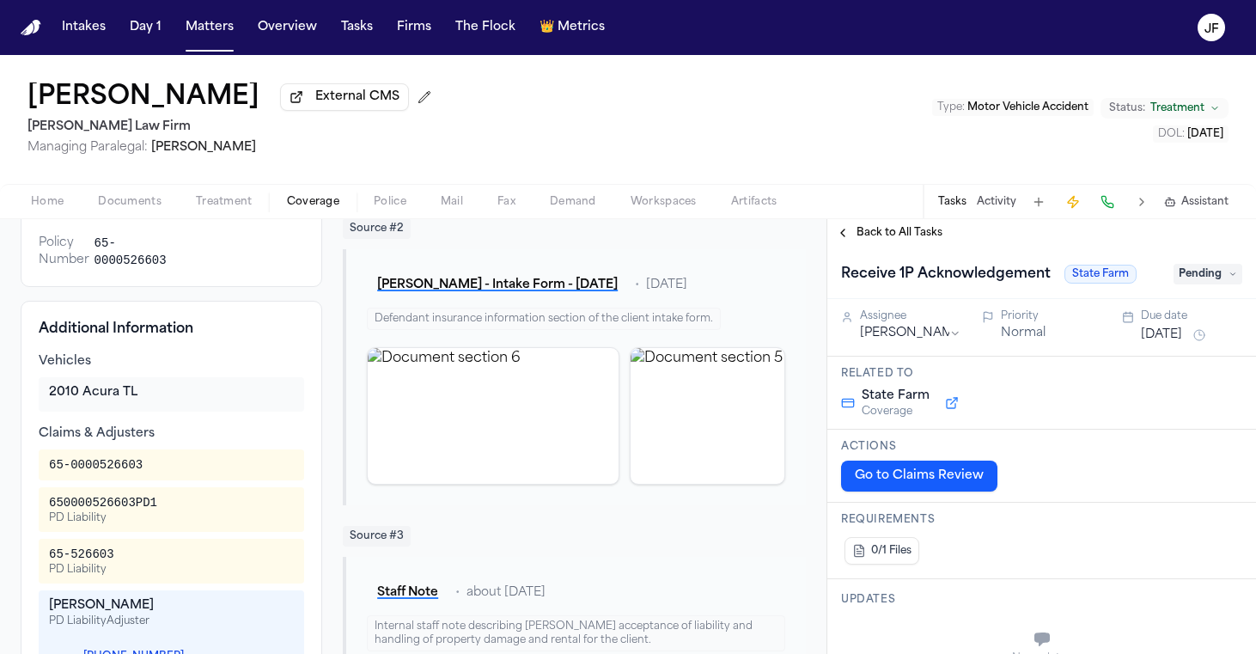
drag, startPoint x: 1196, startPoint y: 273, endPoint x: 1189, endPoint y: 284, distance: 13.1
click at [1196, 273] on span "Pending" at bounding box center [1207, 274] width 69 height 21
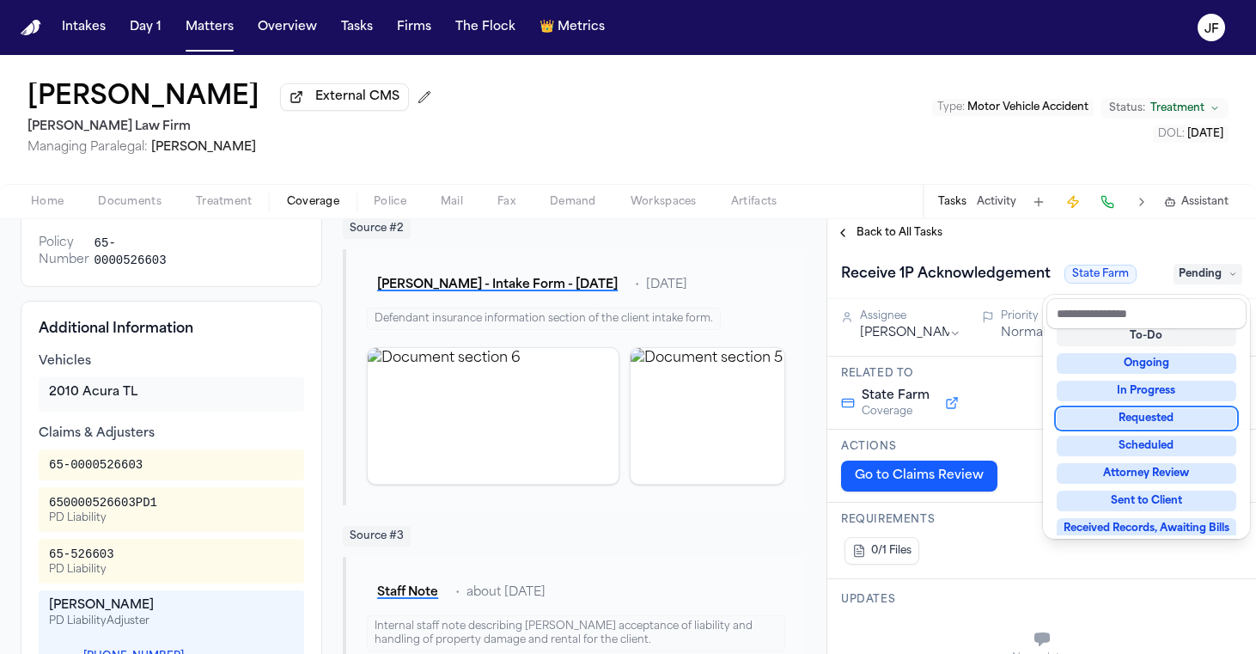
click at [1154, 411] on div "Requested" at bounding box center [1146, 418] width 180 height 21
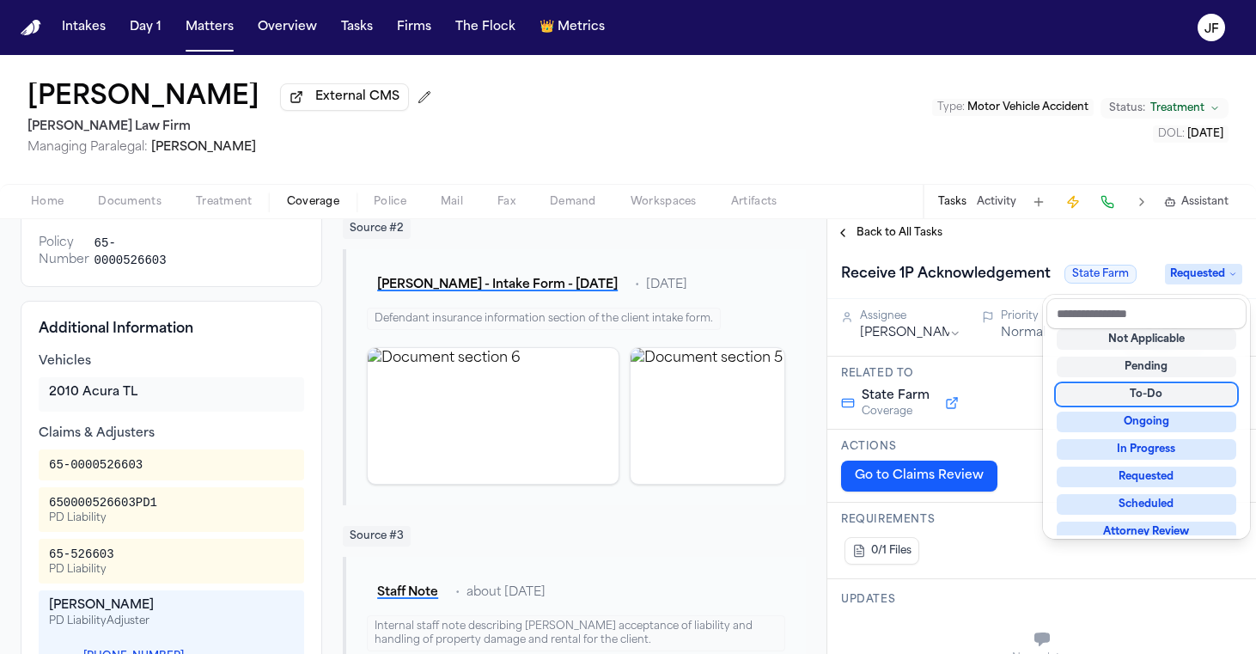
click at [945, 250] on div "Receive 1P Acknowledgement State Farm Requested" at bounding box center [1041, 273] width 429 height 52
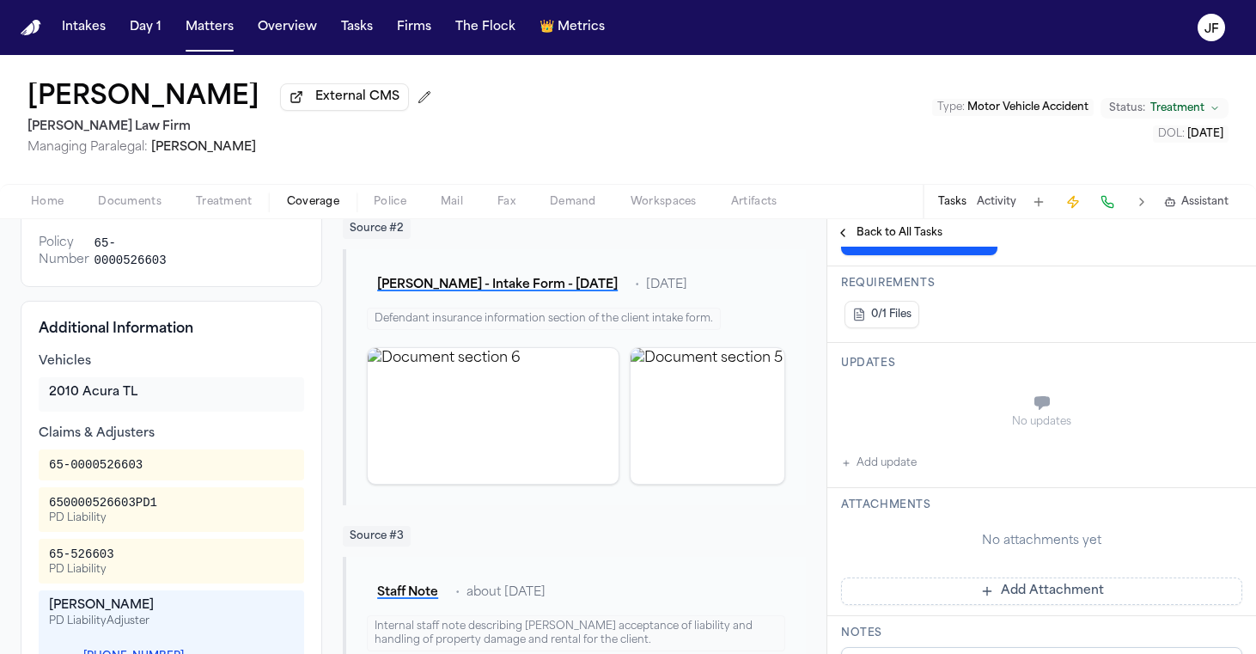
scroll to position [265, 0]
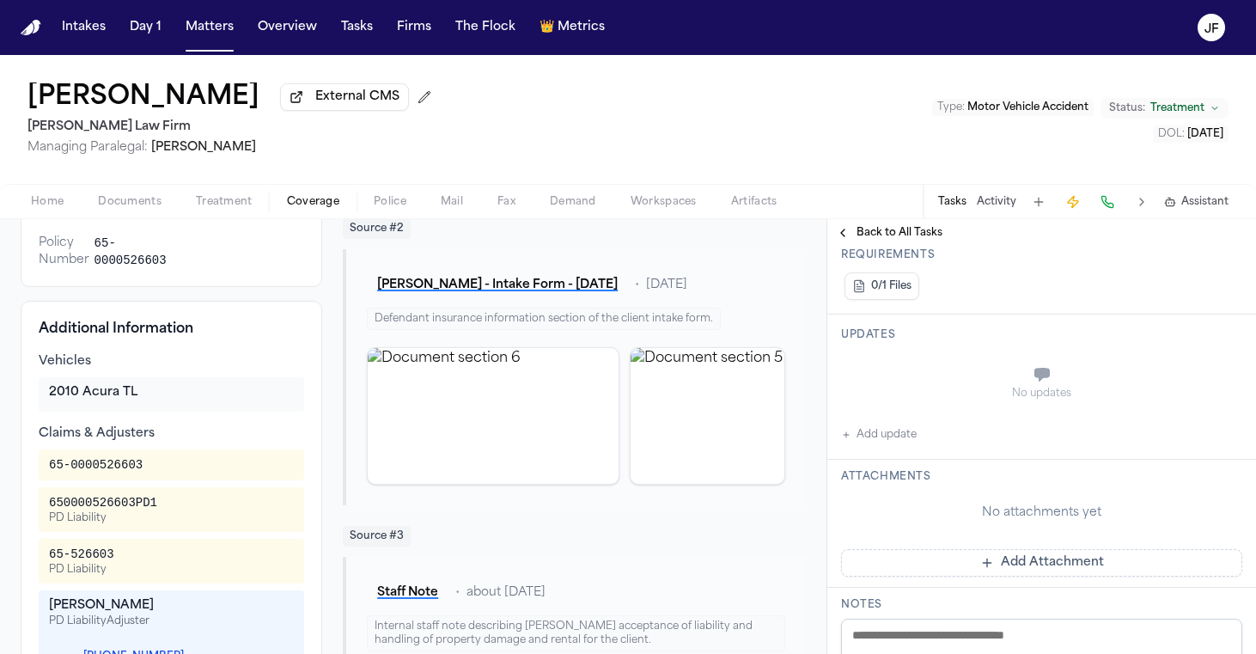
click at [904, 427] on div "No updates Add update" at bounding box center [1041, 398] width 401 height 93
click at [904, 433] on button "Add update" at bounding box center [879, 434] width 76 height 21
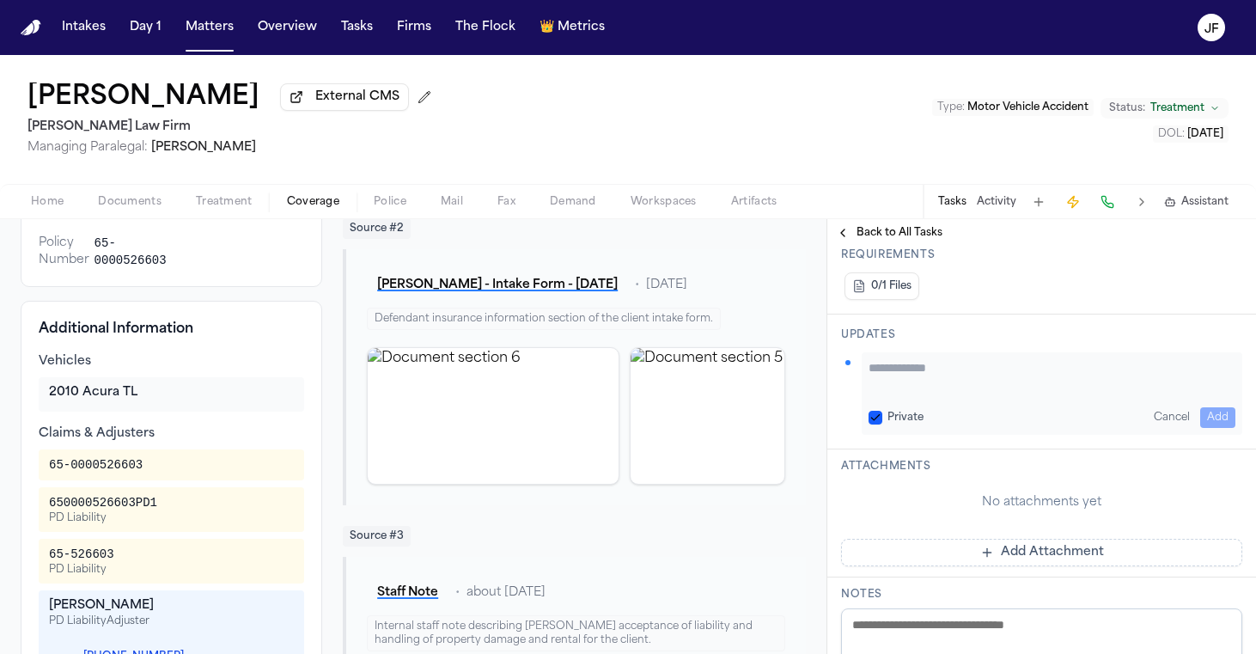
click at [878, 410] on div "Private Cancel Add" at bounding box center [1051, 417] width 367 height 21
click at [924, 393] on textarea "Add your update" at bounding box center [1051, 376] width 367 height 34
click at [875, 423] on button "Private" at bounding box center [875, 418] width 14 height 14
click at [902, 381] on textarea "Add your update" at bounding box center [1051, 376] width 367 height 34
type textarea "*"
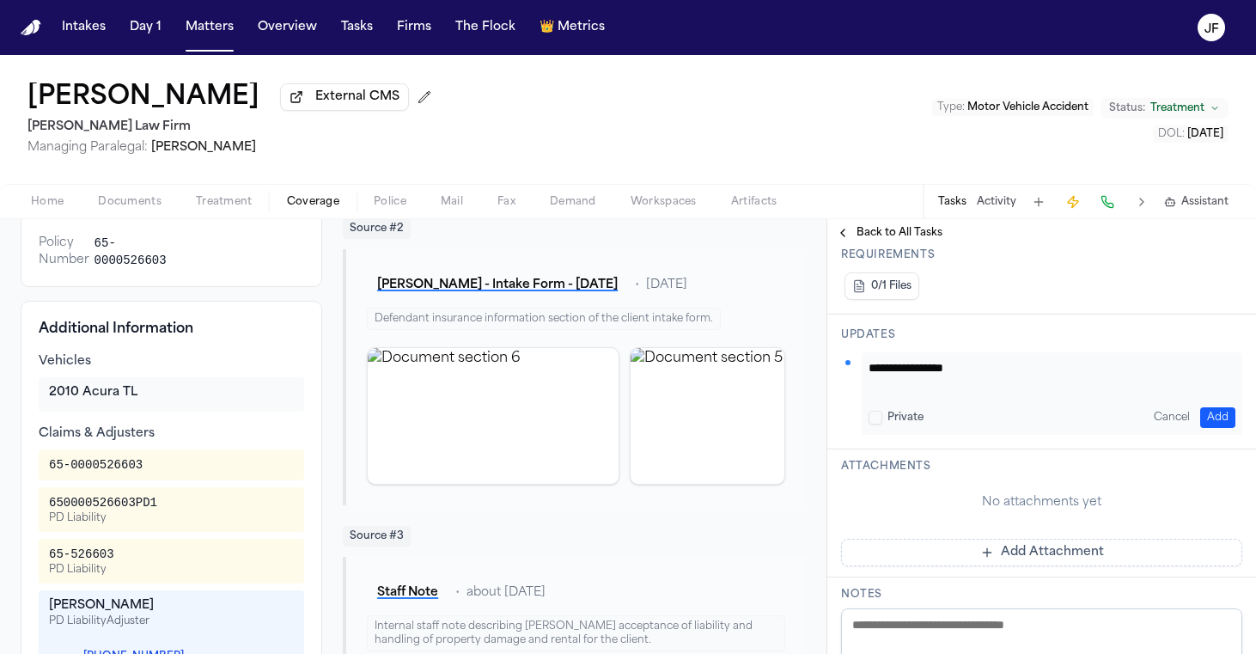
click at [874, 417] on button "Private" at bounding box center [875, 418] width 14 height 14
click at [971, 400] on div "**********" at bounding box center [1052, 393] width 381 height 82
click at [1003, 386] on textarea "**********" at bounding box center [1045, 376] width 354 height 34
drag, startPoint x: 1199, startPoint y: 372, endPoint x: 717, endPoint y: 357, distance: 482.1
click at [717, 357] on div "Back to List Fred Loya Insurance AUTO 65-432055716 ● Approved Reset to Pending …" at bounding box center [628, 436] width 1256 height 435
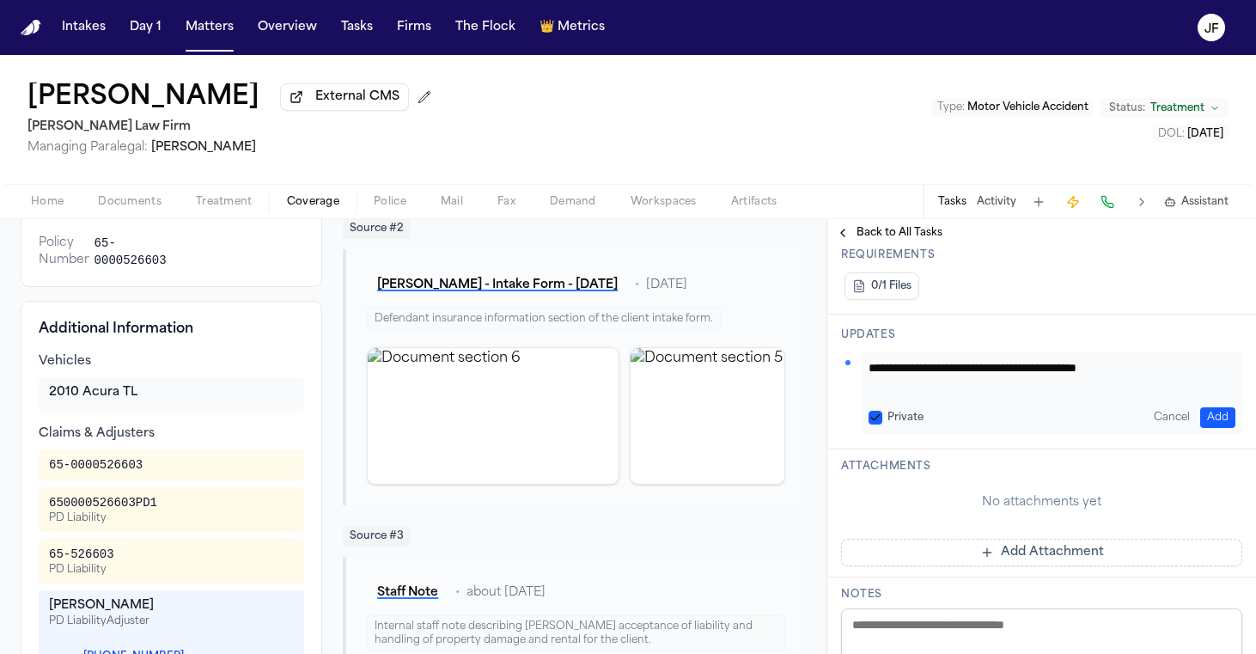
type textarea "**********"
click at [1207, 423] on button "Add" at bounding box center [1217, 417] width 35 height 21
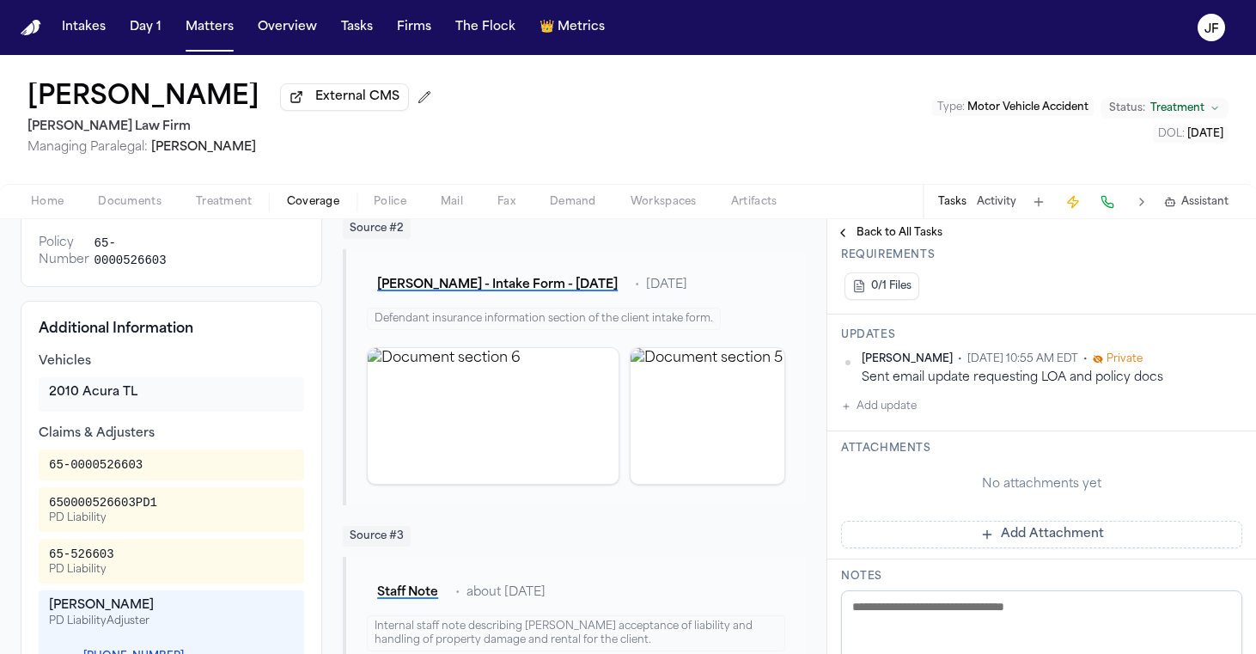
click at [898, 233] on span "Back to All Tasks" at bounding box center [899, 233] width 86 height 14
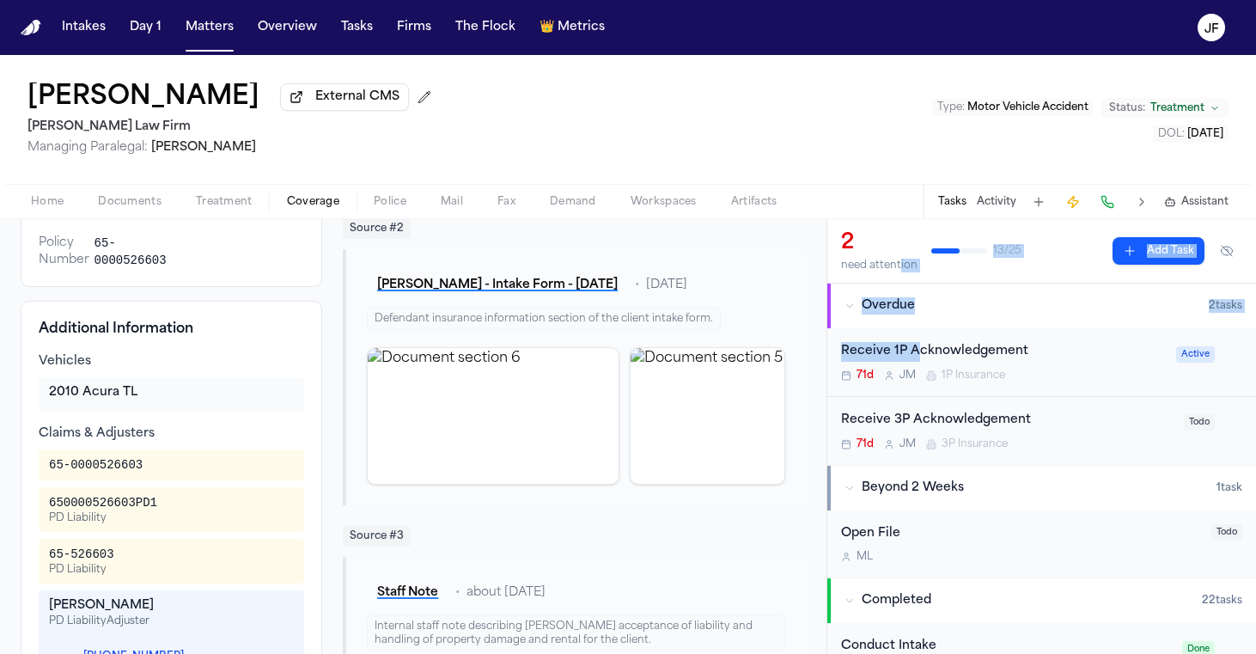
drag, startPoint x: 912, startPoint y: 361, endPoint x: 897, endPoint y: 263, distance: 99.1
click at [910, 182] on div "Linda Parson External CMS Ruy Mireles Law Firm Managing Paralegal: Jessica Barr…" at bounding box center [628, 119] width 1256 height 129
click at [924, 427] on div "Receive 3P Acknowledgement" at bounding box center [1007, 421] width 332 height 20
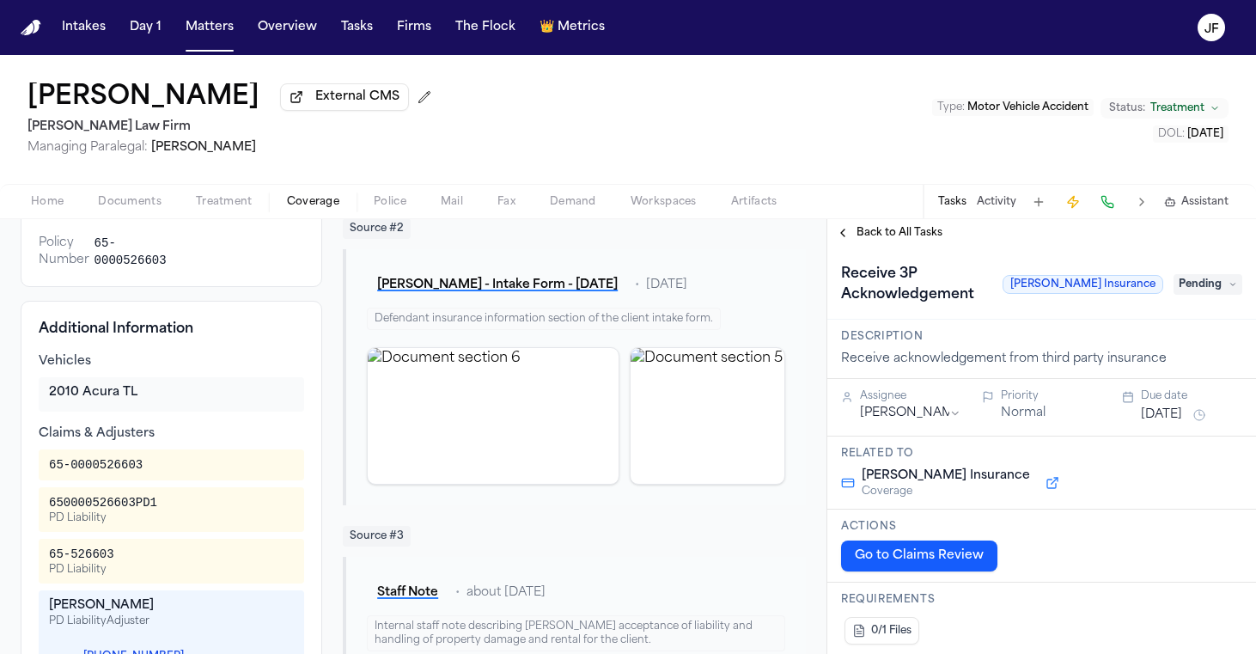
click at [1203, 287] on span "Pending" at bounding box center [1207, 284] width 69 height 21
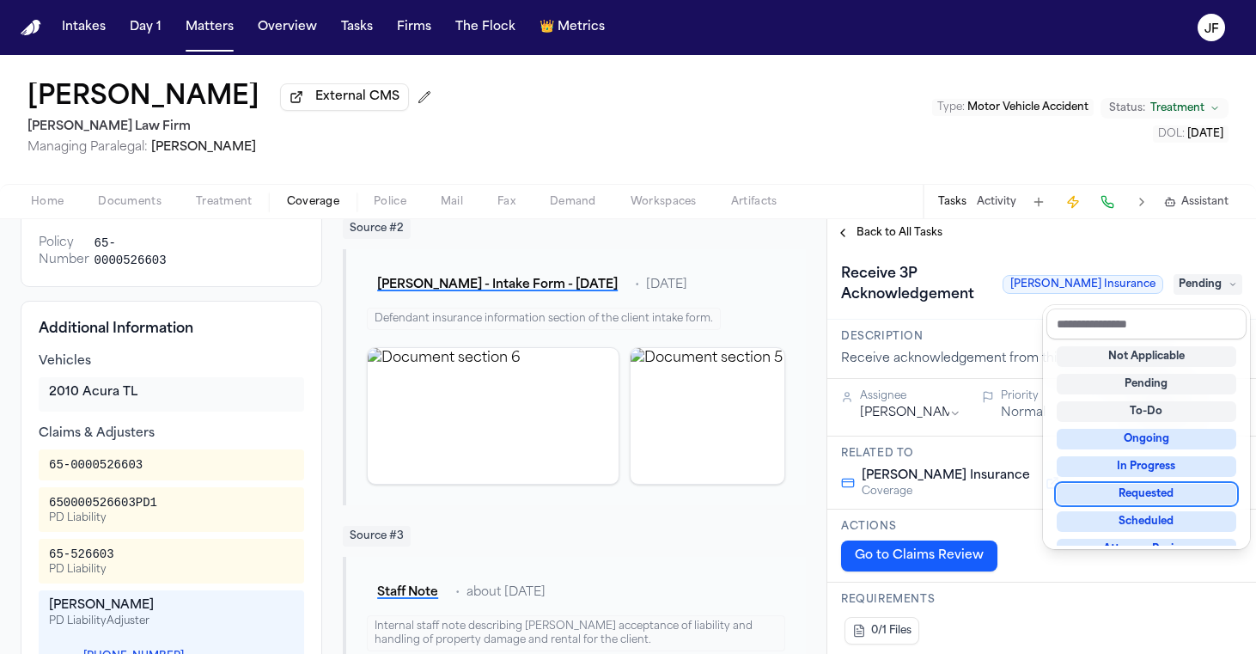
click at [1128, 495] on div "Requested" at bounding box center [1146, 494] width 180 height 21
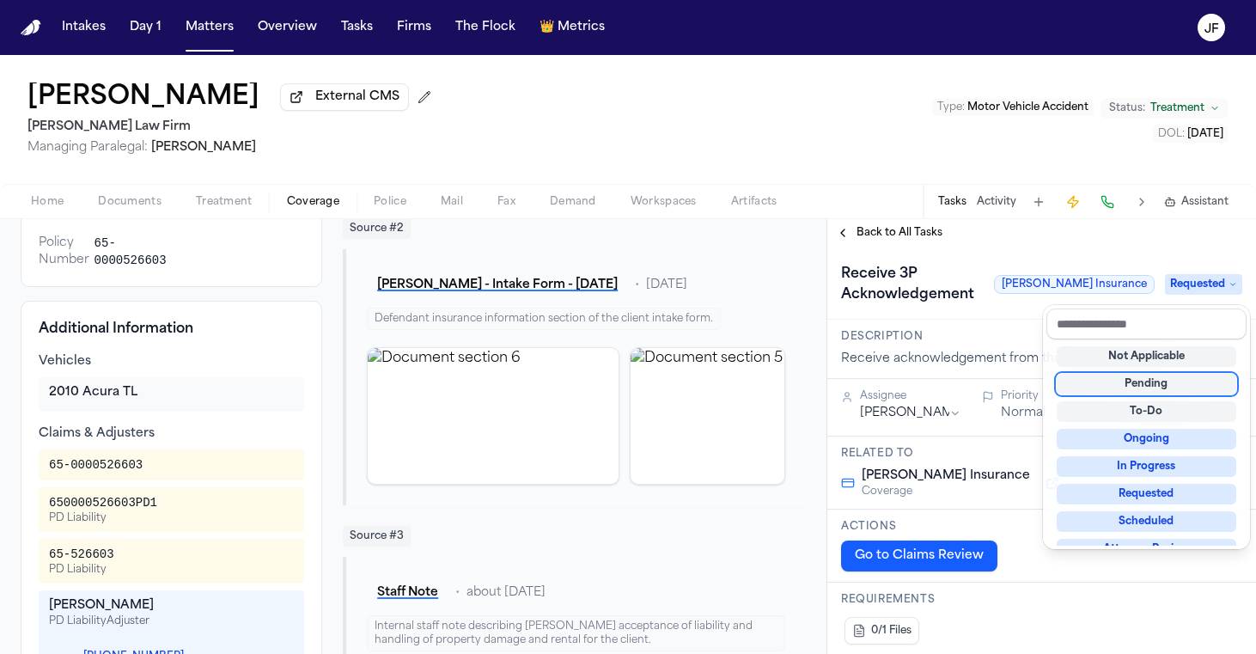
click at [983, 282] on div "Receive 3P Acknowledgement Fred Loya Insurance Requested" at bounding box center [1041, 284] width 401 height 48
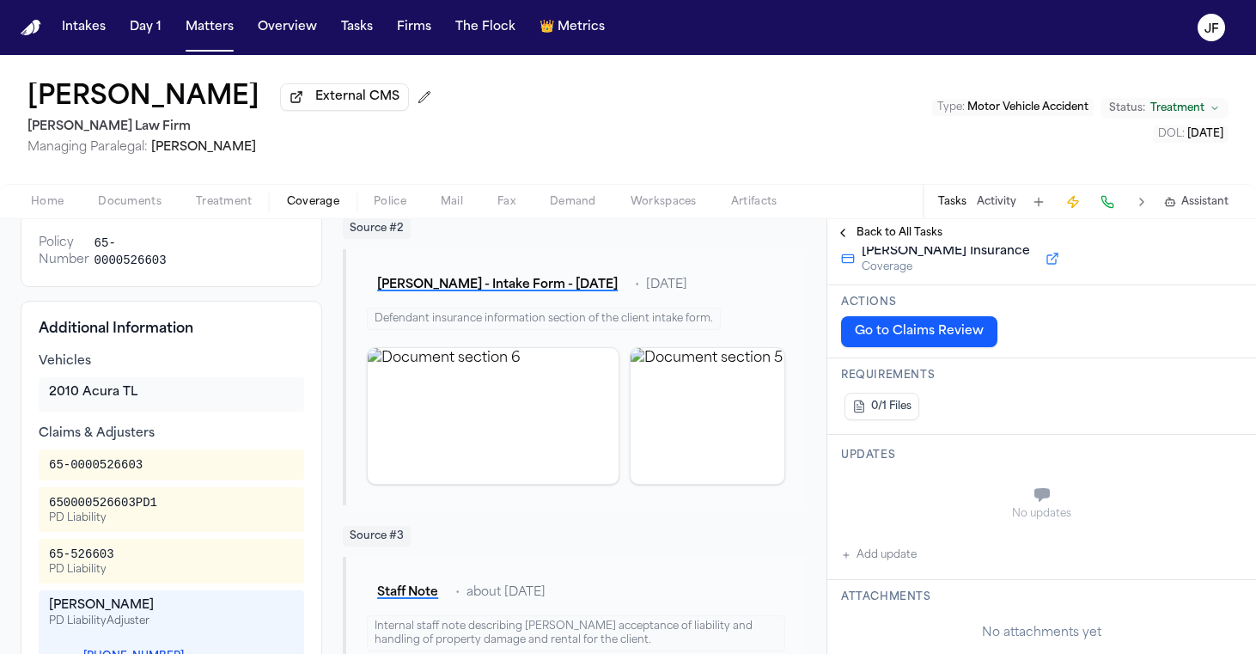
scroll to position [234, 0]
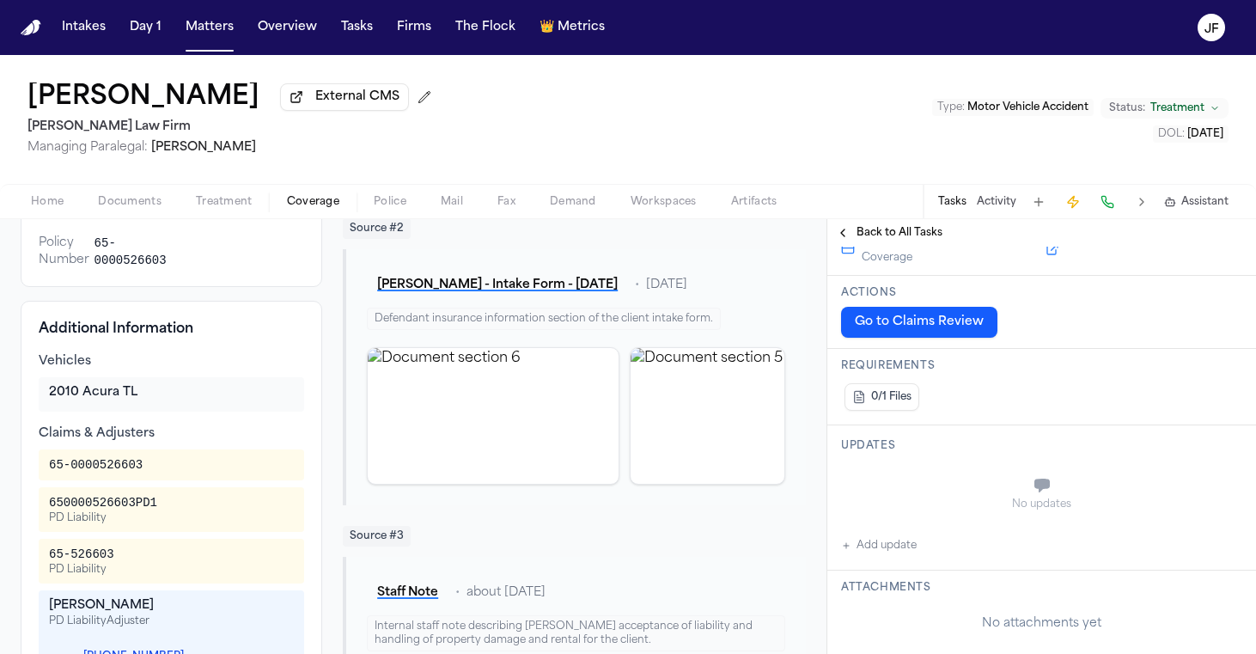
click at [871, 545] on button "Add update" at bounding box center [879, 545] width 76 height 21
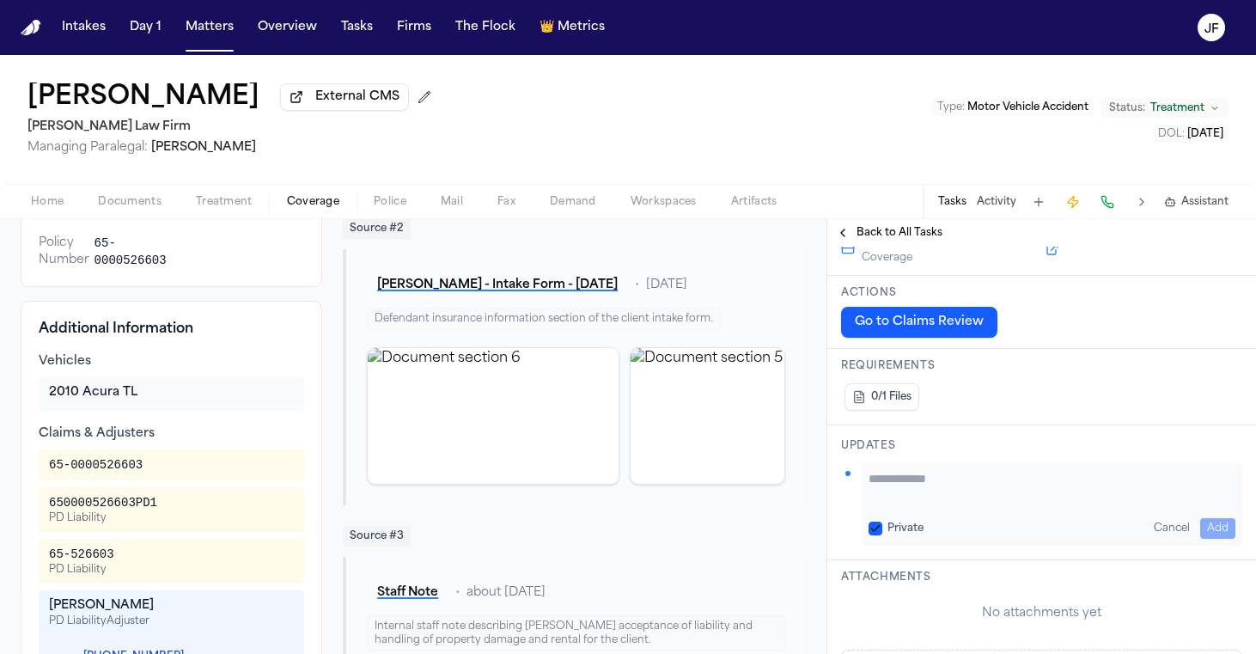
click at [918, 485] on textarea "Add your update" at bounding box center [1051, 487] width 367 height 34
paste textarea "**********"
type textarea "**********"
click at [1203, 519] on button "Add" at bounding box center [1217, 528] width 35 height 21
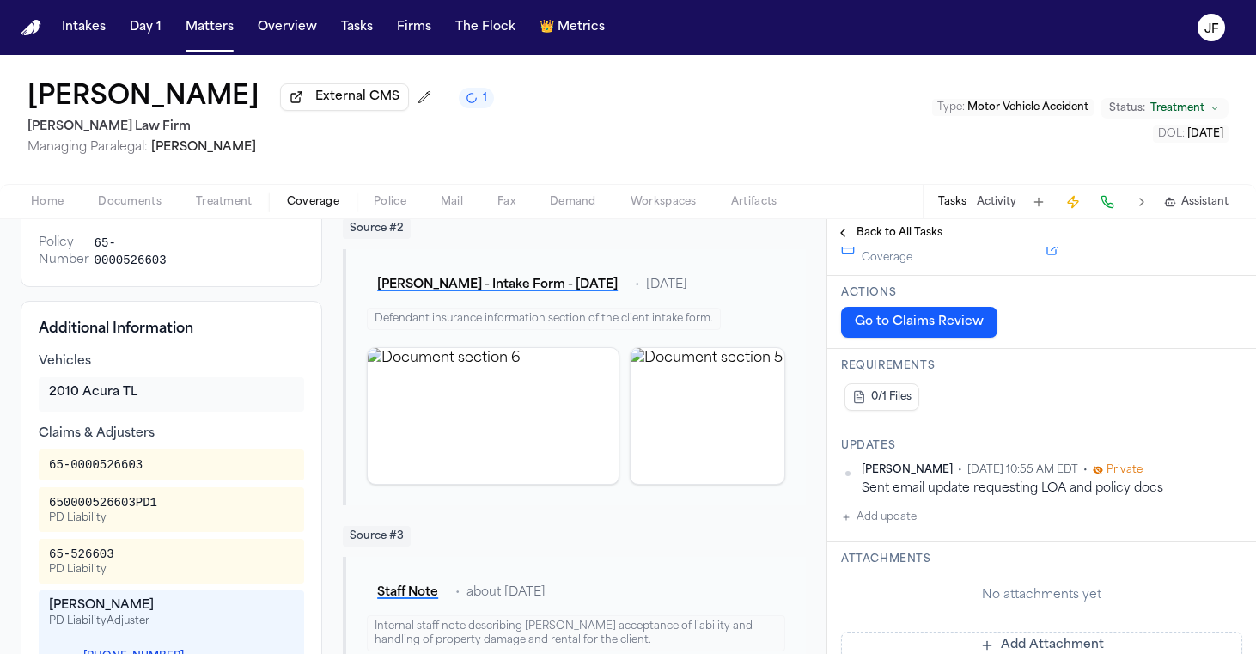
click at [914, 231] on span "Back to All Tasks" at bounding box center [899, 233] width 86 height 14
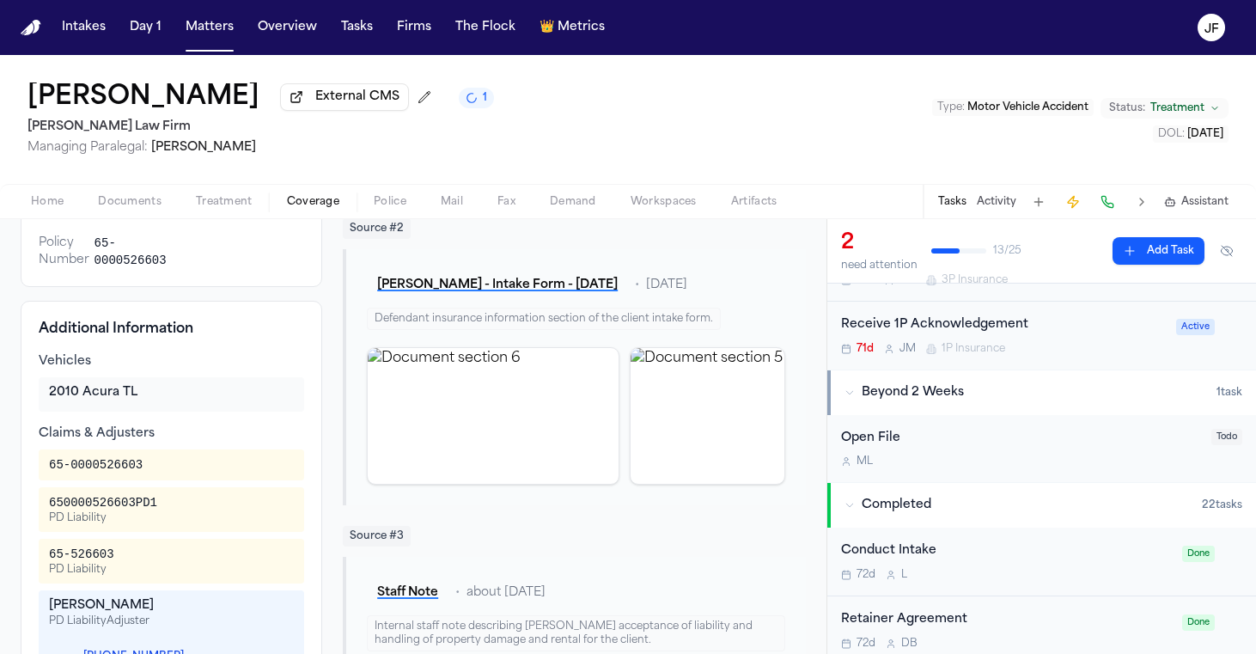
scroll to position [96, 0]
click at [843, 79] on div "Linda Parson External CMS 1 Ruy Mireles Law Firm Managing Paralegal: Jessica Ba…" at bounding box center [628, 119] width 1256 height 129
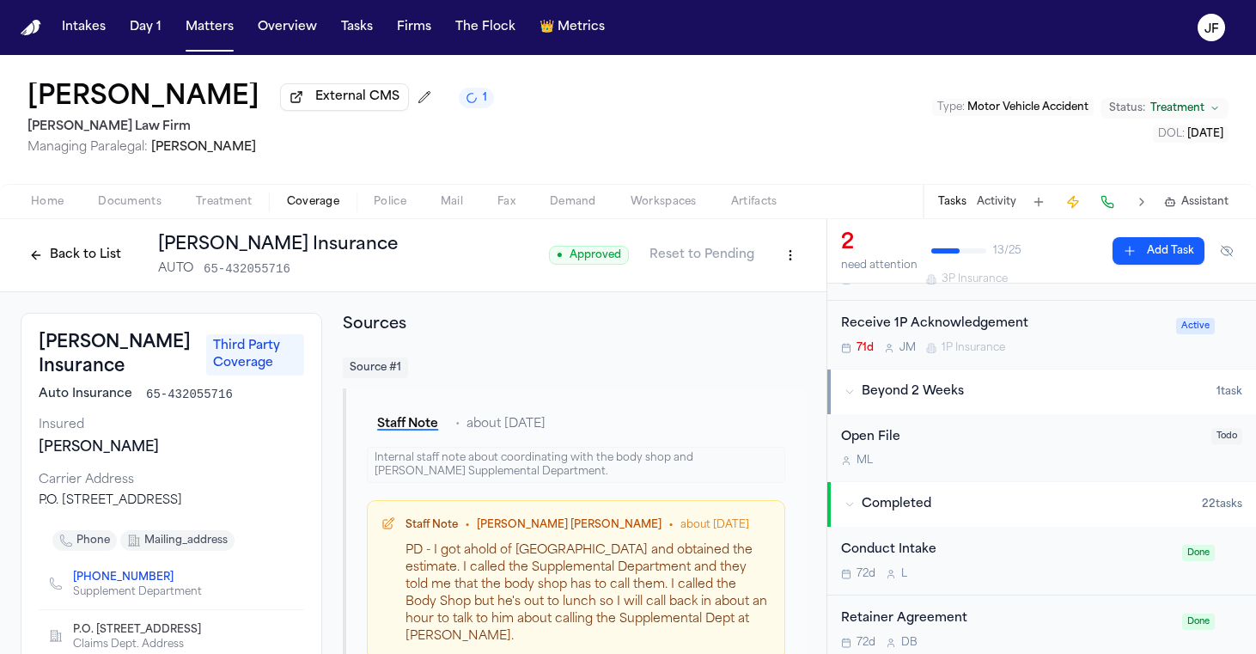
scroll to position [0, 0]
click at [92, 265] on button "Back to List" at bounding box center [75, 254] width 109 height 27
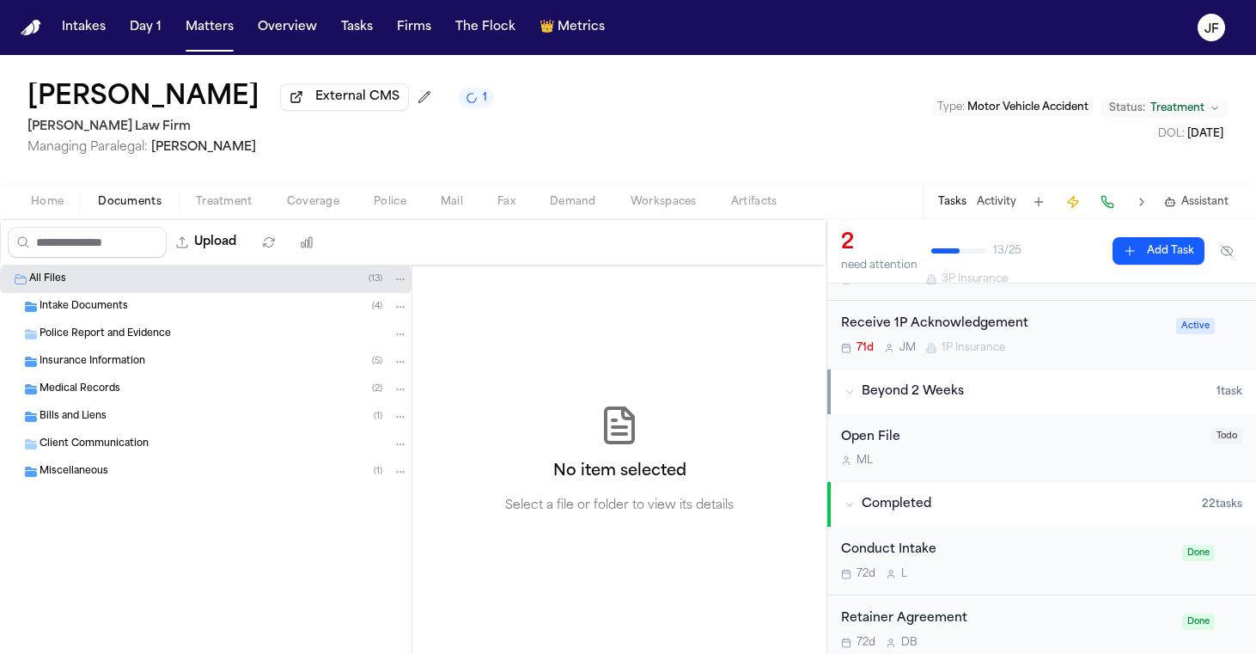
click at [172, 204] on button "Documents" at bounding box center [130, 202] width 98 height 21
click at [130, 375] on div "Insurance Information ( 5 )" at bounding box center [205, 361] width 411 height 27
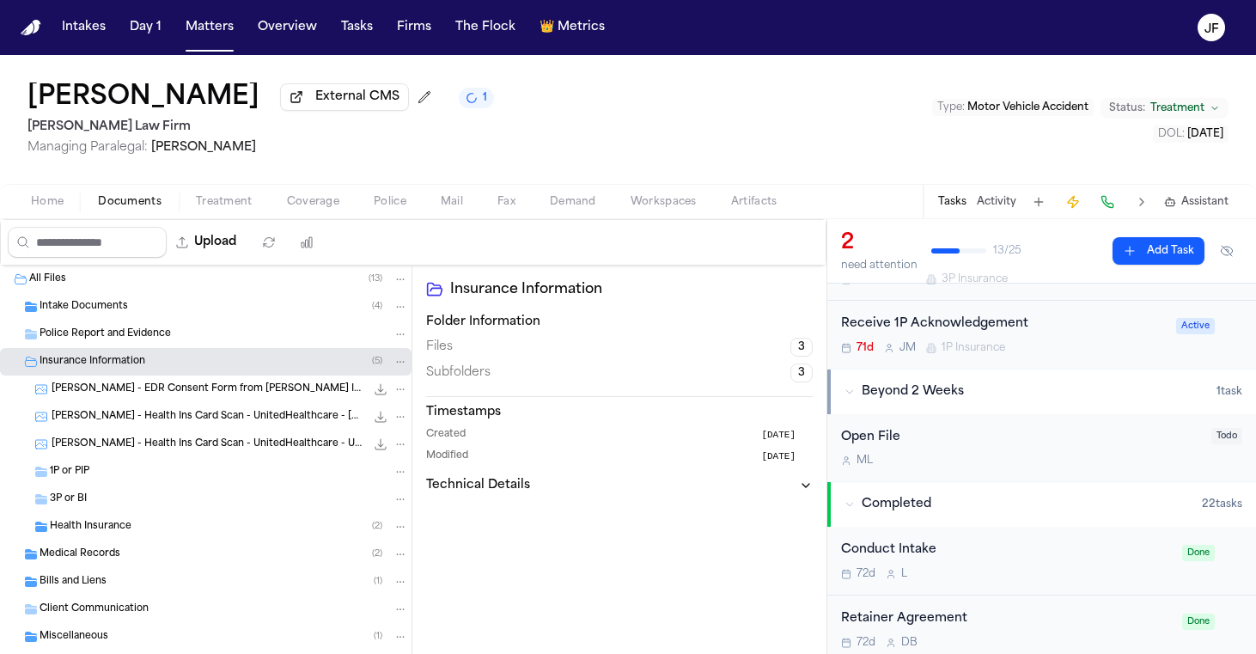
click at [139, 374] on div "Insurance Information ( 5 )" at bounding box center [205, 361] width 411 height 27
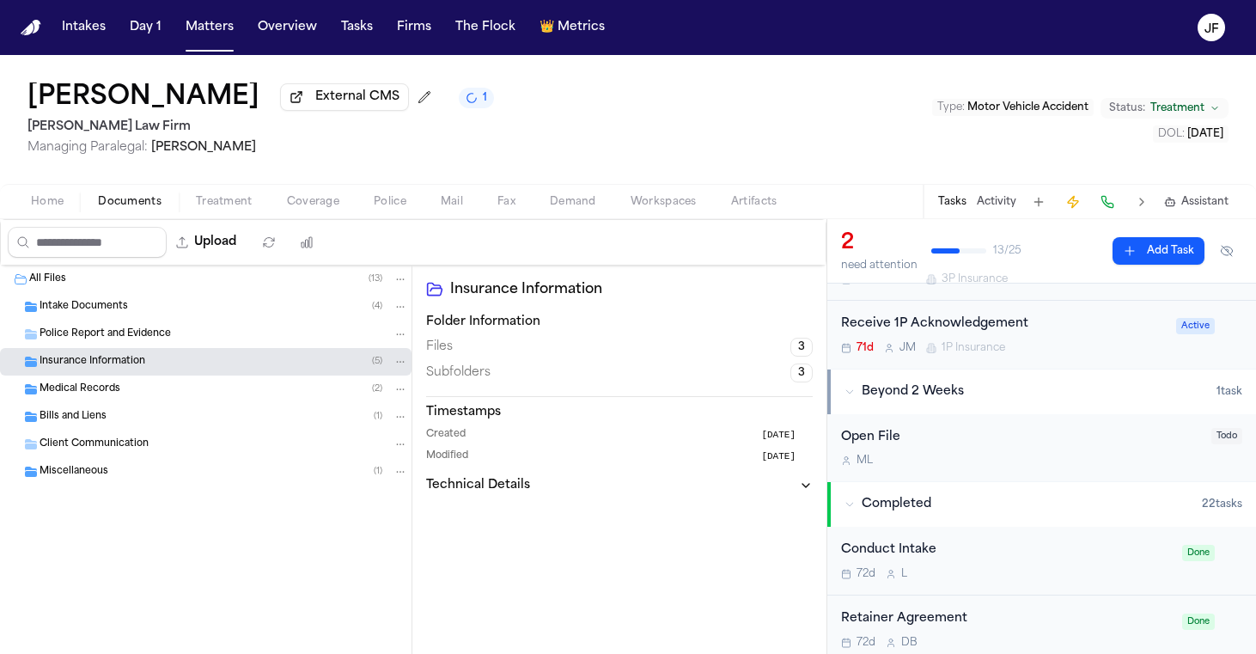
click at [78, 397] on span "Medical Records" at bounding box center [80, 389] width 81 height 15
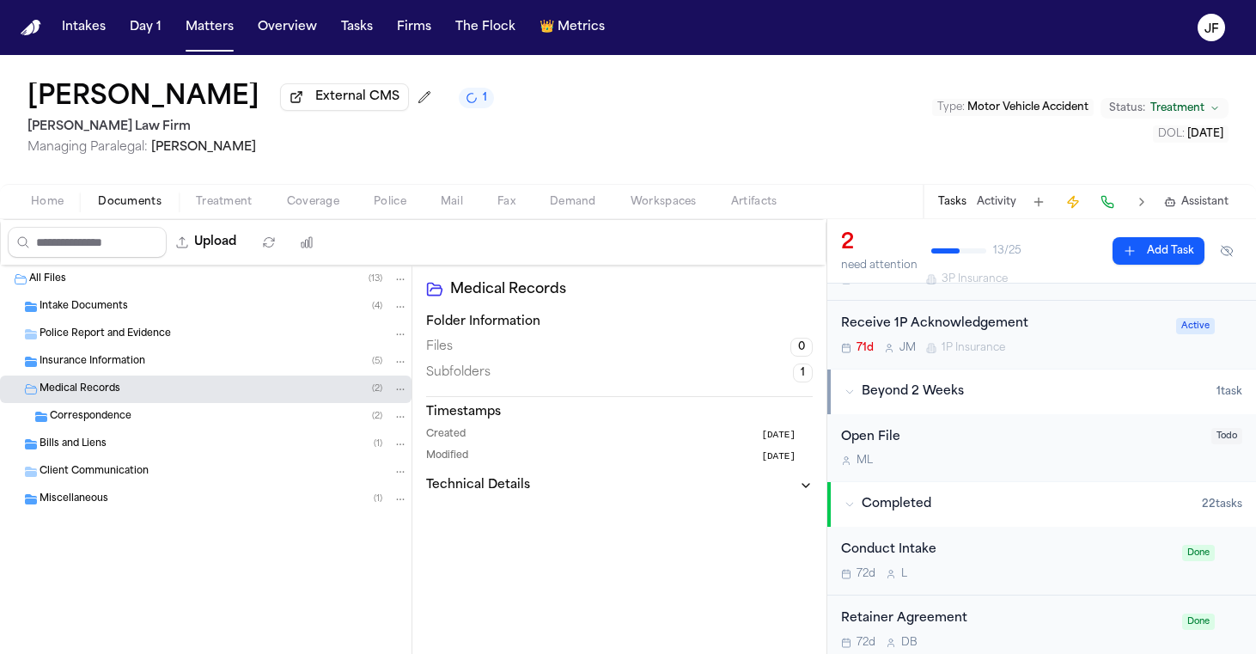
click at [100, 375] on div "Insurance Information ( 5 )" at bounding box center [205, 361] width 411 height 27
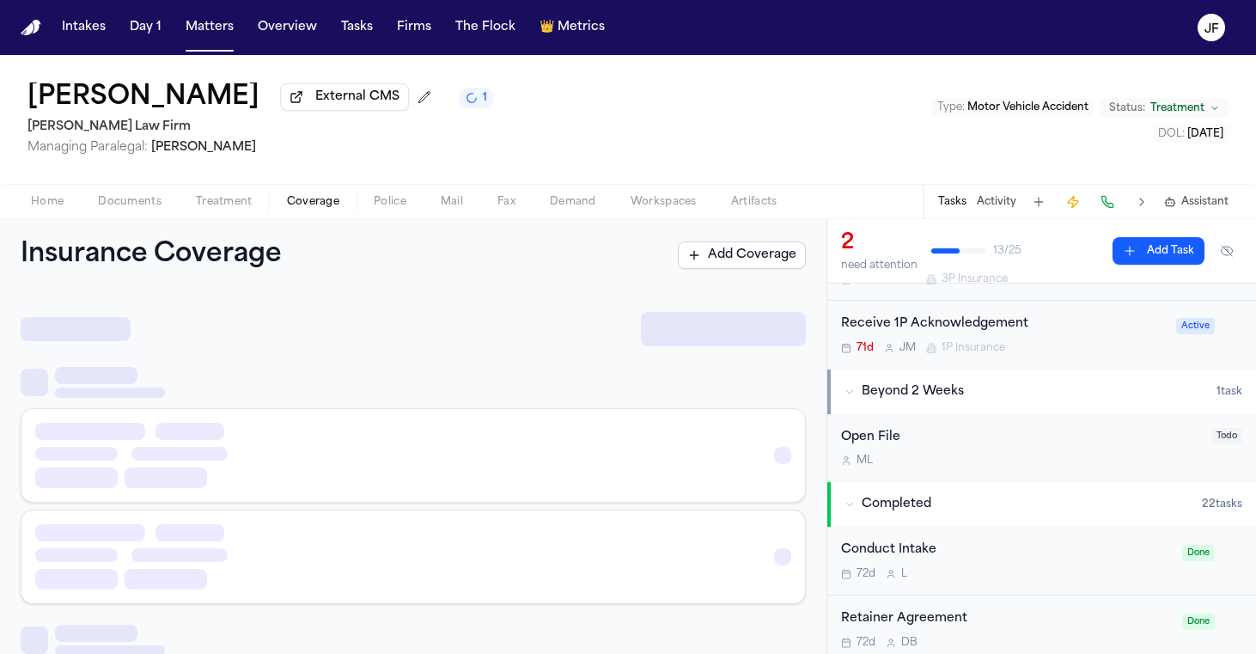
click at [302, 197] on span "Coverage" at bounding box center [313, 202] width 52 height 14
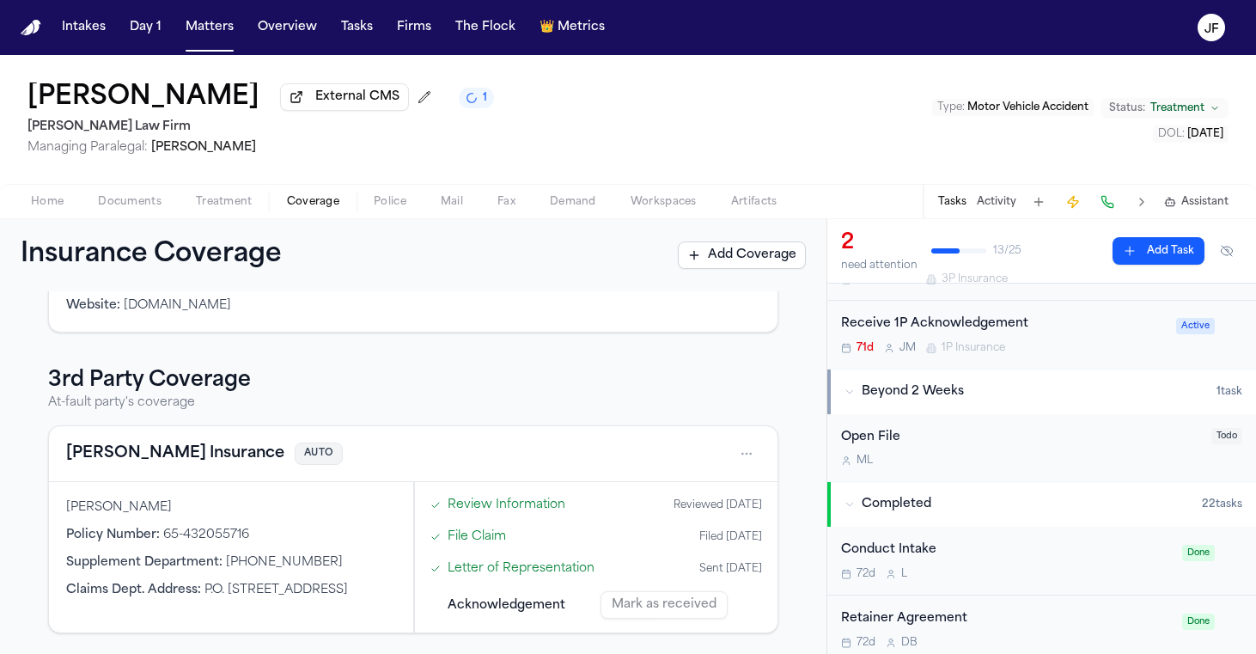
scroll to position [455, 0]
click at [129, 234] on div "Insurance Coverage Add Coverage" at bounding box center [413, 255] width 826 height 72
click at [129, 193] on div "Home Documents Treatment Coverage Police Mail Fax Demand Workspaces Artifacts T…" at bounding box center [628, 201] width 1256 height 34
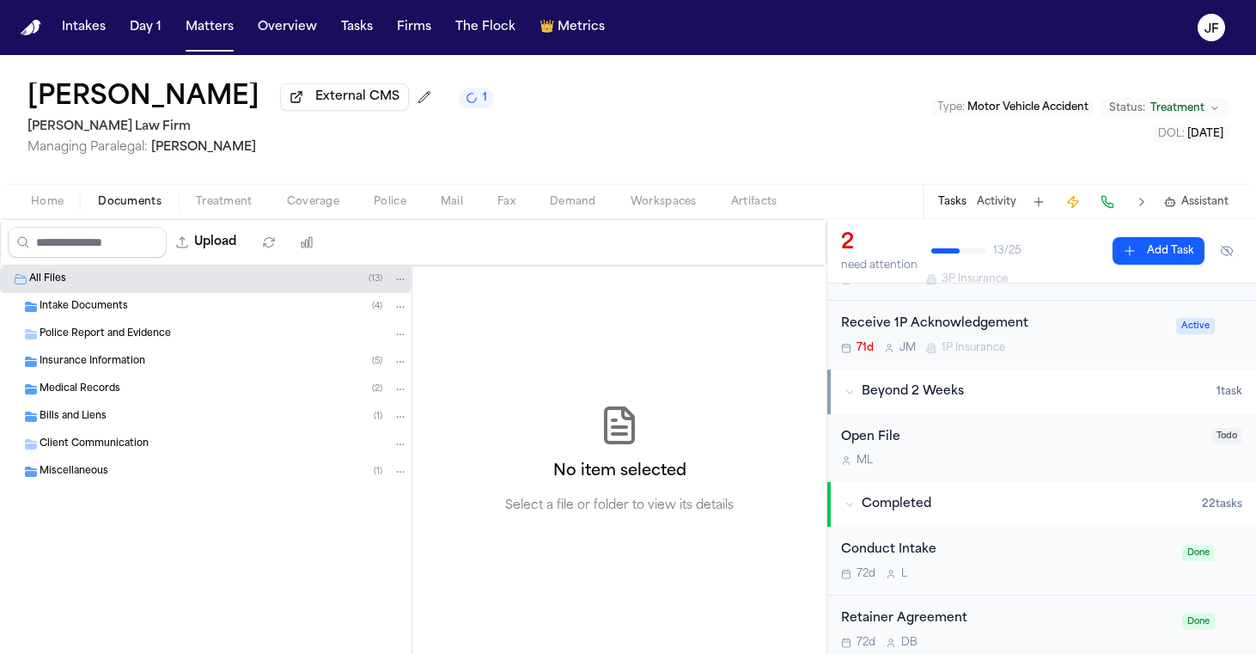
click at [138, 209] on span "Documents" at bounding box center [130, 202] width 64 height 14
click at [138, 477] on div "Miscellaneous ( 1 )" at bounding box center [224, 471] width 368 height 15
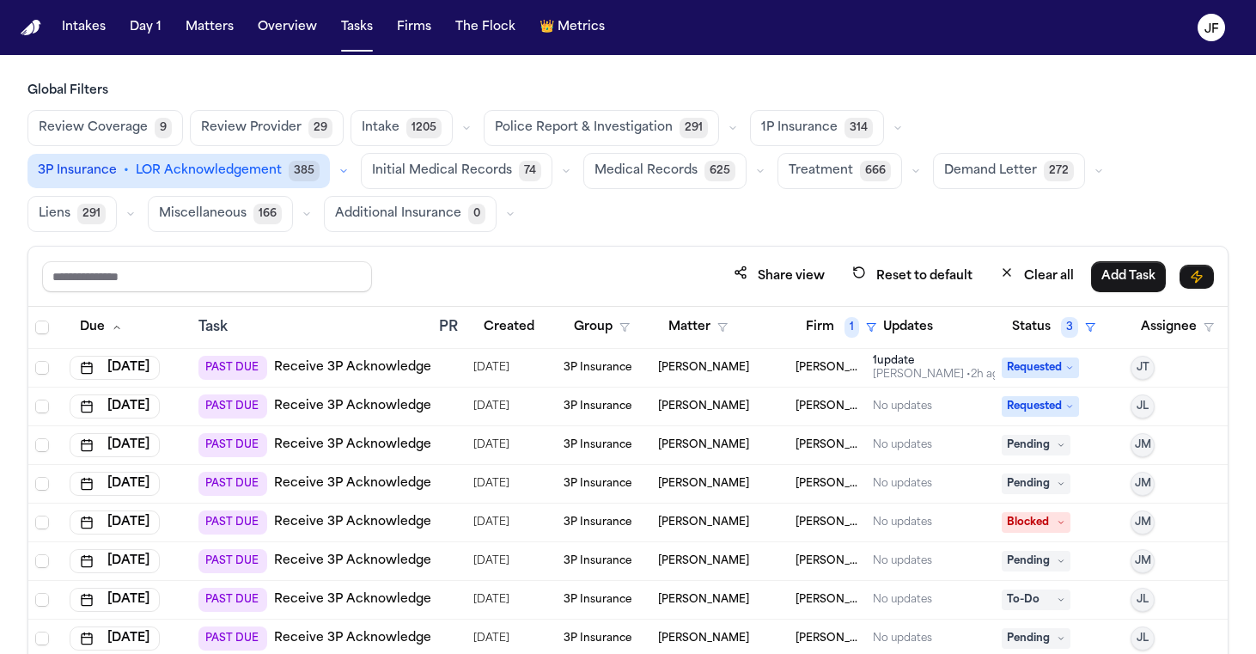
scroll to position [117, 0]
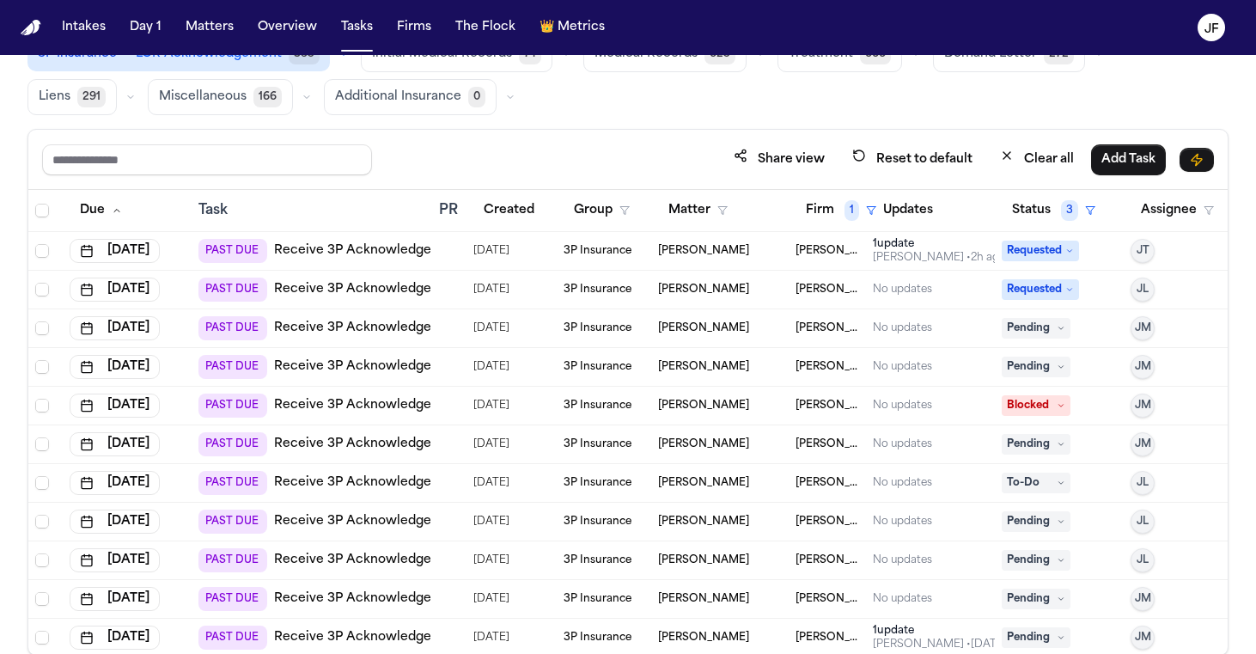
click at [1063, 326] on icon at bounding box center [1060, 328] width 9 height 9
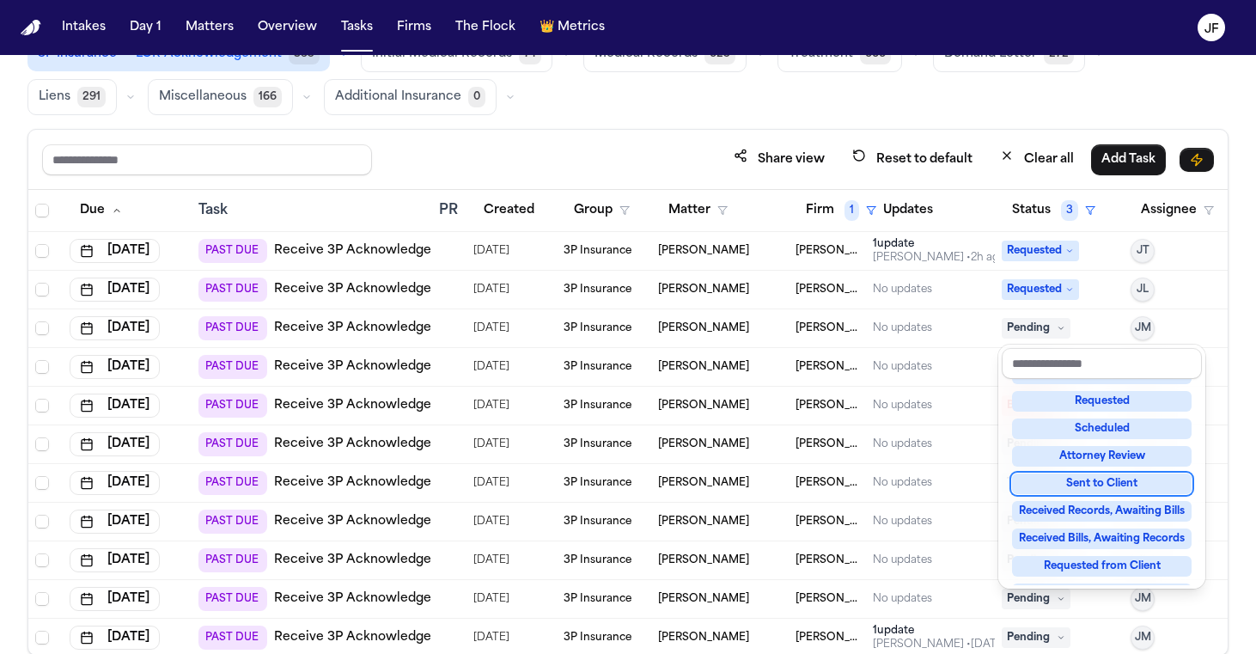
scroll to position [131, 0]
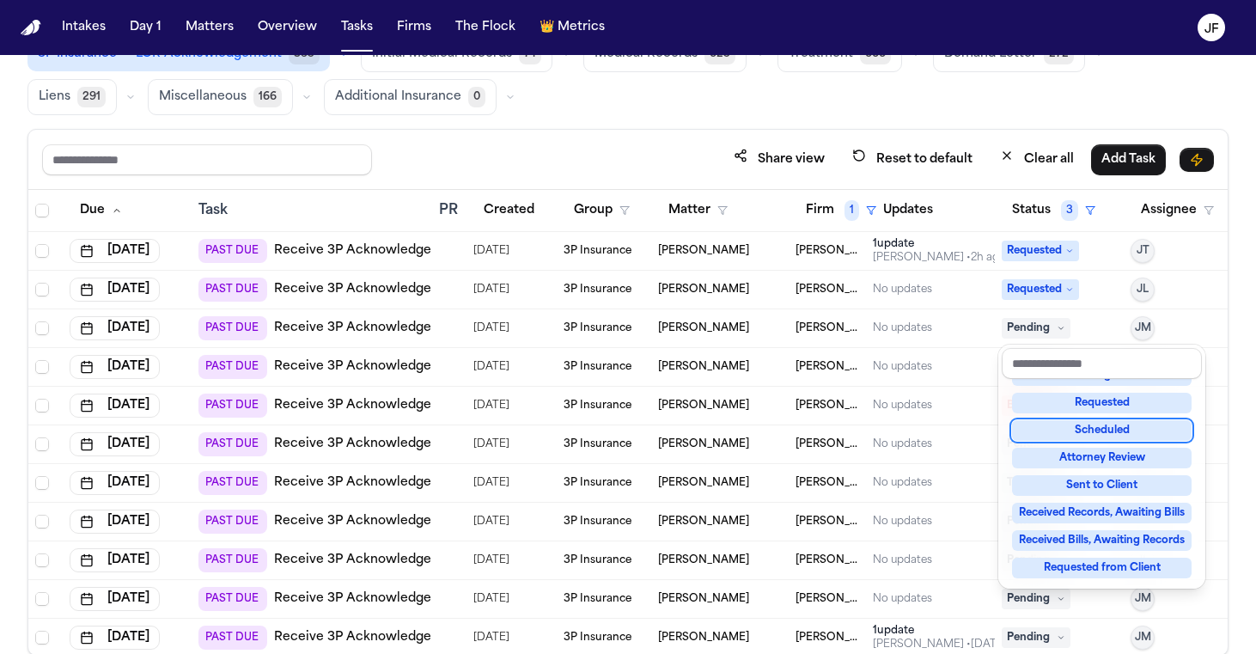
click at [1062, 414] on div "Not Applicable Pending To-Do Ongoing In Progress Requested Scheduled Attorney R…" at bounding box center [1102, 482] width 200 height 206
click at [1071, 402] on div "Requested" at bounding box center [1102, 403] width 180 height 21
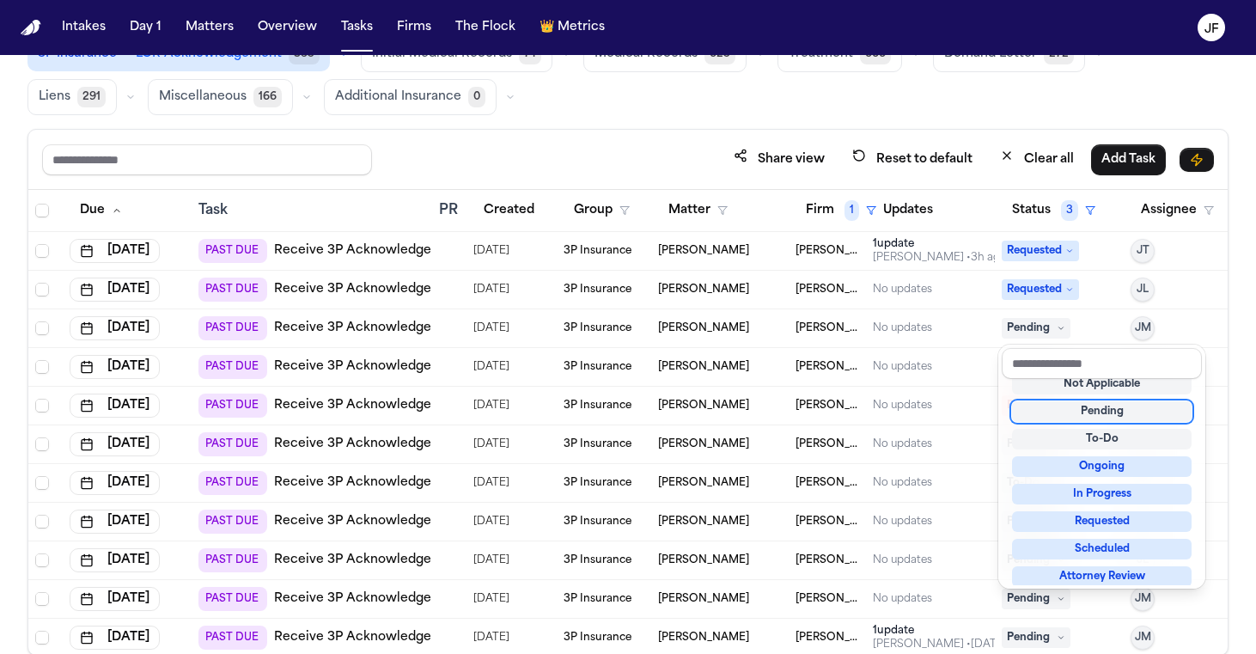
scroll to position [9, 0]
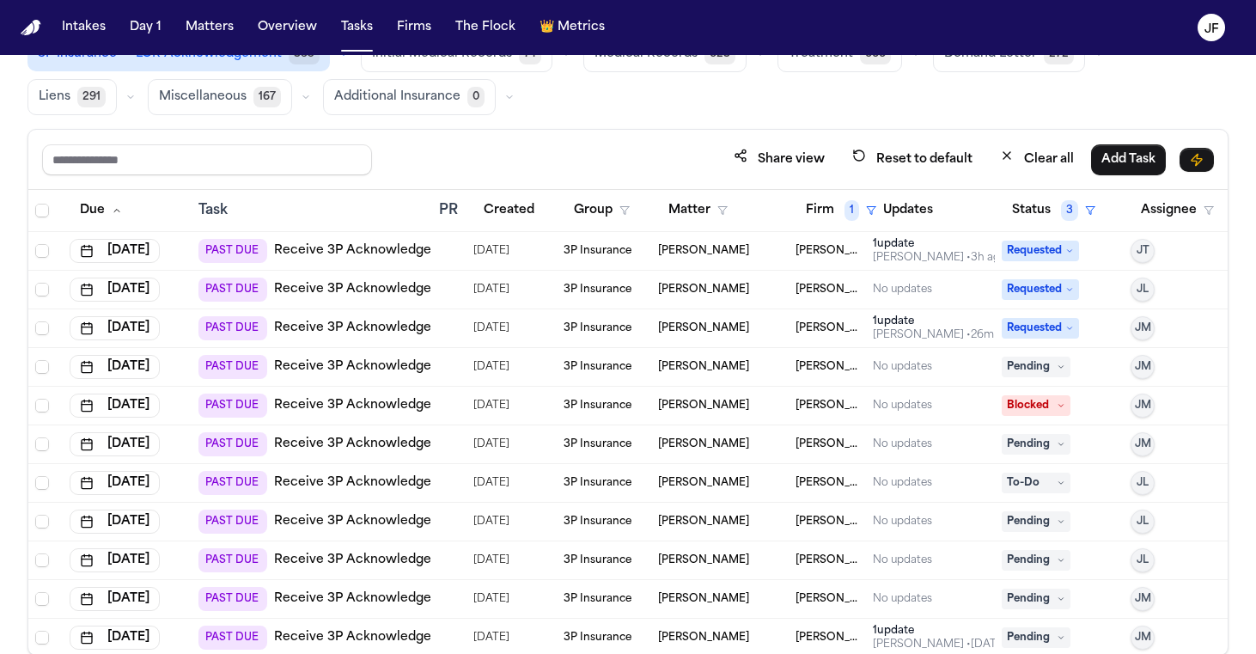
click at [479, 110] on div "Review Coverage 10 Review Provider 29 Intake 1205 Police Report & Investigation…" at bounding box center [627, 54] width 1201 height 122
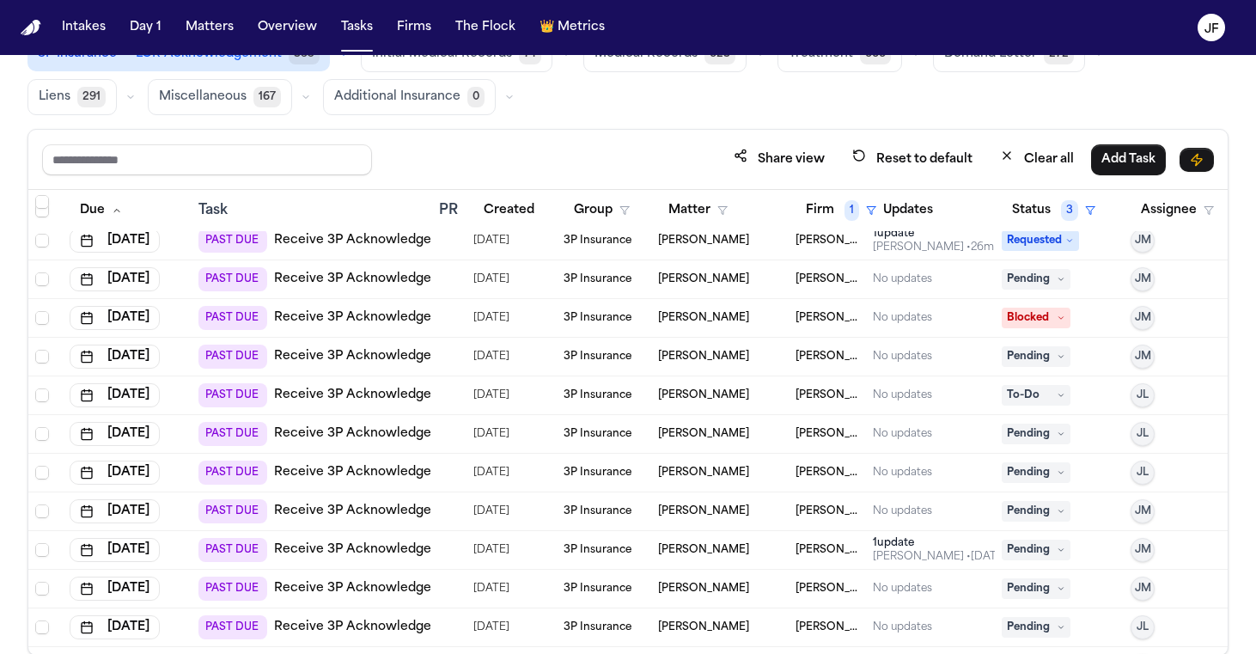
scroll to position [86, 0]
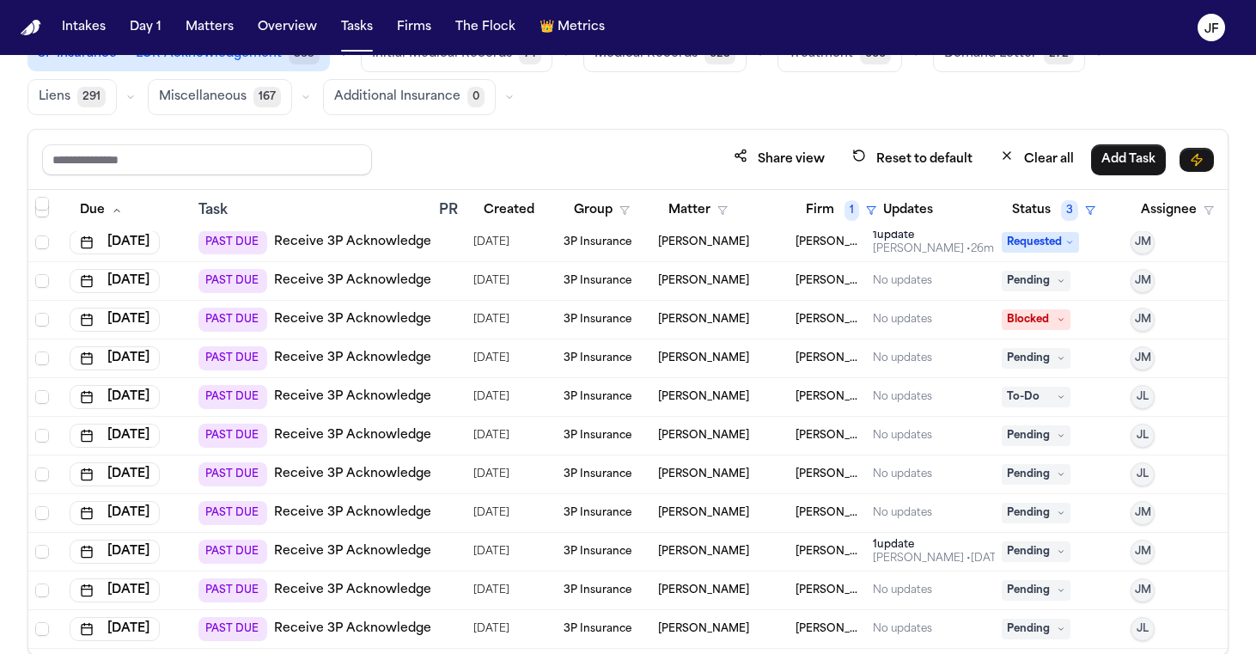
click at [407, 281] on link "Receive 3P Acknowledgement" at bounding box center [369, 280] width 190 height 17
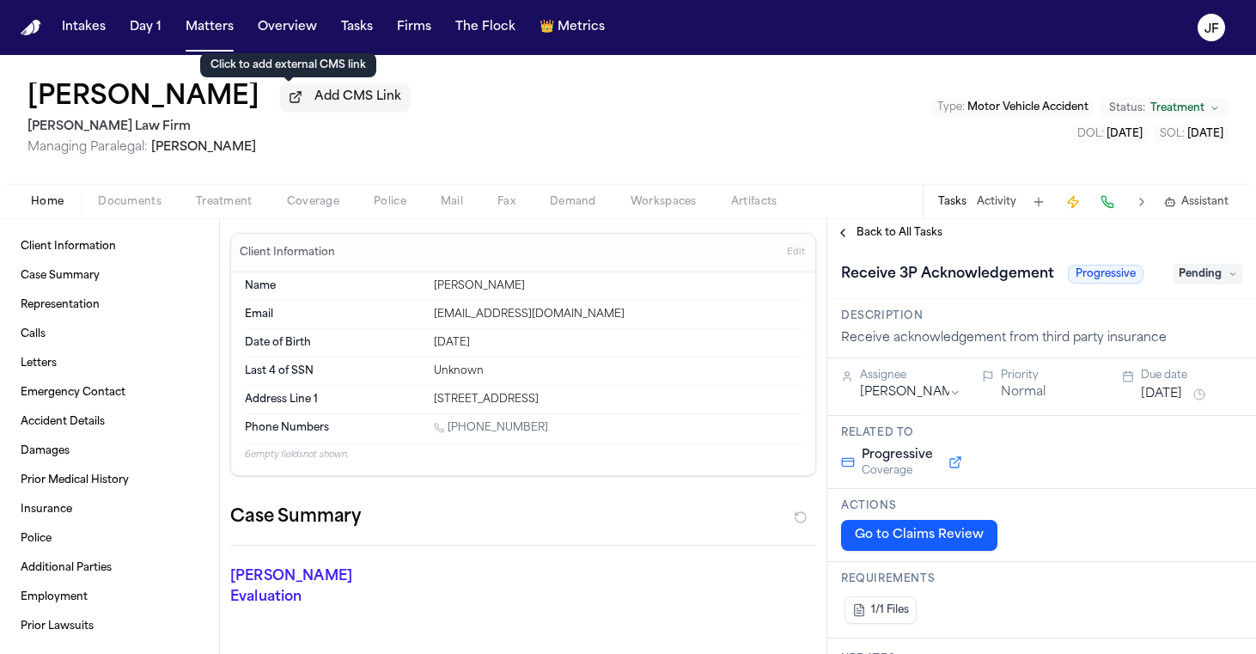
click at [314, 102] on span "Add CMS Link" at bounding box center [357, 96] width 87 height 17
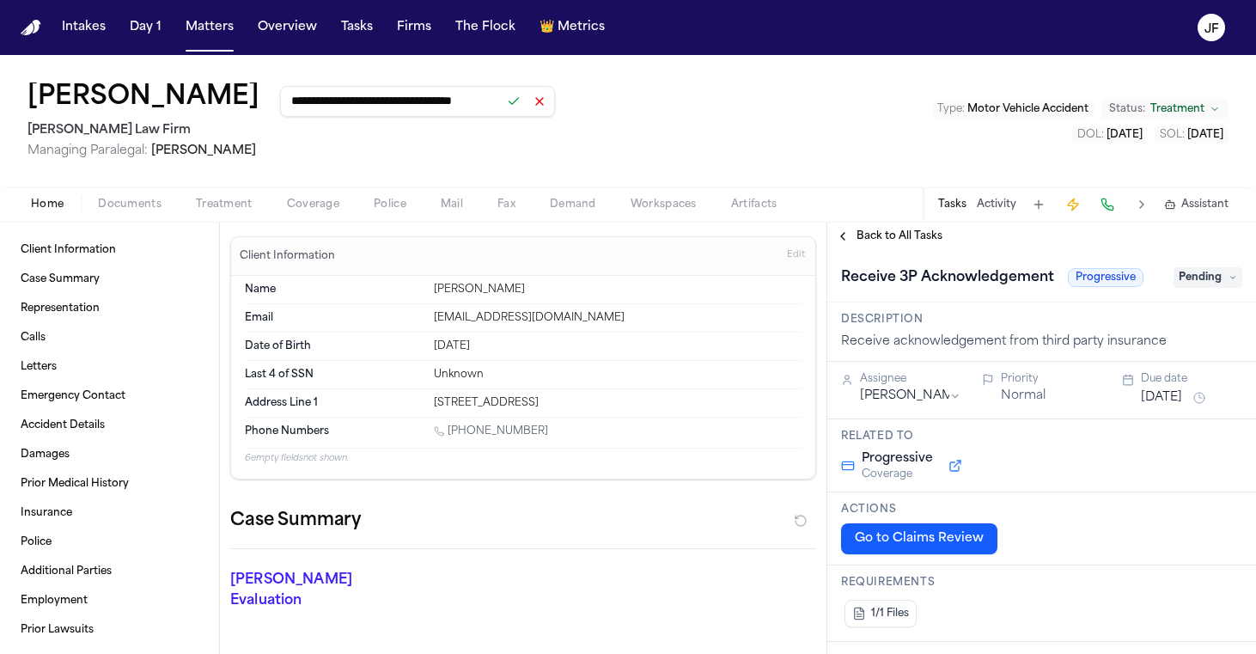
type input "**********"
click at [502, 94] on button at bounding box center [514, 101] width 24 height 24
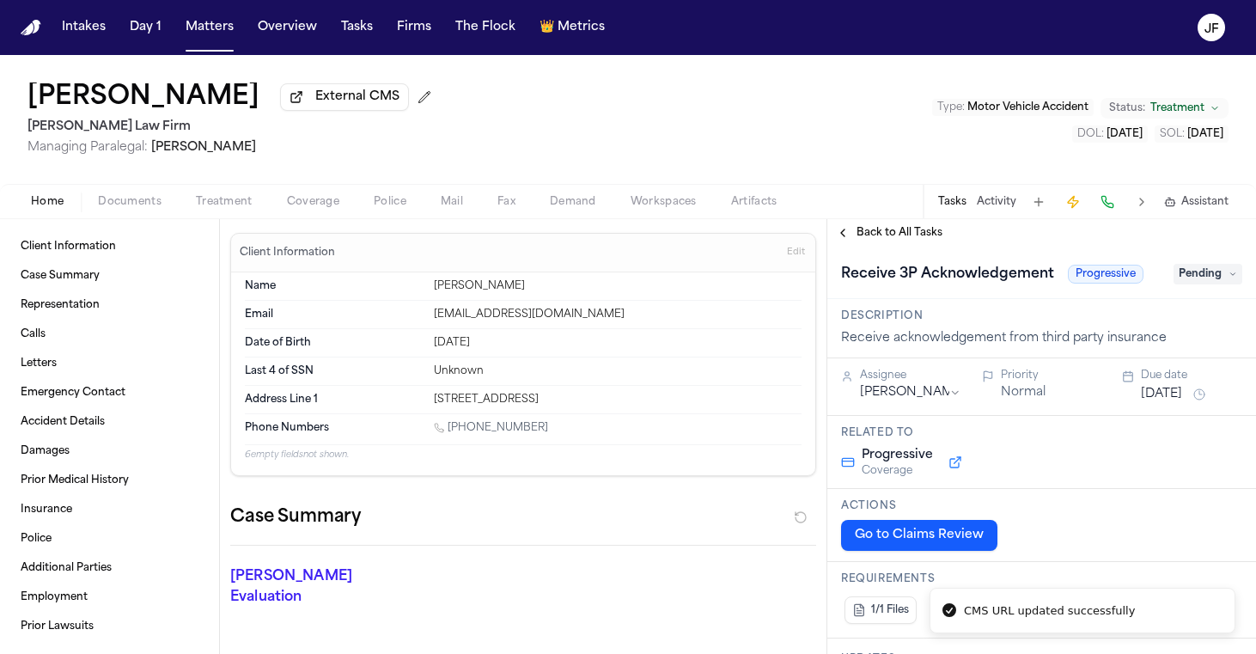
click at [122, 218] on div "Home Documents Treatment Coverage Police Mail Fax Demand Workspaces Artifacts T…" at bounding box center [628, 201] width 1256 height 34
click at [133, 204] on span "Documents" at bounding box center [130, 202] width 64 height 14
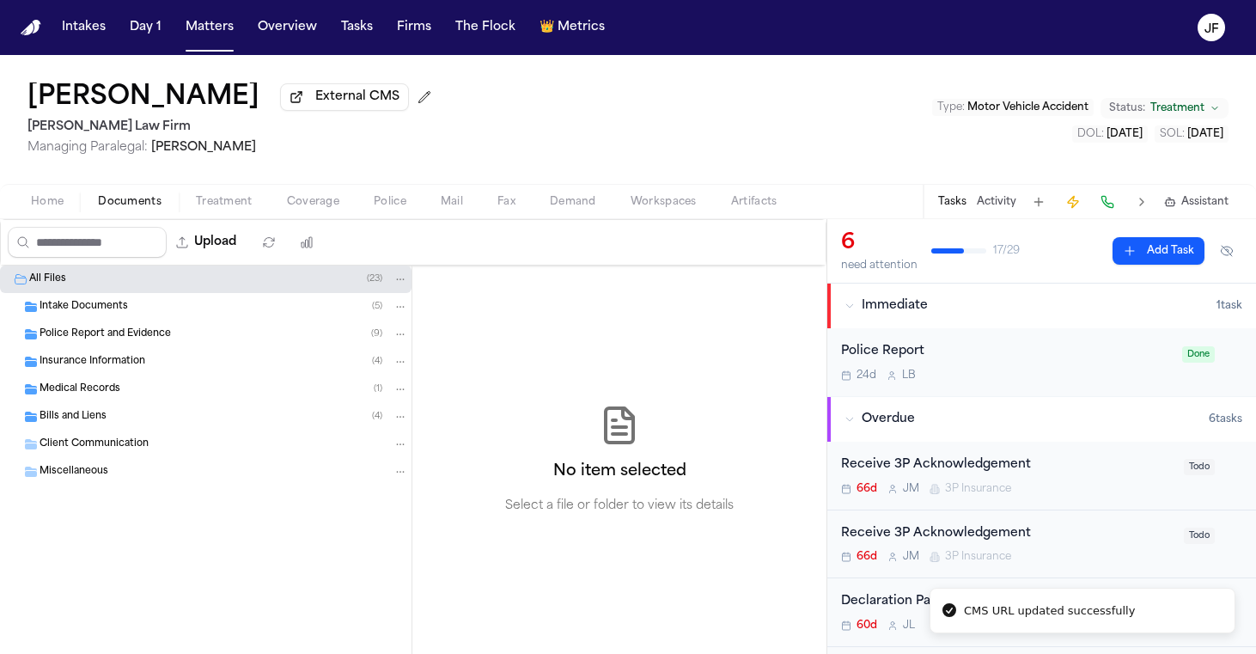
click at [100, 369] on span "Insurance Information" at bounding box center [93, 362] width 106 height 15
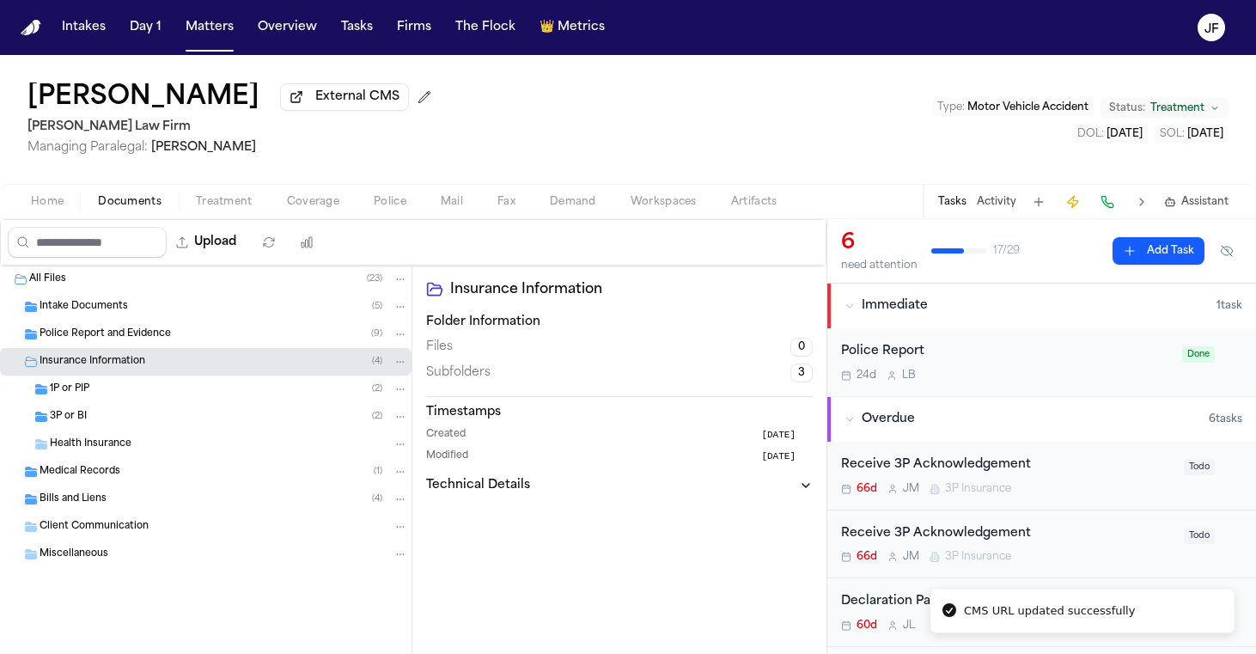
click at [95, 442] on span "Health Insurance" at bounding box center [91, 444] width 82 height 15
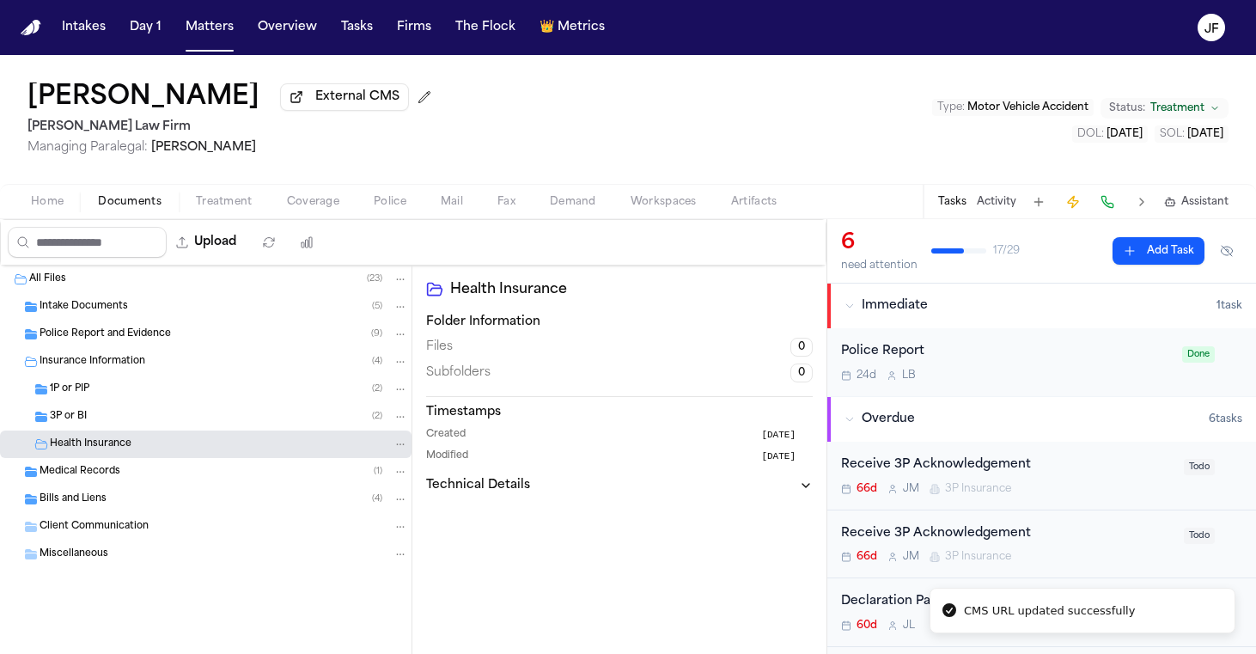
click at [108, 410] on div "3P or BI ( 2 )" at bounding box center [205, 416] width 411 height 27
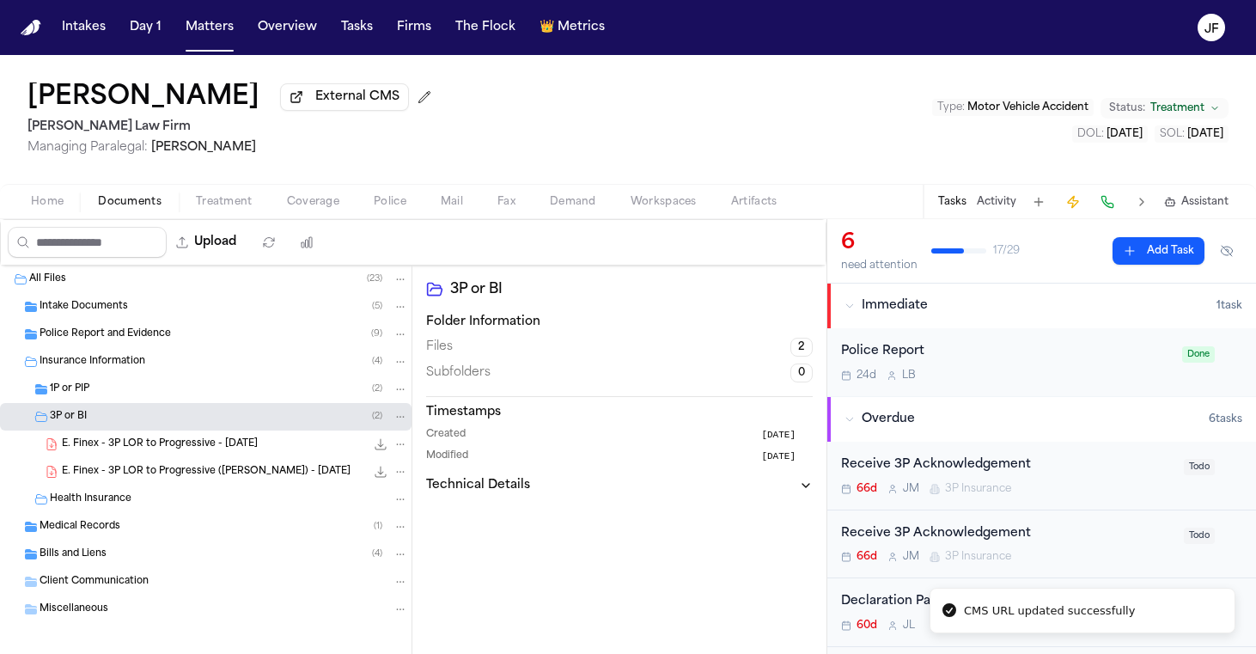
click at [111, 397] on div "1P or PIP ( 2 )" at bounding box center [229, 388] width 358 height 15
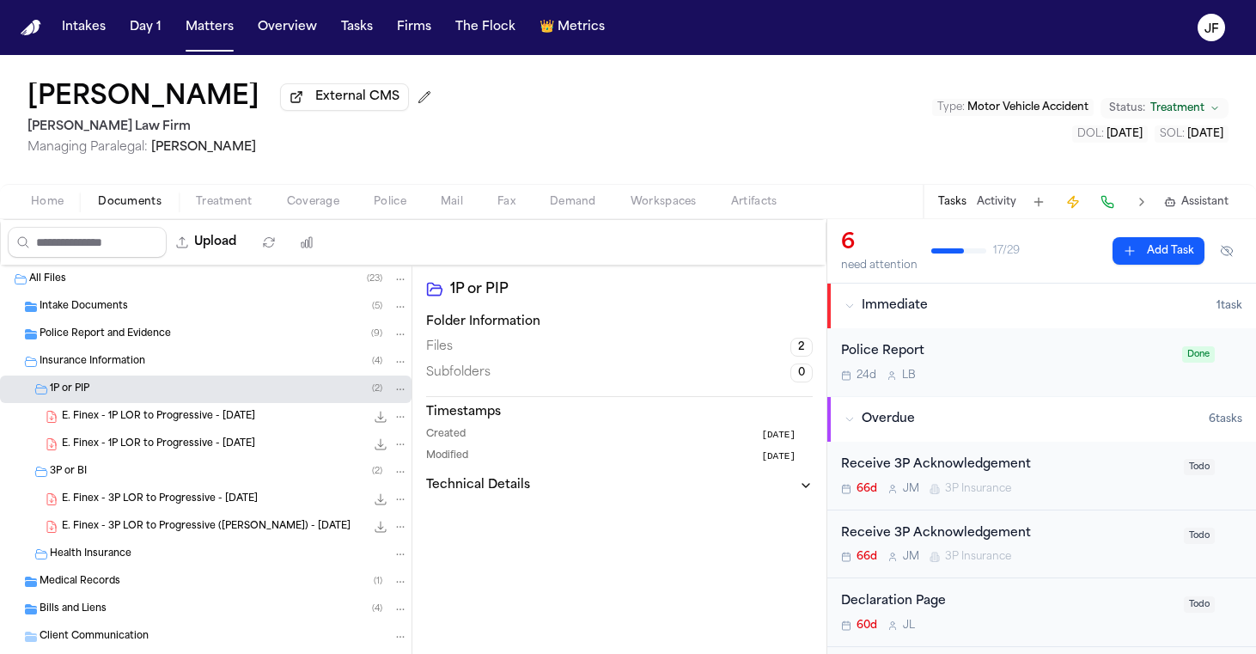
scroll to position [49, 0]
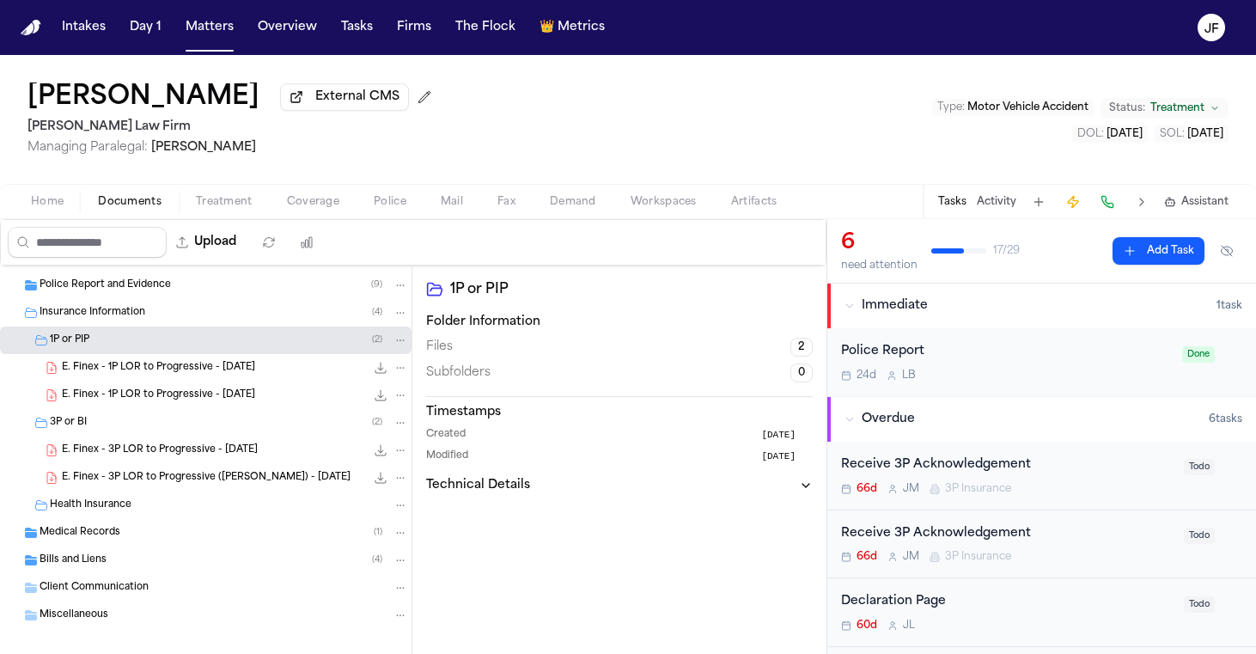
click at [212, 454] on span "E. Finex - 3P LOR to Progressive - [DATE]" at bounding box center [160, 450] width 196 height 15
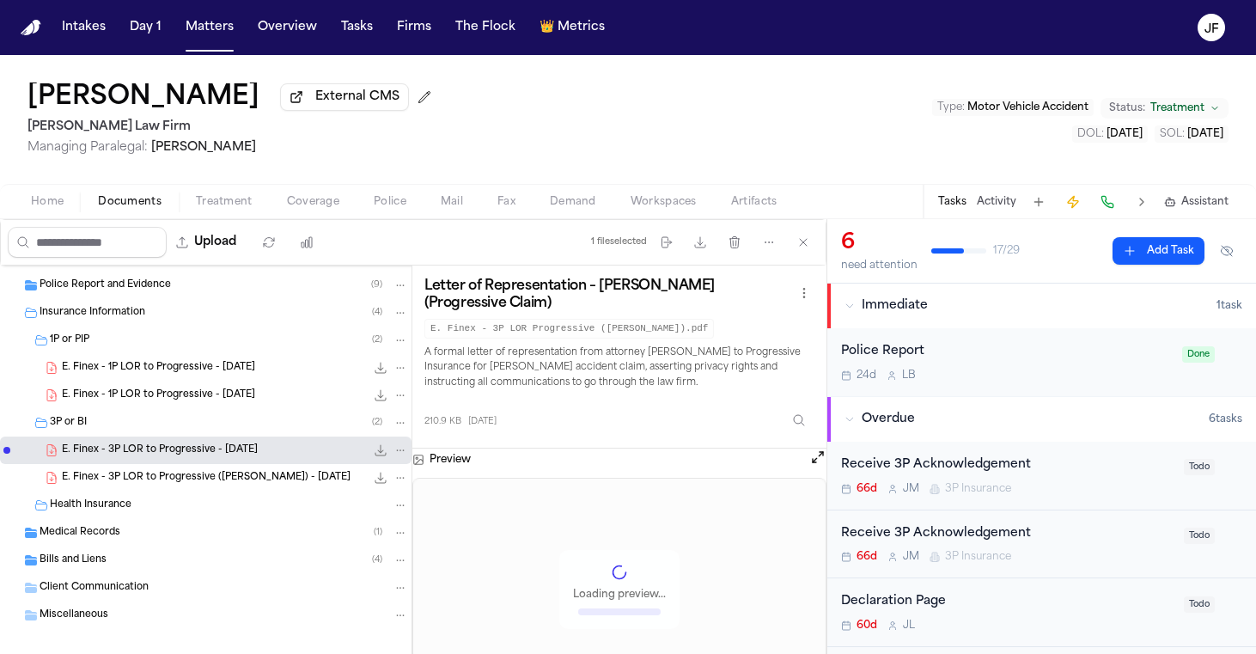
click at [374, 455] on icon "File: E. Finex - 3P LOR to Progressive - 7.30.25" at bounding box center [381, 450] width 14 height 14
click at [172, 381] on div "E. Finex - 1P LOR to Progressive - [DATE] 209.9 KB • PDF" at bounding box center [205, 367] width 411 height 27
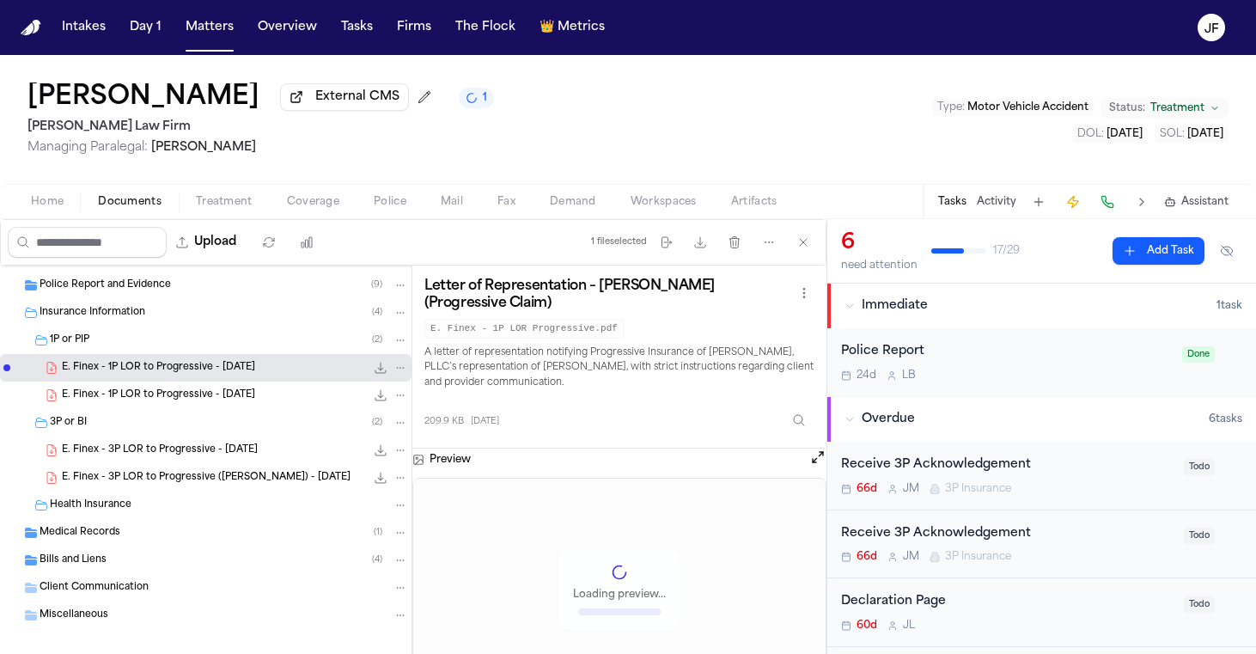
click at [374, 374] on icon "File: E. Finex - 1P LOR to Progressive - 7.28.25" at bounding box center [381, 368] width 14 height 14
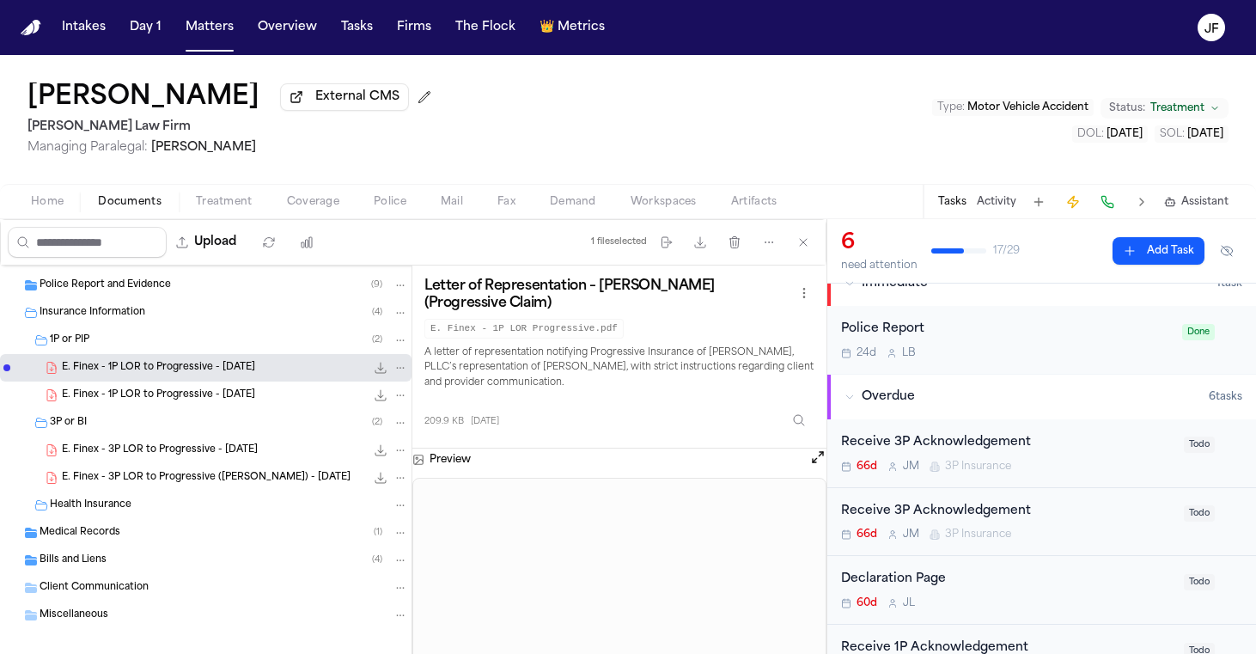
scroll to position [19, 0]
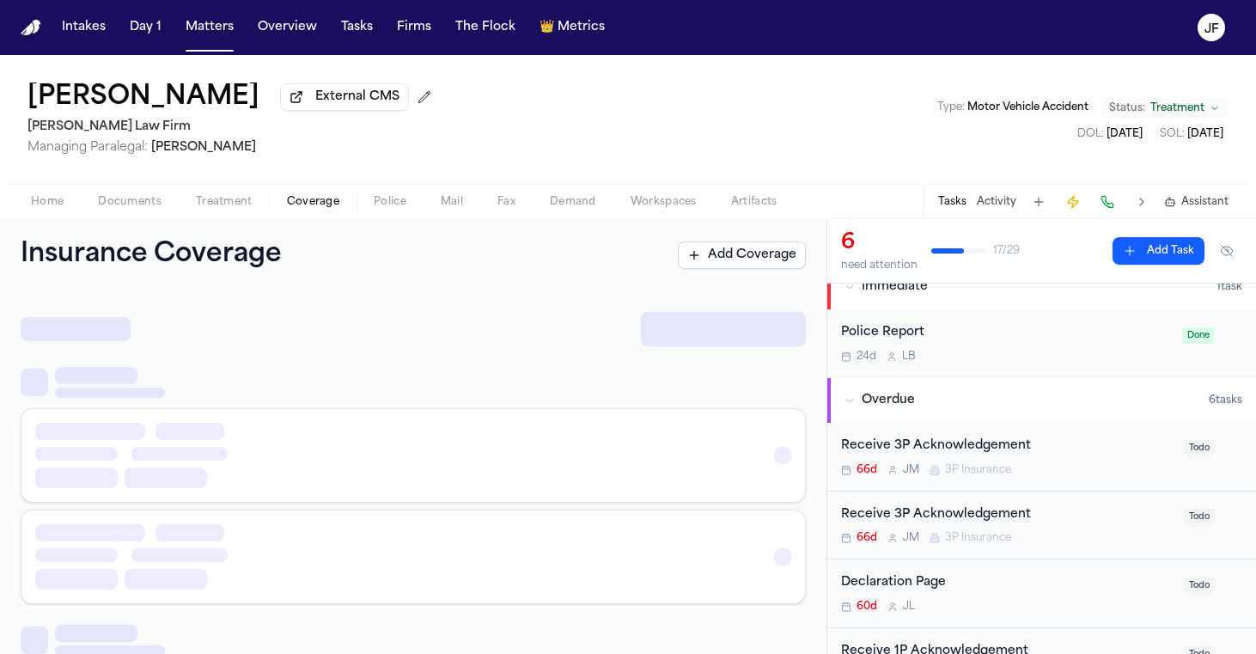
click at [314, 200] on span "Coverage" at bounding box center [313, 202] width 52 height 14
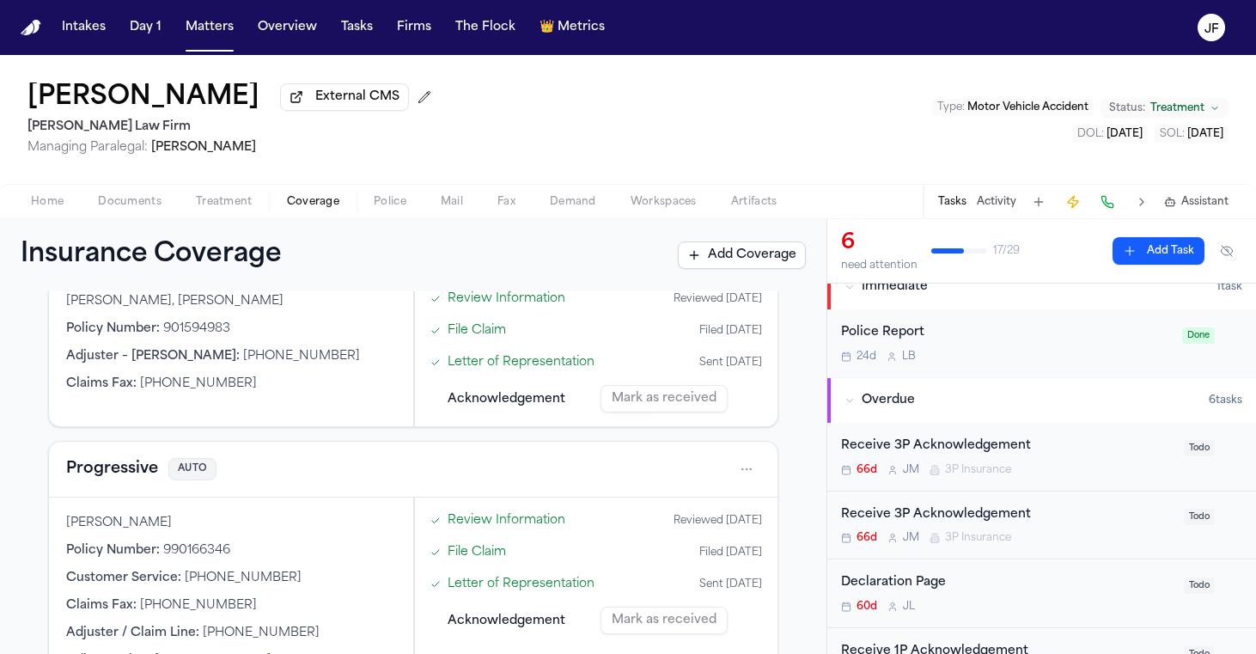
scroll to position [743, 0]
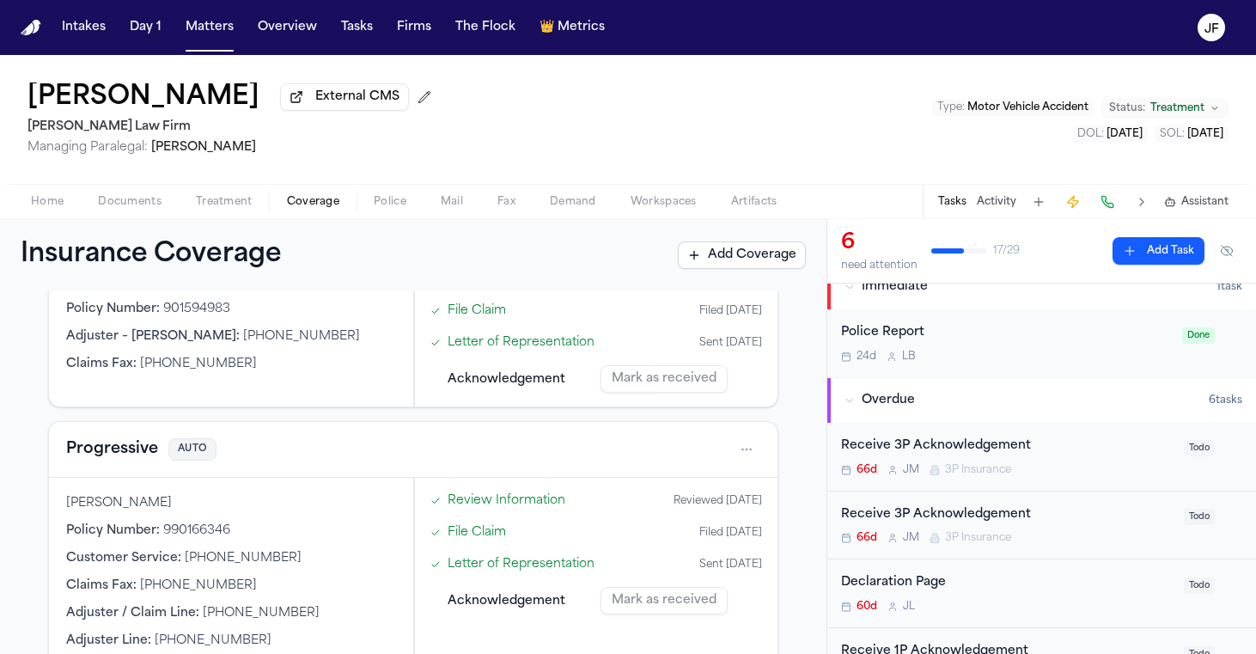
click at [134, 209] on span "Documents" at bounding box center [130, 202] width 64 height 14
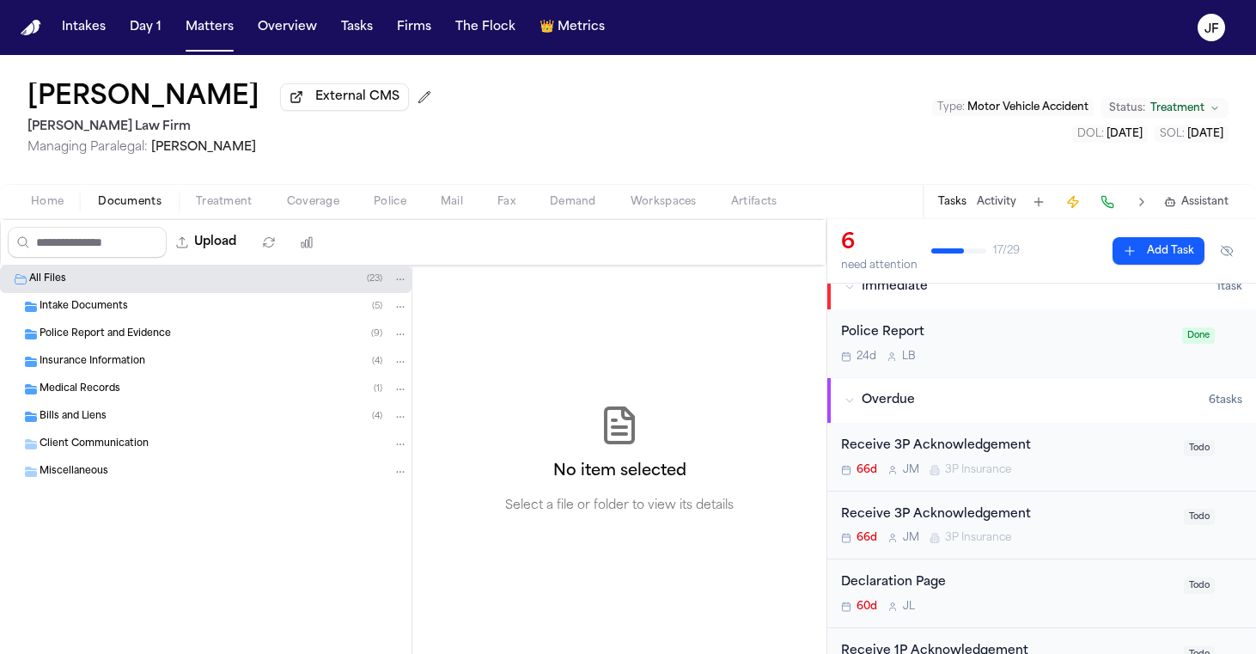
click at [141, 359] on span "Insurance Information" at bounding box center [93, 362] width 106 height 15
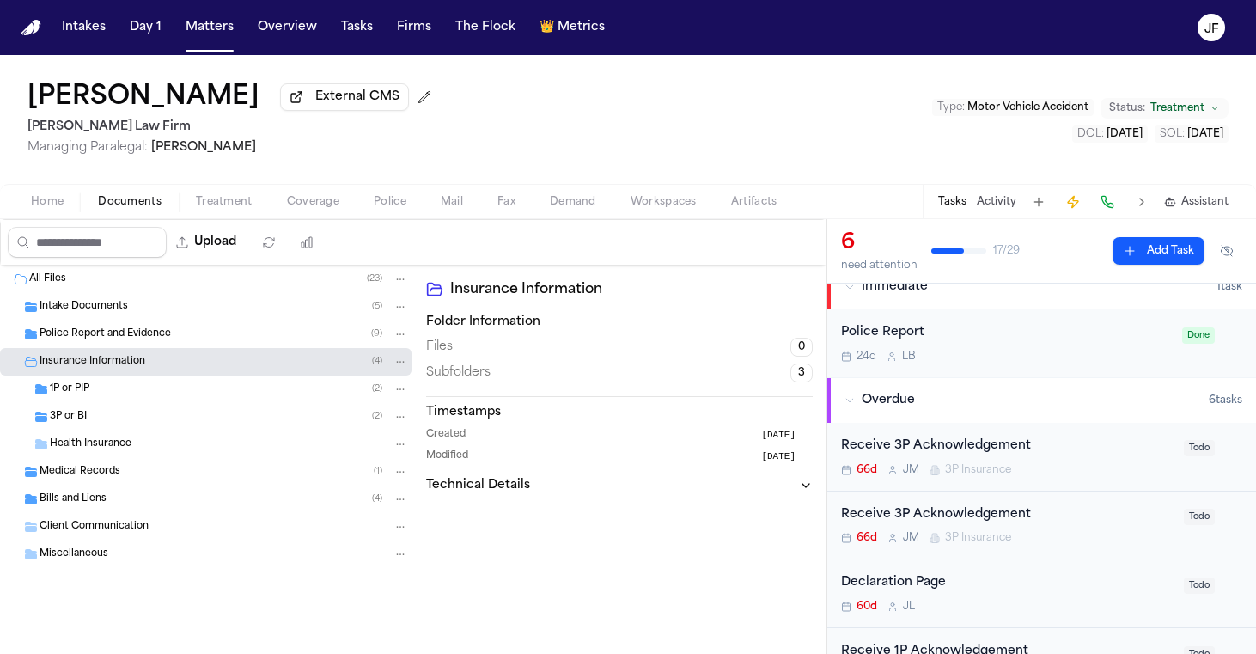
click at [137, 414] on div "3P or BI ( 2 )" at bounding box center [229, 416] width 358 height 15
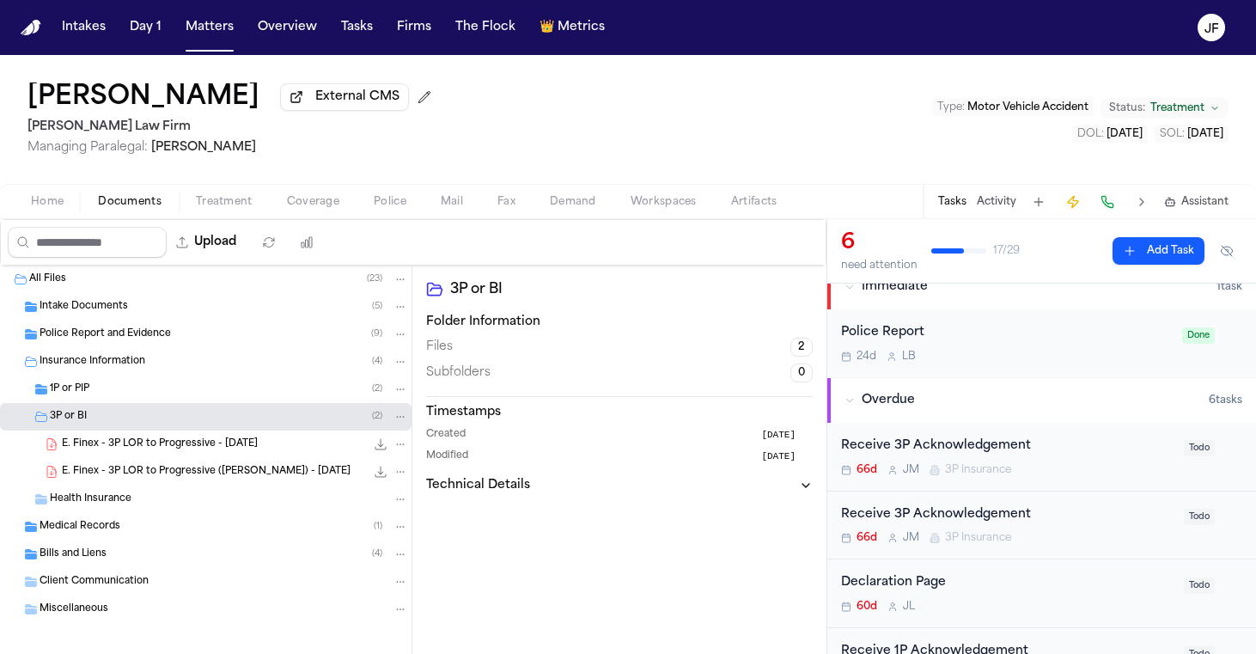
click at [143, 490] on div "Health Insurance" at bounding box center [205, 498] width 411 height 27
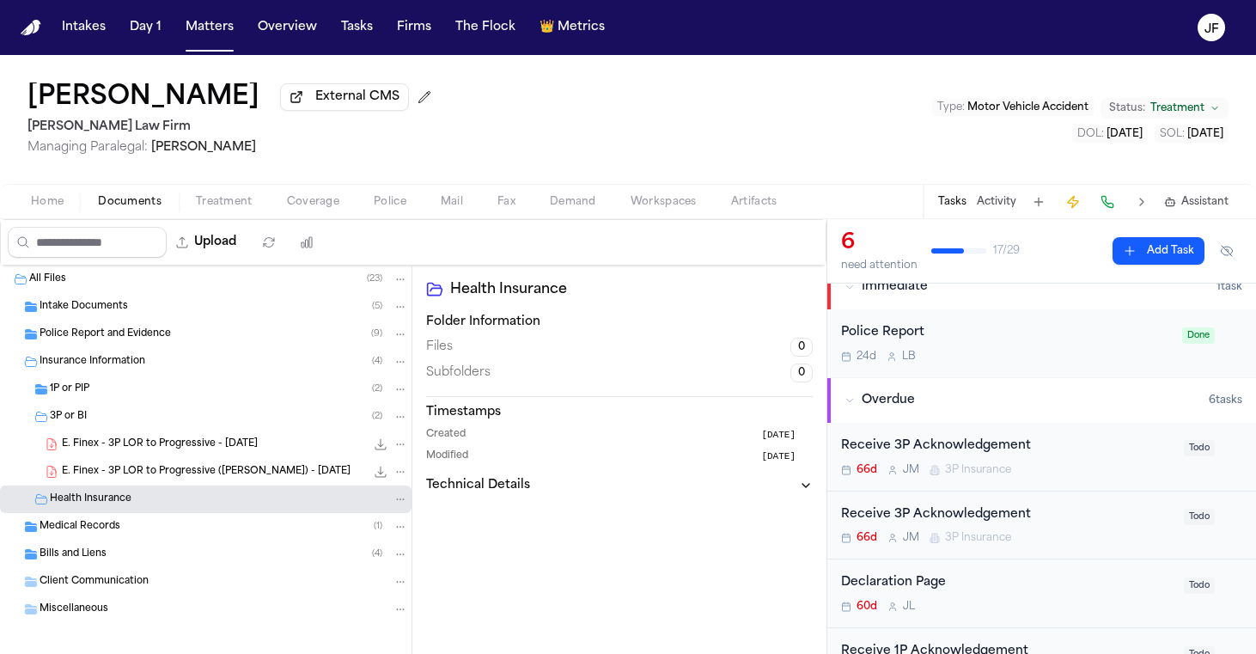
click at [165, 489] on div "Health Insurance" at bounding box center [205, 498] width 411 height 27
click at [179, 474] on span "E. Finex - 3P LOR to Progressive ([PERSON_NAME]) - [DATE]" at bounding box center [206, 472] width 289 height 15
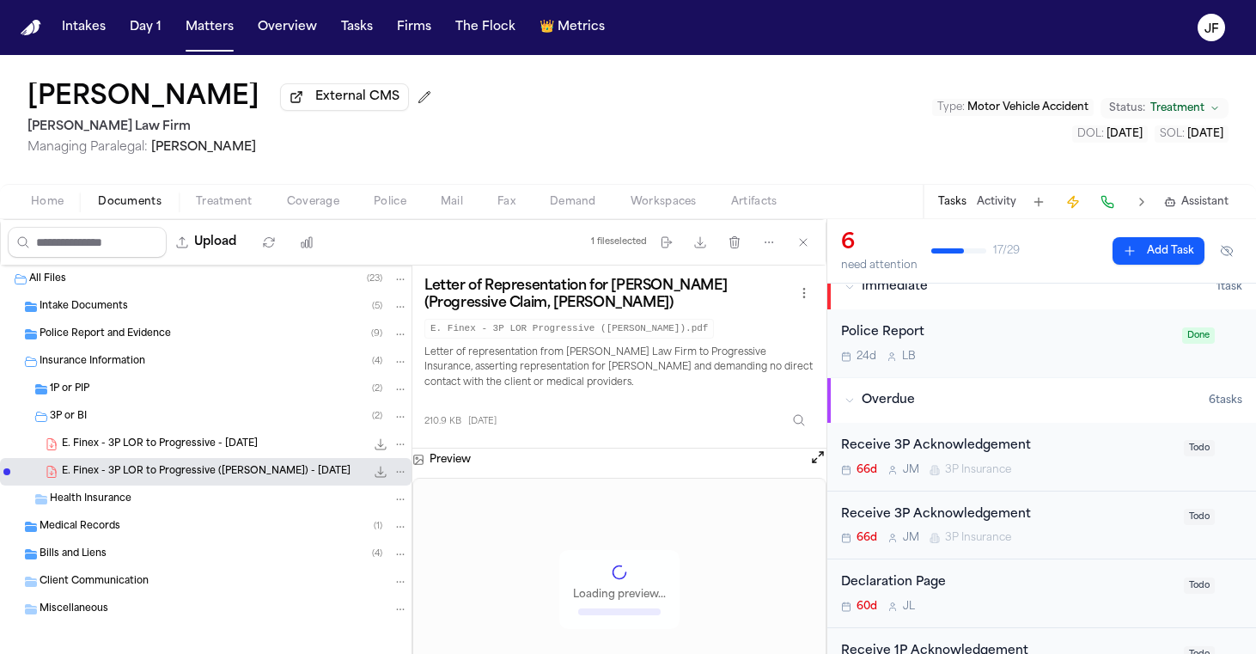
click at [375, 472] on icon "File: E. Finex - 3P LOR to Progressive (Krystal Gonzalez) - 7.30.25" at bounding box center [380, 471] width 11 height 11
